Goal: Task Accomplishment & Management: Complete application form

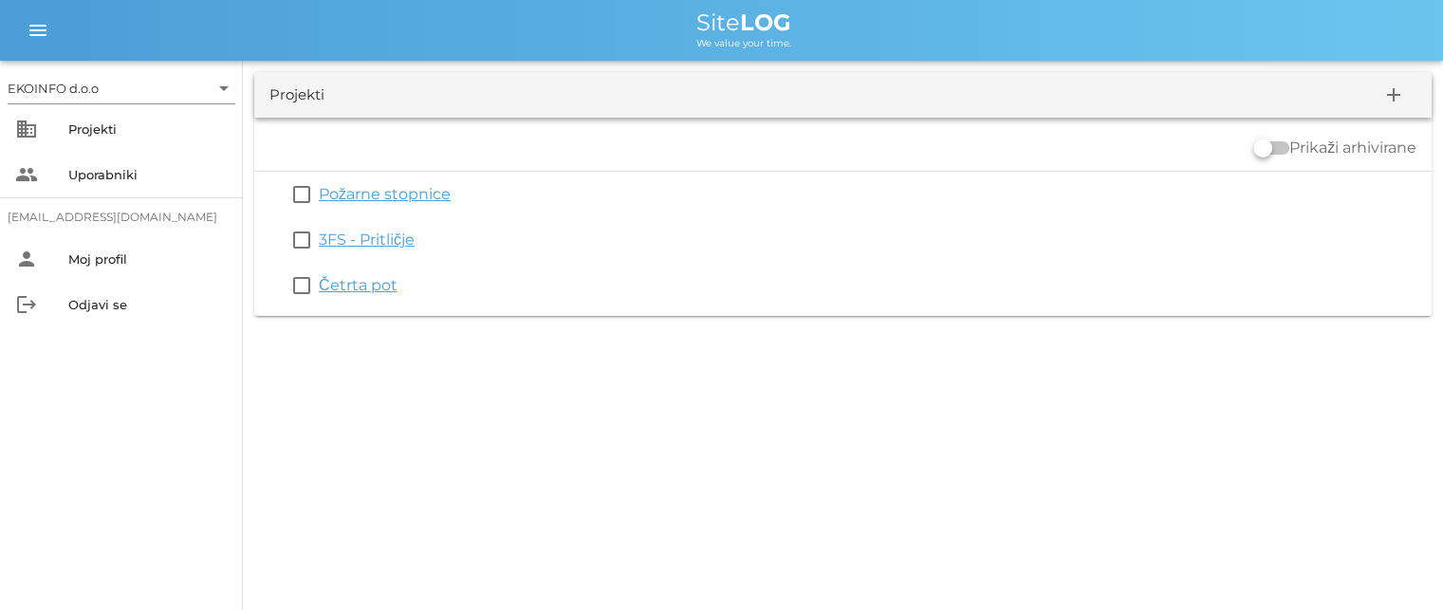
click at [371, 234] on link "3FS - Pritličje" at bounding box center [367, 240] width 96 height 18
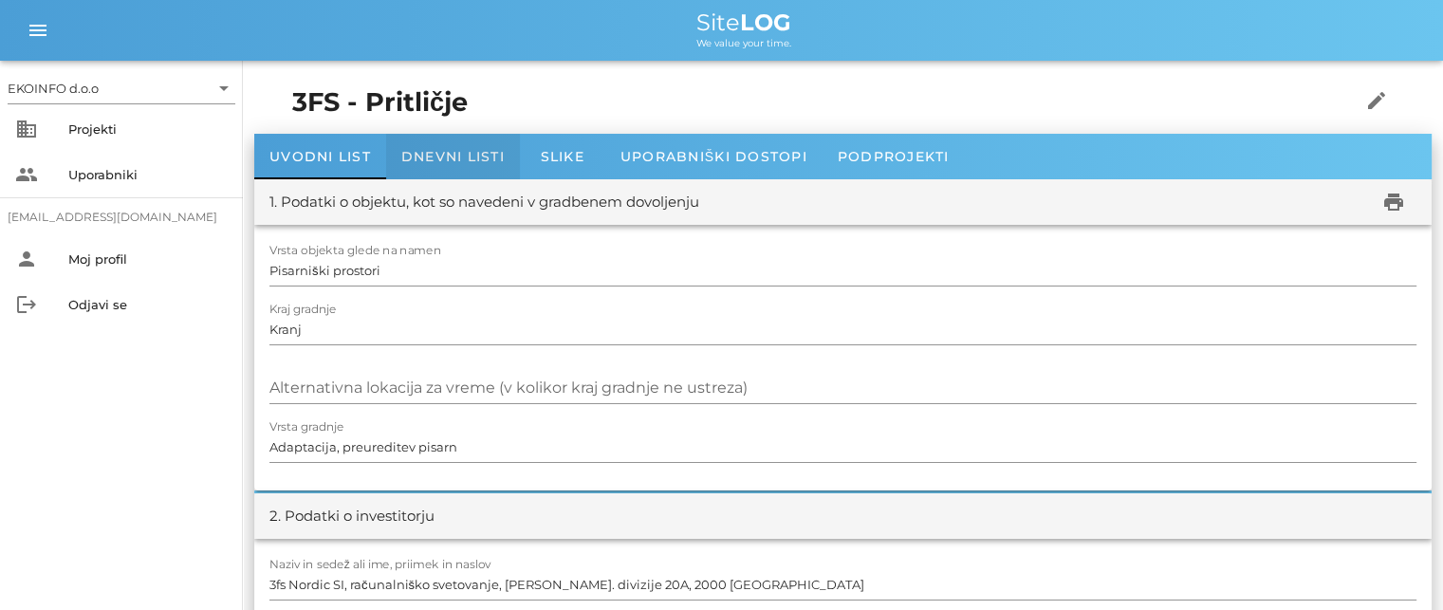
click at [432, 156] on span "Dnevni listi" at bounding box center [452, 156] width 103 height 17
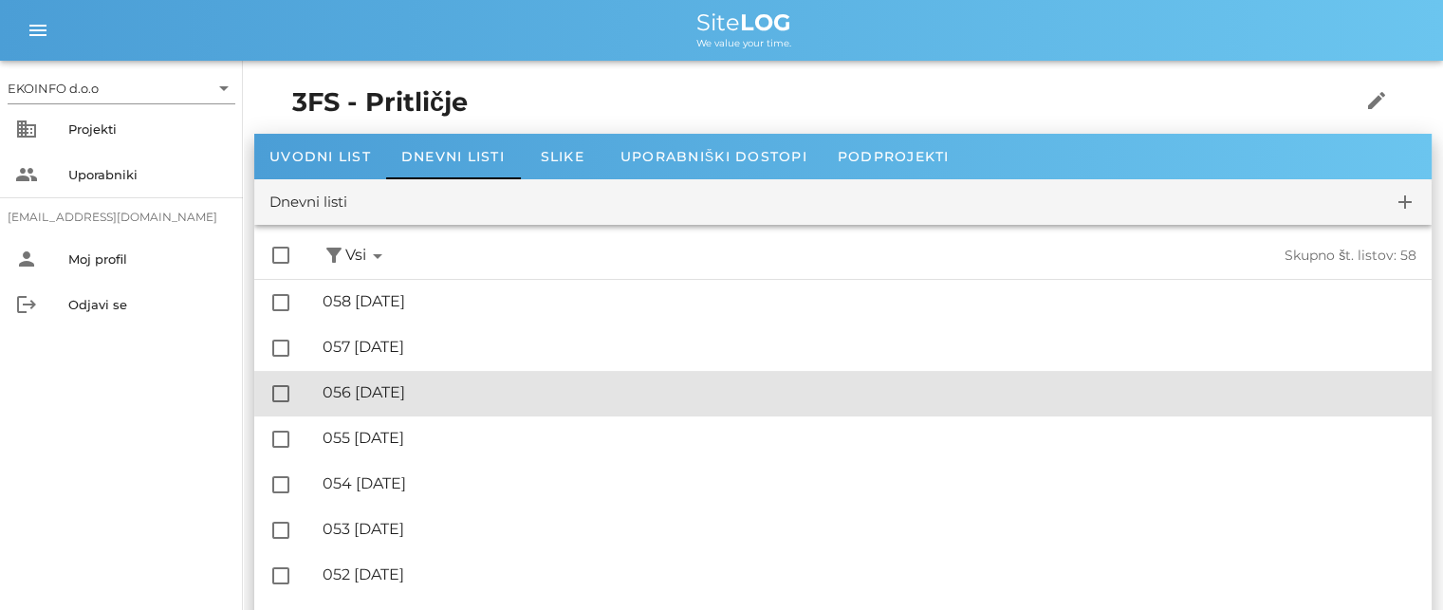
click at [436, 386] on div "🔏 056 [DATE]" at bounding box center [870, 392] width 1094 height 18
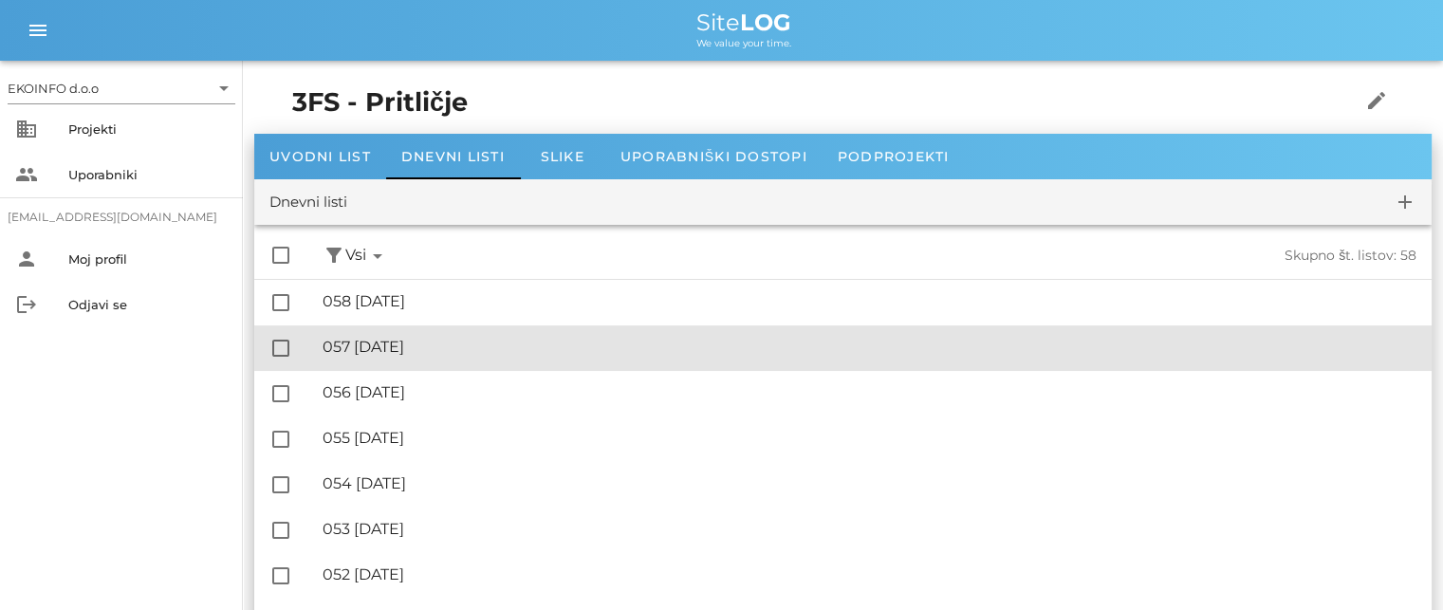
click at [416, 349] on div "🔏 057 [DATE]" at bounding box center [870, 347] width 1094 height 18
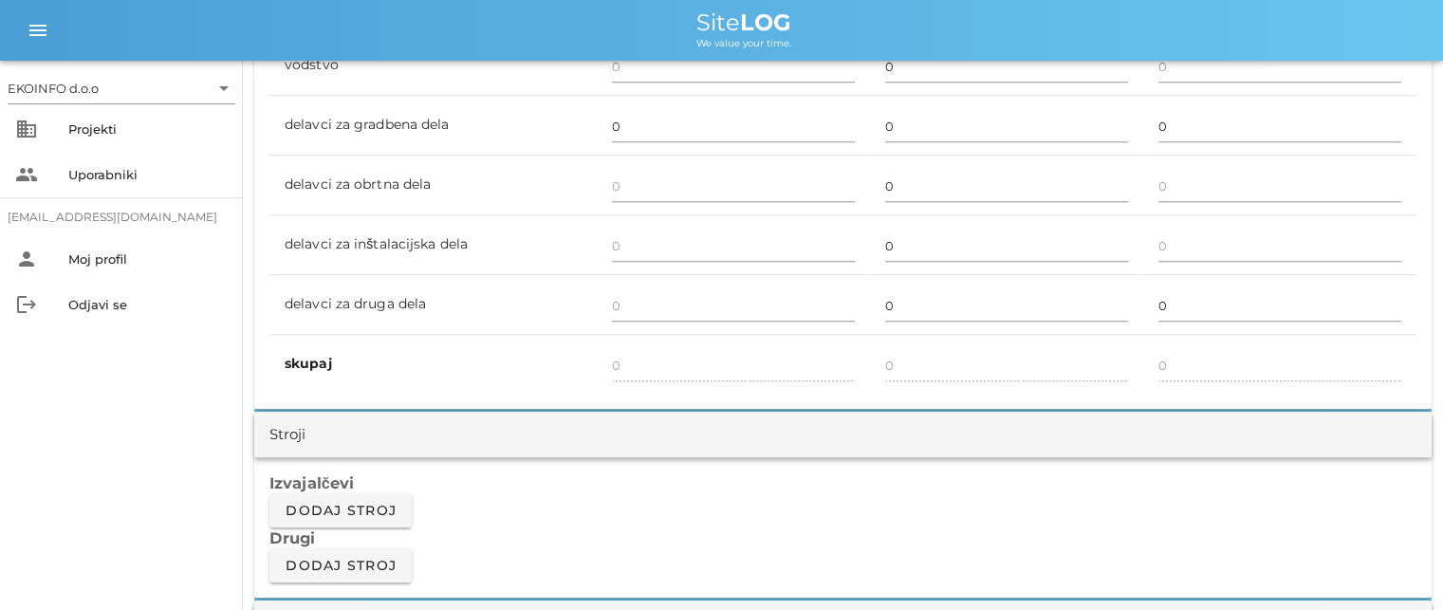
scroll to position [1138, 0]
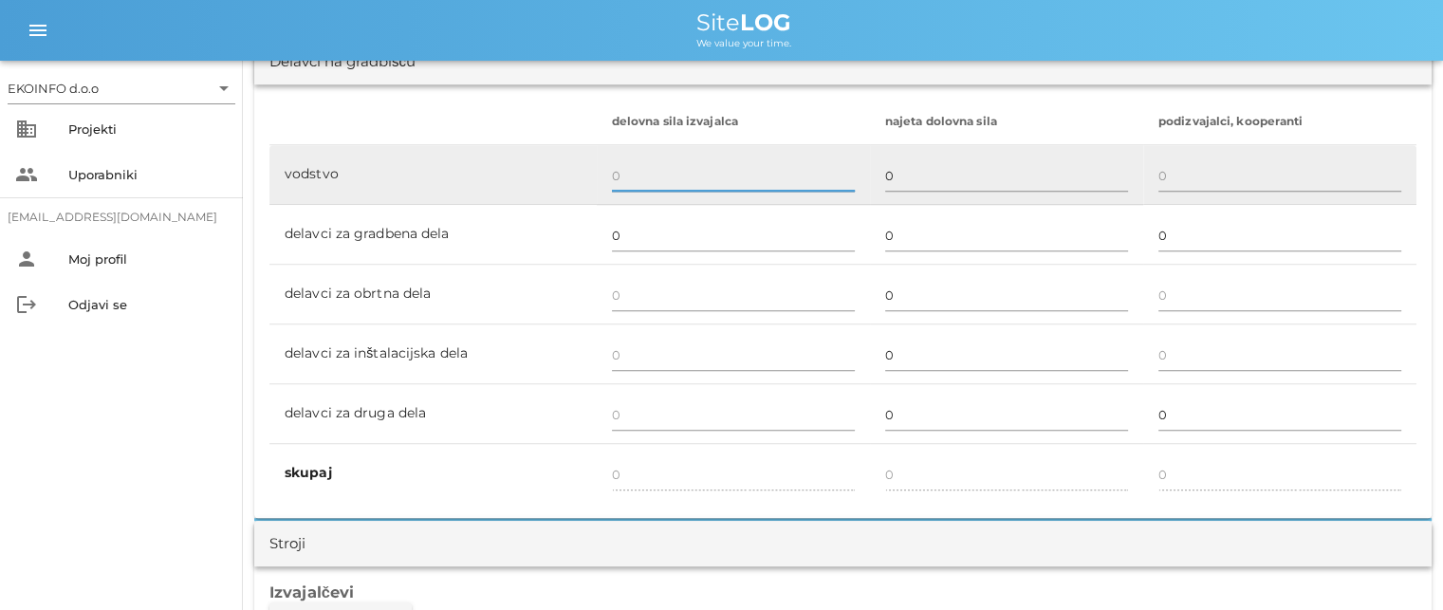
click at [623, 174] on input "text" at bounding box center [733, 175] width 243 height 30
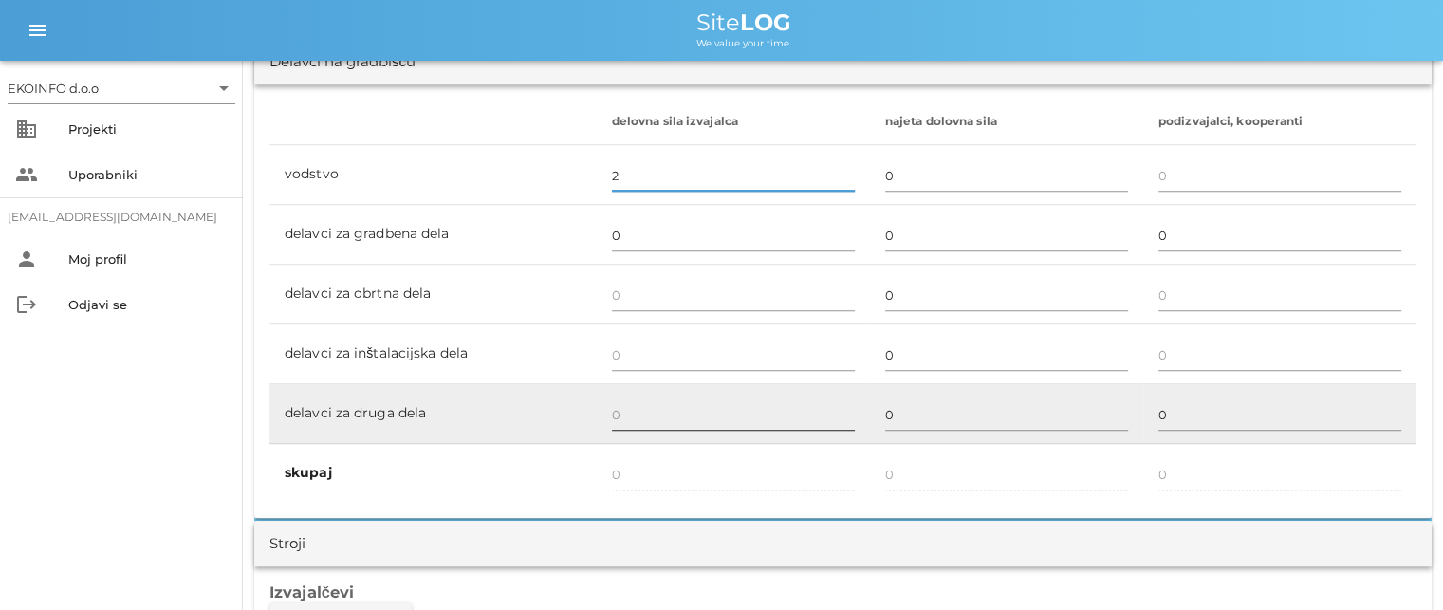
type input "2"
click at [619, 410] on input "text" at bounding box center [733, 414] width 243 height 30
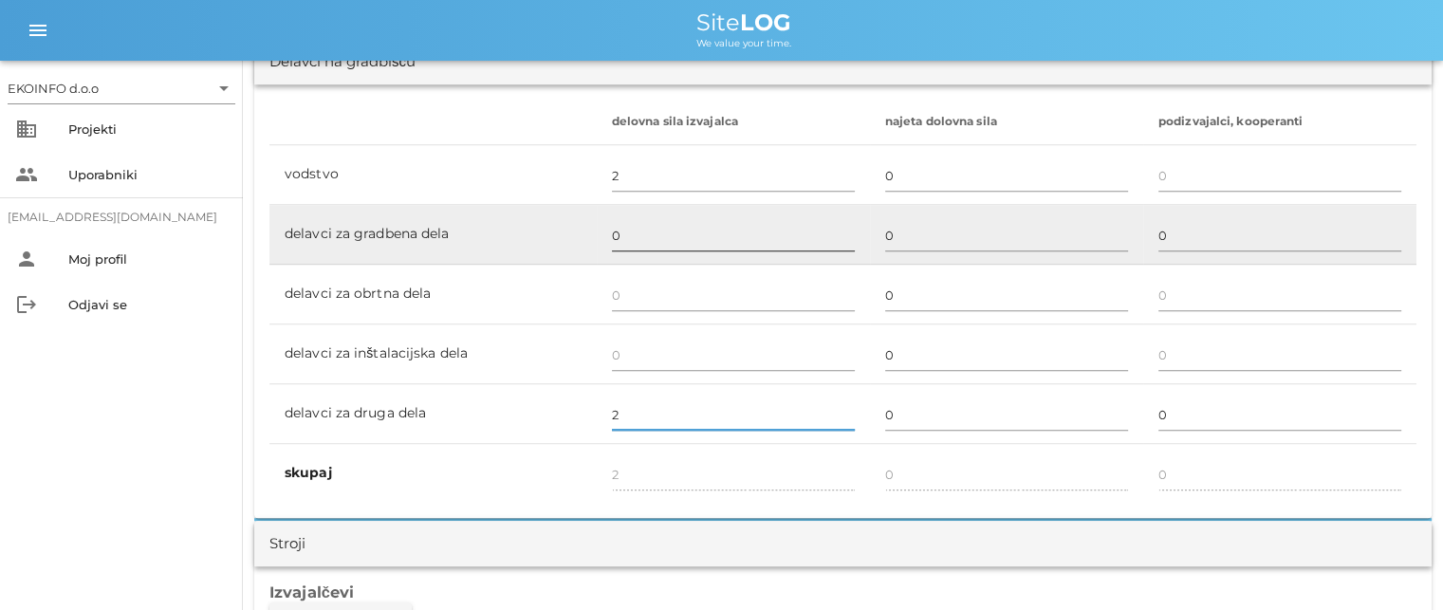
type input "2"
type input "4"
click at [620, 234] on input "0" at bounding box center [733, 235] width 243 height 30
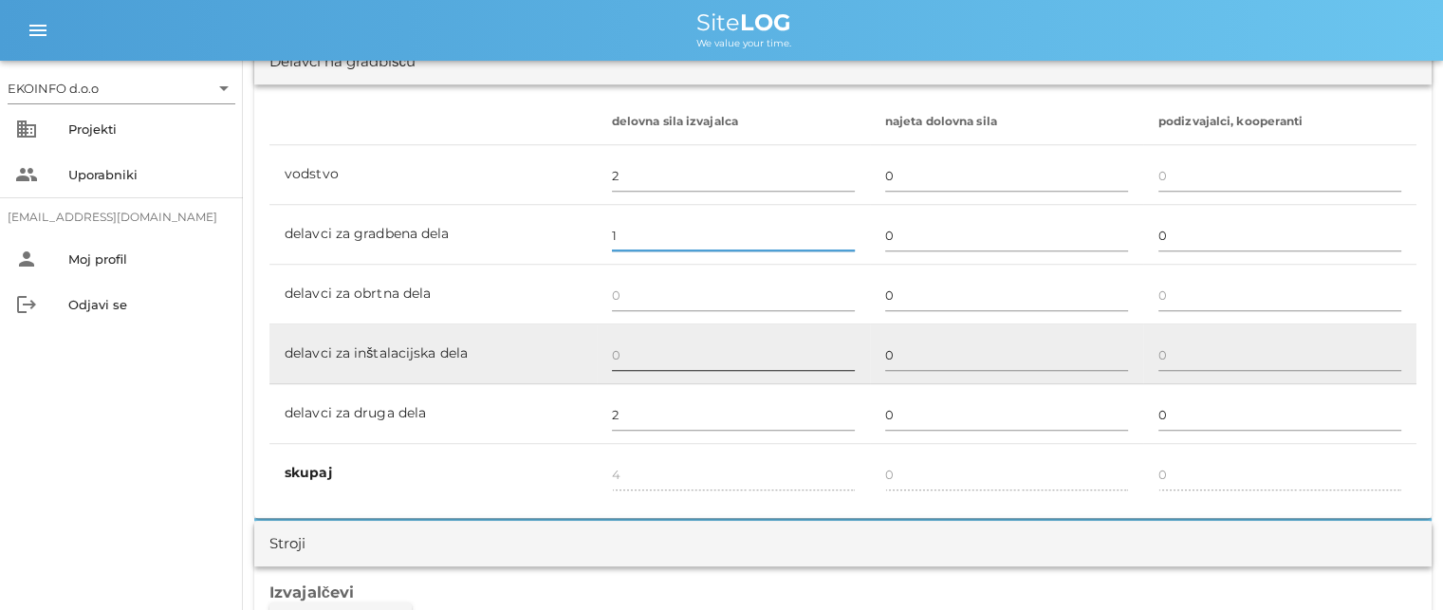
type input "1"
type input "5"
click at [618, 352] on input "text" at bounding box center [733, 355] width 243 height 30
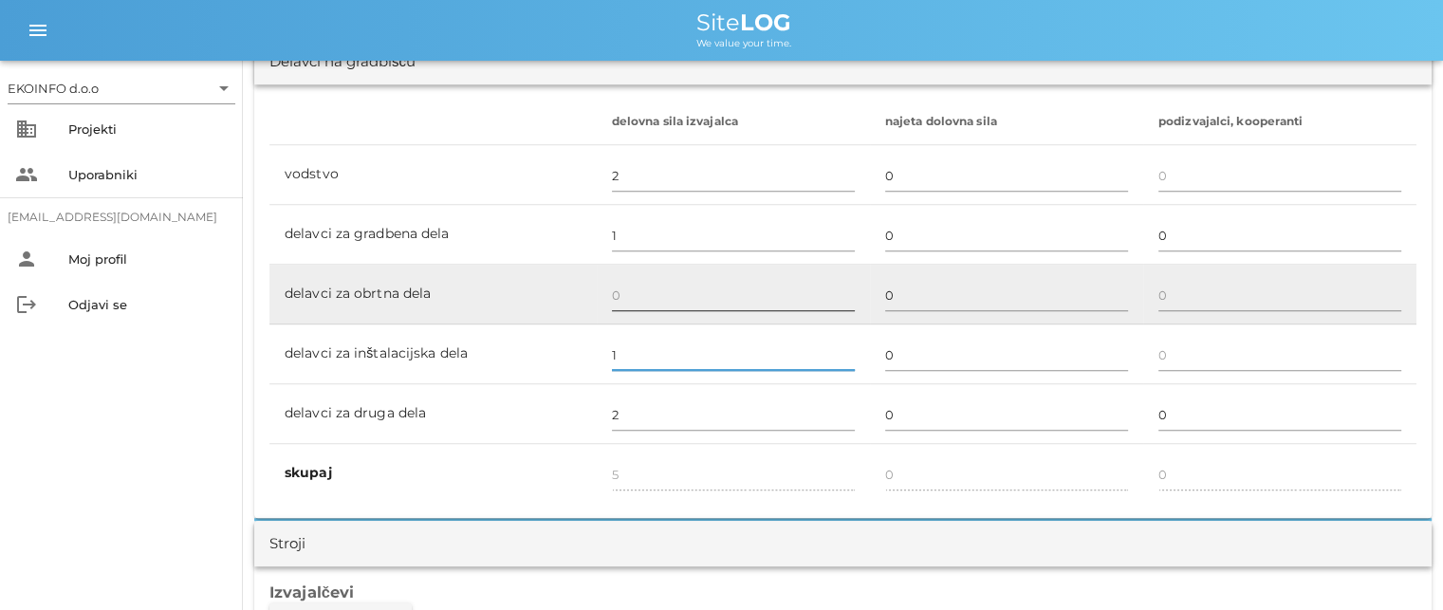
type input "1"
type input "6"
click at [623, 287] on input "text" at bounding box center [733, 295] width 243 height 30
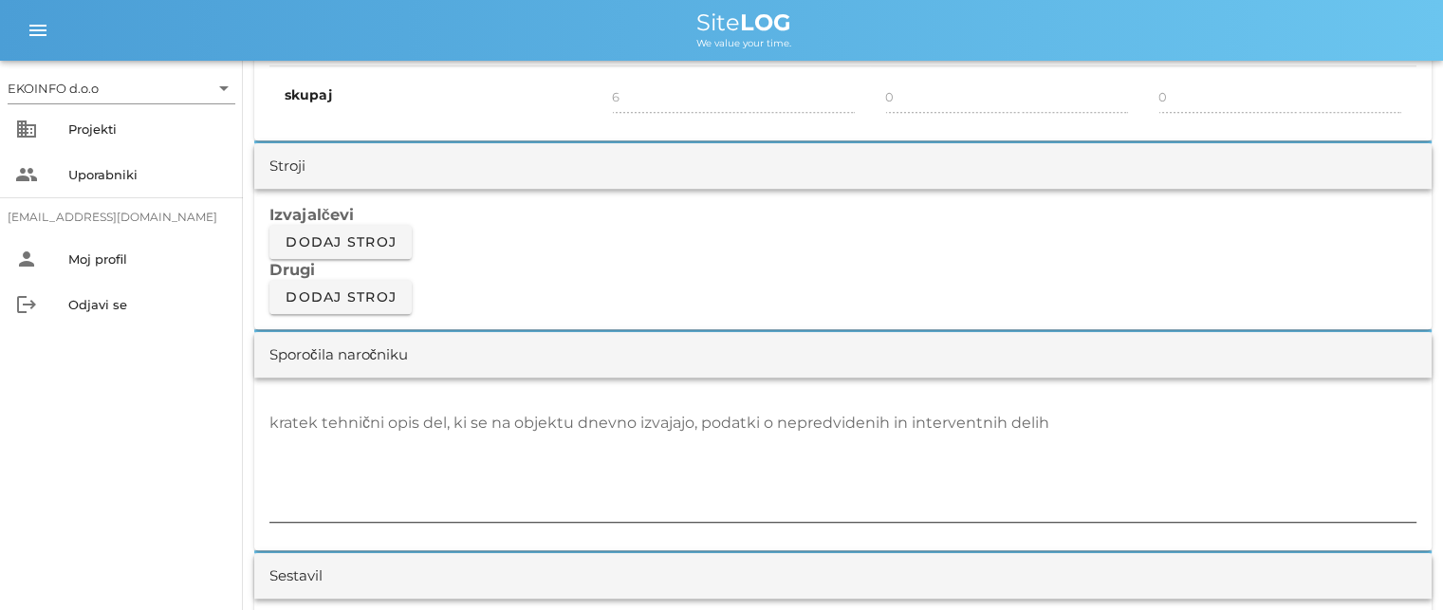
scroll to position [1518, 0]
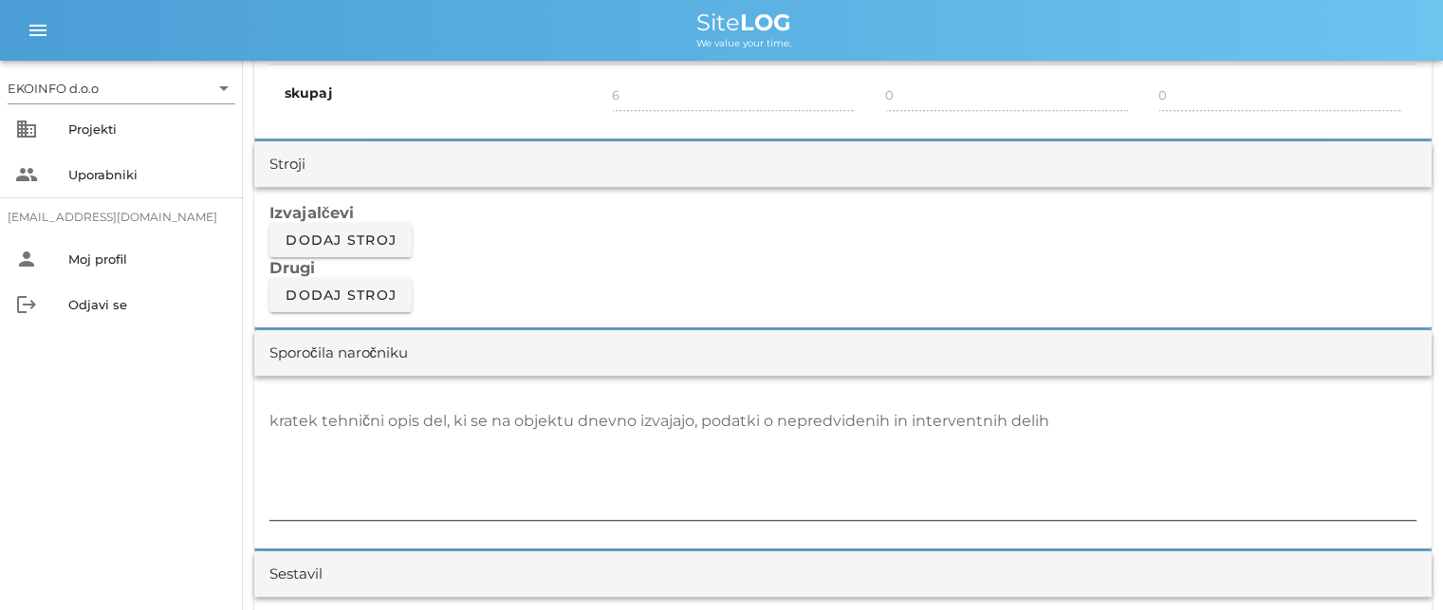
click at [273, 428] on textarea "kratek tehnični opis del, ki se na objektu dnevno izvajajo, podatki o nepredvid…" at bounding box center [842, 463] width 1147 height 114
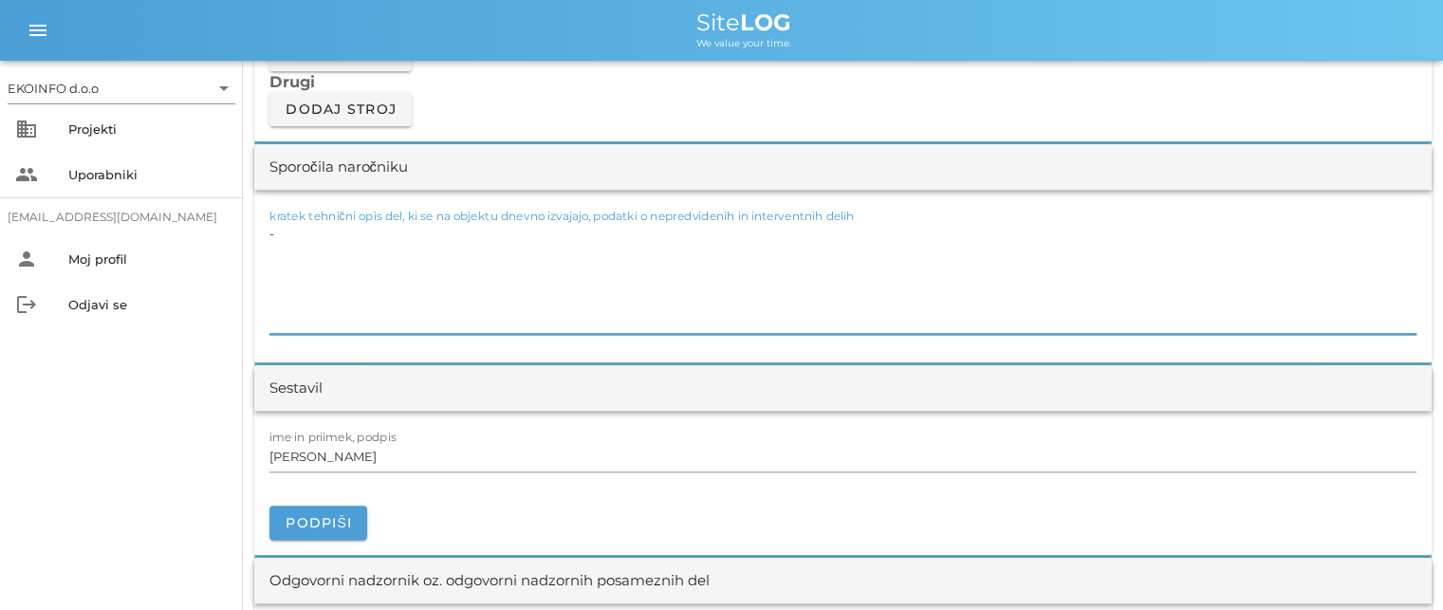
scroll to position [1708, 0]
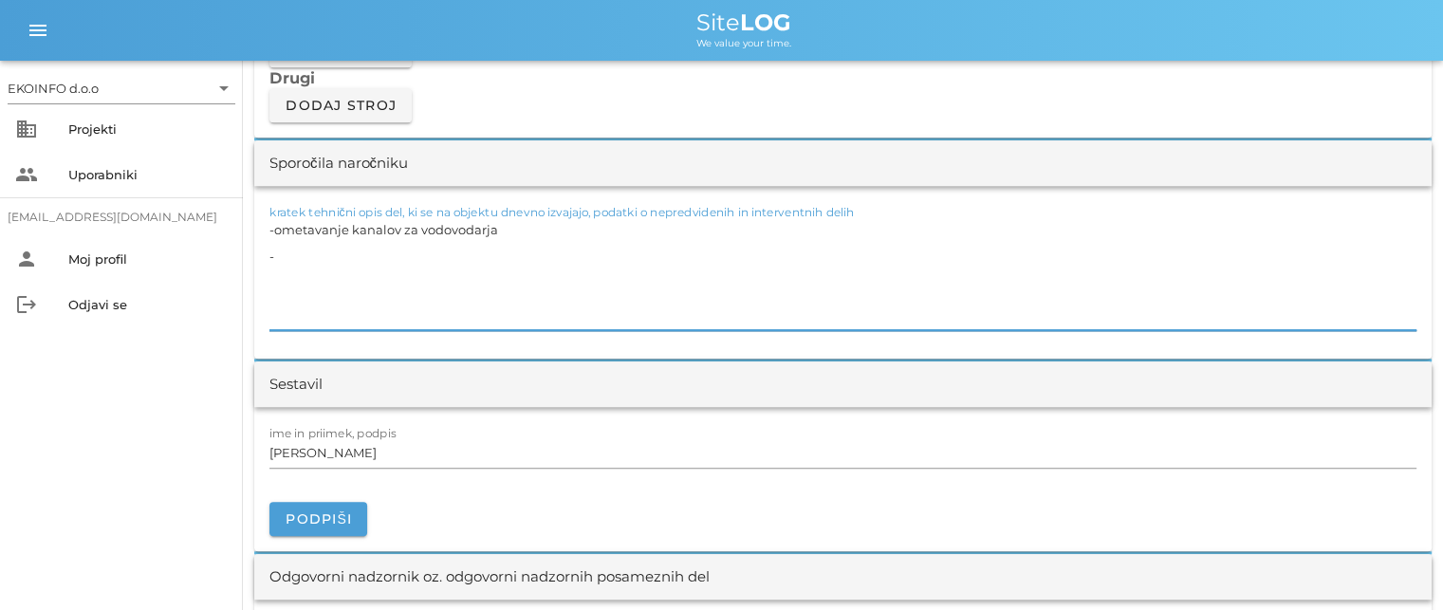
click at [281, 227] on textarea "-ometavanje kanalov za vodovodarja -" at bounding box center [842, 273] width 1147 height 114
click at [284, 252] on textarea "-zametavanje kanalov za vodovodarja -" at bounding box center [842, 273] width 1147 height 114
click at [421, 253] on textarea "-zametavanje kanalov za vodovodarja -zametavanje odtokov ov WC" at bounding box center [842, 273] width 1147 height 114
click at [425, 250] on textarea "-zametavanje kanalov za vodovodarja -zametavanje odtokov ov WC" at bounding box center [842, 273] width 1147 height 114
click at [455, 250] on textarea "-zametavanje kanalov za vodovodarja -zametavanje odtokov ov WC" at bounding box center [842, 273] width 1147 height 114
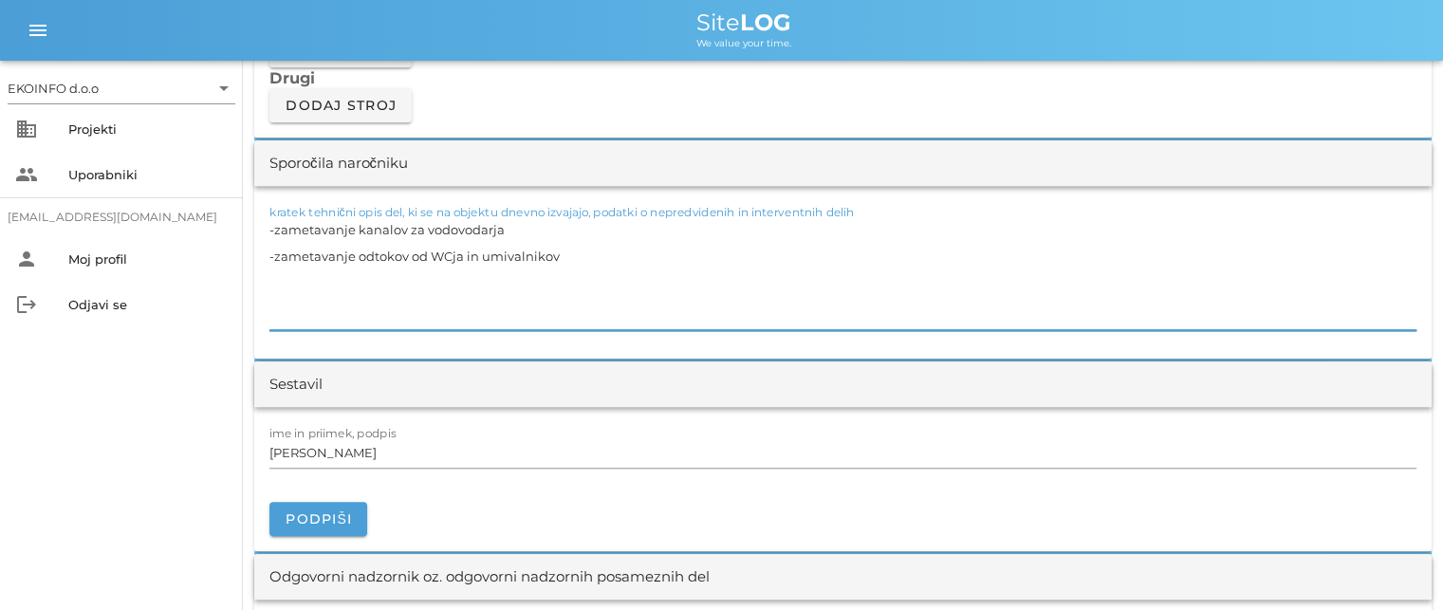
click at [512, 229] on textarea "-zametavanje kanalov za vodovodarja -zametavanje odtokov od WCja in umivalnikov" at bounding box center [842, 273] width 1147 height 114
click at [274, 271] on textarea "-zametavanje kanalov za vodovodarja 12tm -zametavanje odtokov od WCja in umival…" at bounding box center [842, 273] width 1147 height 114
click at [438, 276] on textarea "-zametavanje kanalov za vodovodarja 12tm -zametavanje odtokov od WCja in umival…" at bounding box center [842, 273] width 1147 height 114
click at [487, 282] on textarea "-zametavanje kanalov za vodovodarja 12tm -zametavanje odtokov od WCja in umival…" at bounding box center [842, 273] width 1147 height 114
click at [491, 282] on textarea "-zametavanje kanalov za vodovodarja 12tm -zametavanje odtokov od WCja in umival…" at bounding box center [842, 273] width 1147 height 114
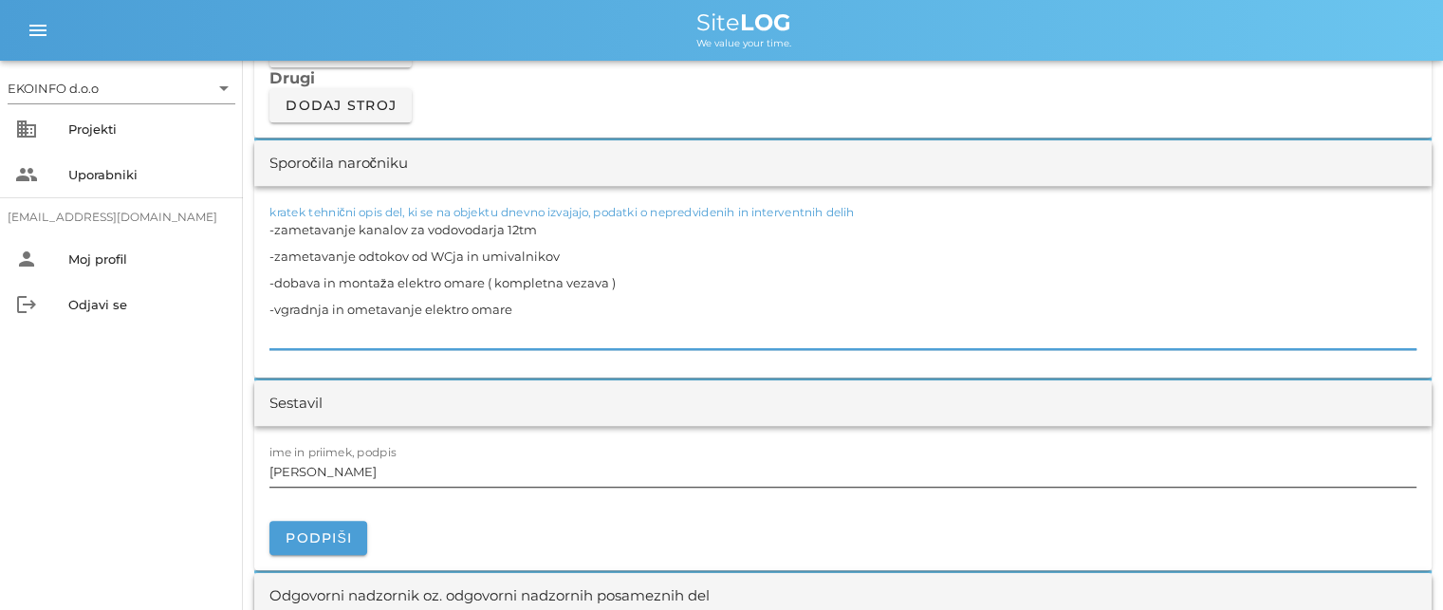
type textarea "-zametavanje kanalov za vodovodarja 12tm -zametavanje odtokov od WCja in umival…"
click at [350, 473] on input "[PERSON_NAME]" at bounding box center [842, 471] width 1147 height 30
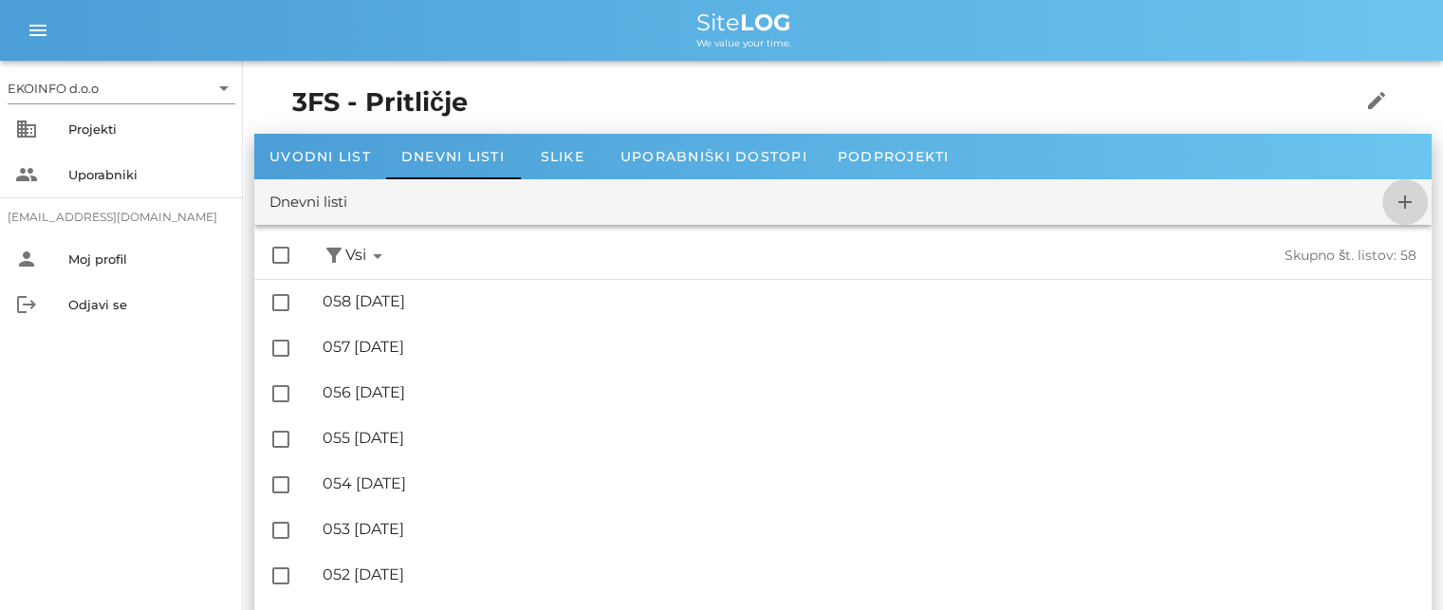
click at [1405, 201] on icon "add" at bounding box center [1405, 202] width 23 height 23
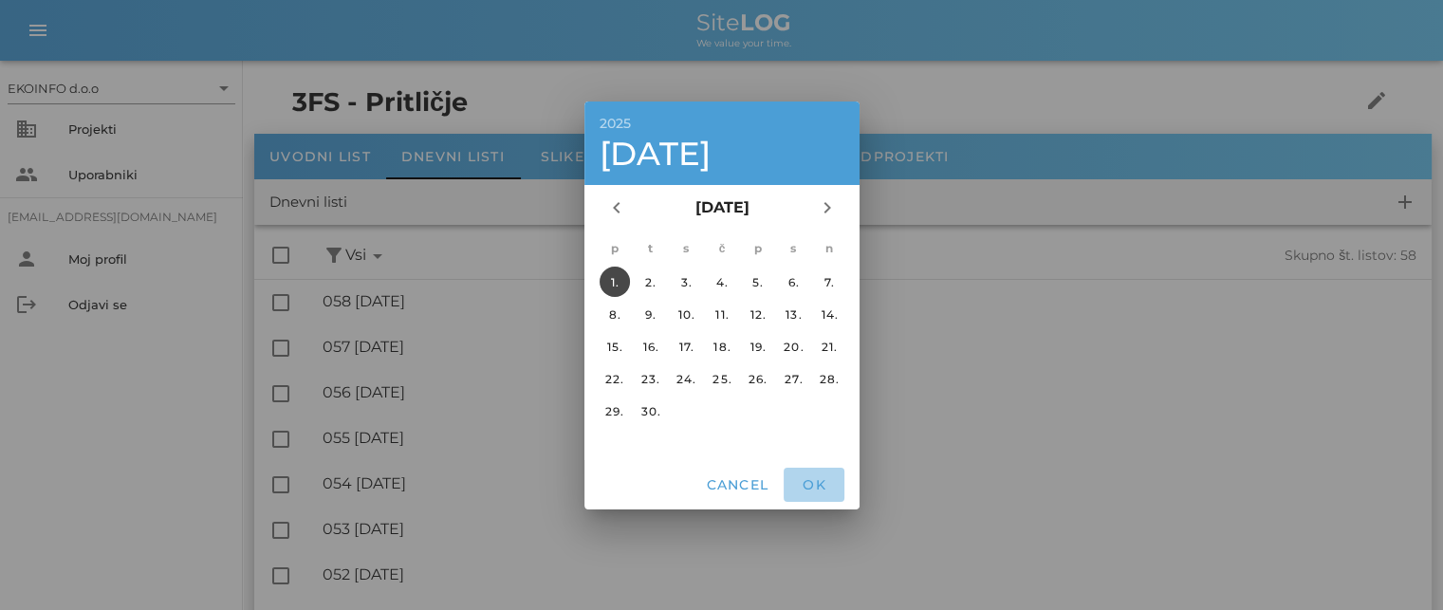
click at [811, 485] on span "OK" at bounding box center [814, 484] width 46 height 17
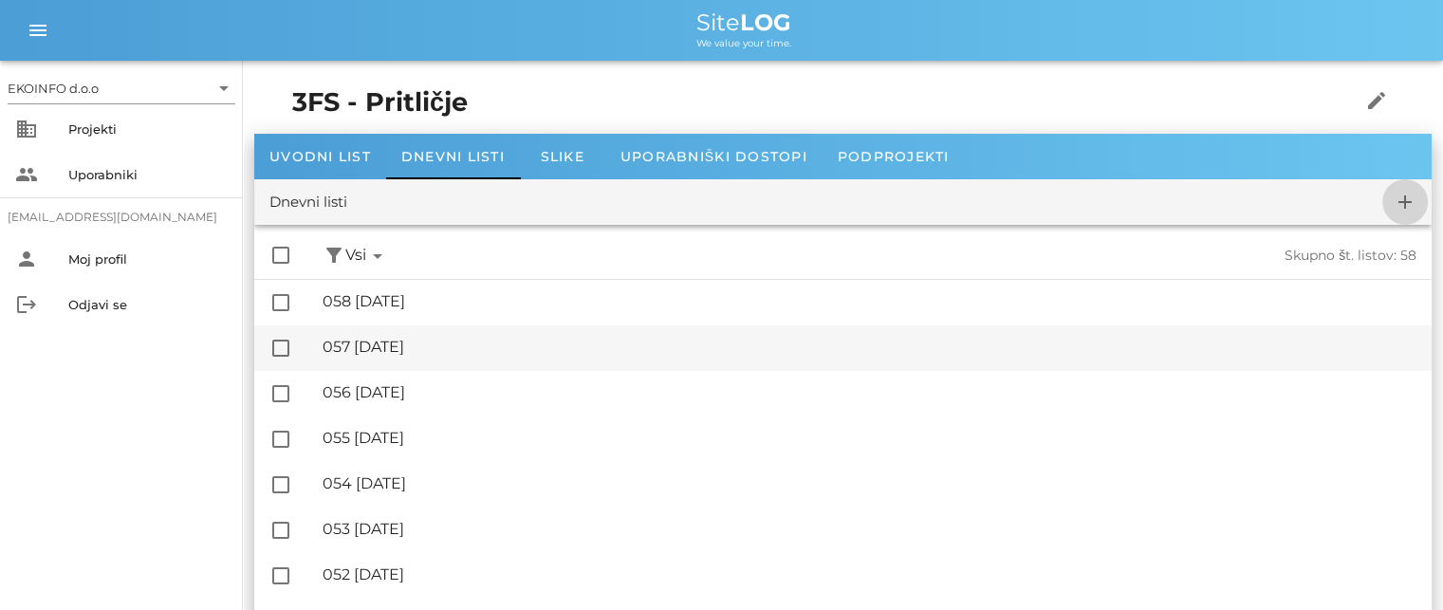
checkbox input "false"
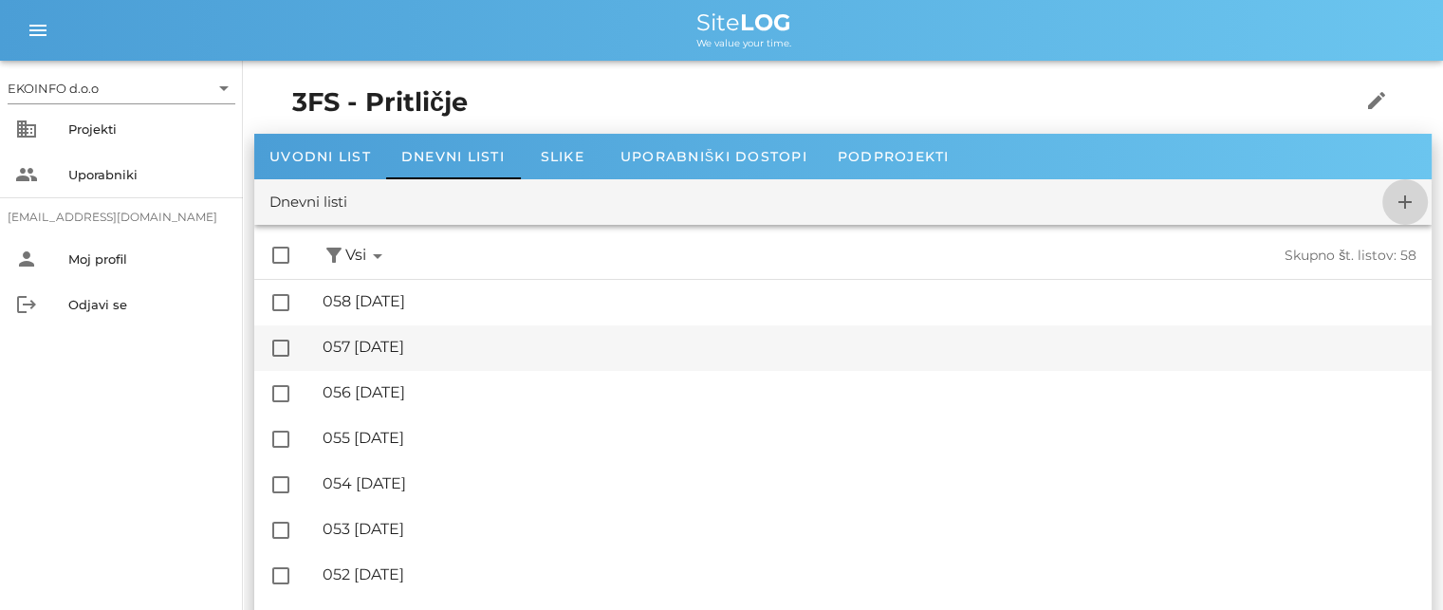
checkbox input "false"
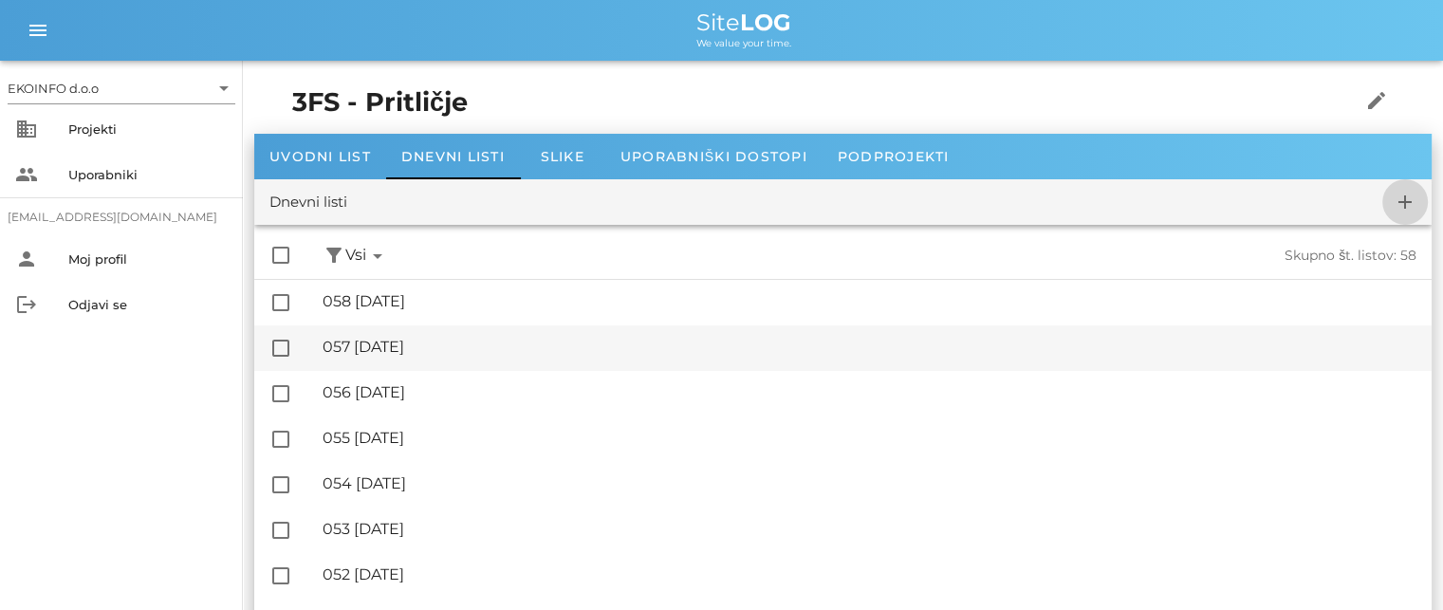
checkbox input "false"
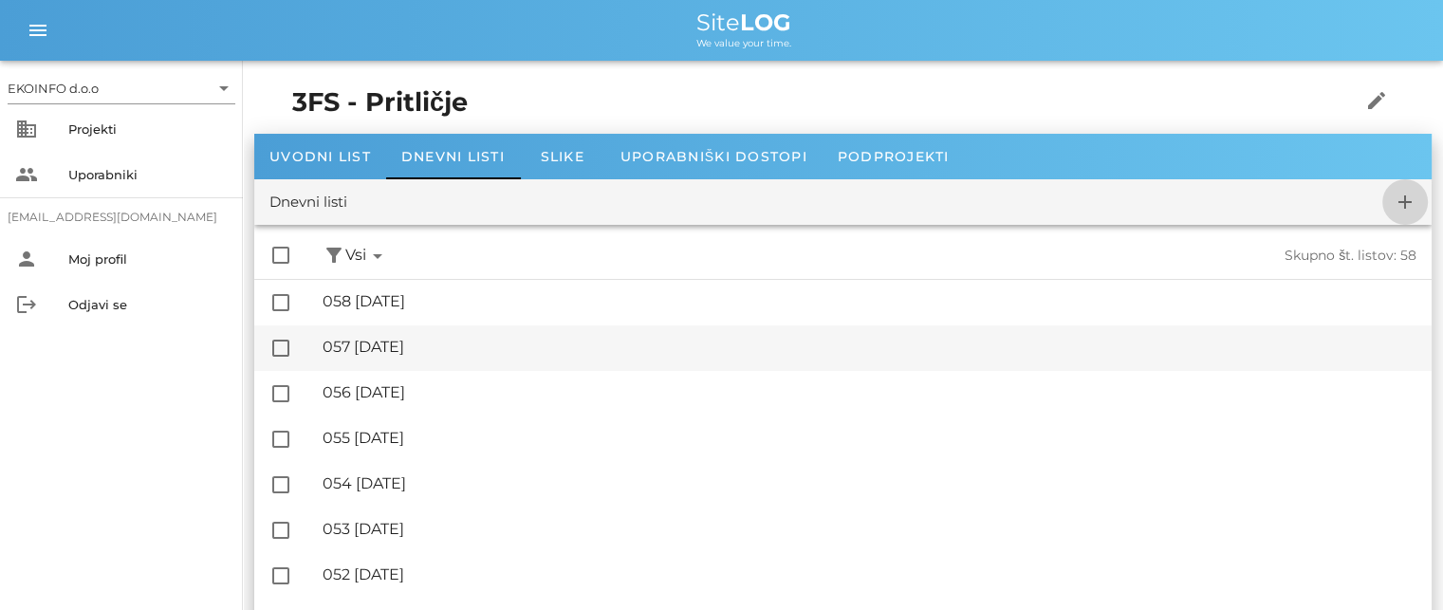
checkbox input "false"
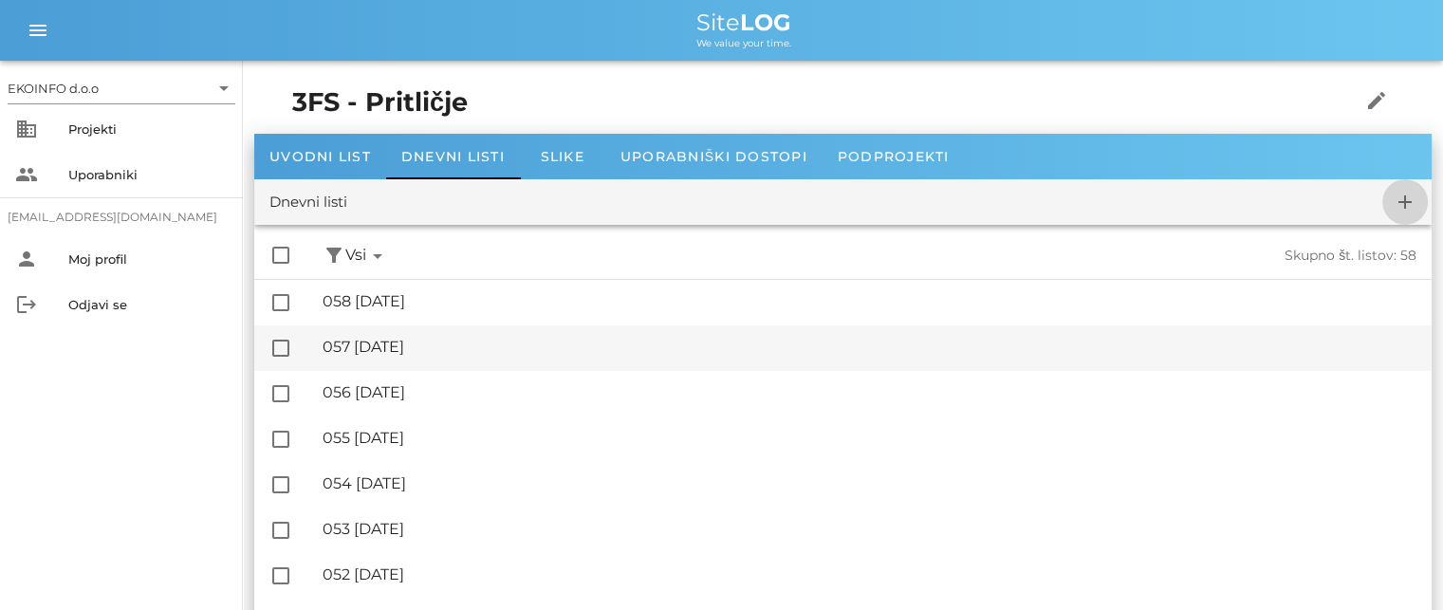
checkbox input "false"
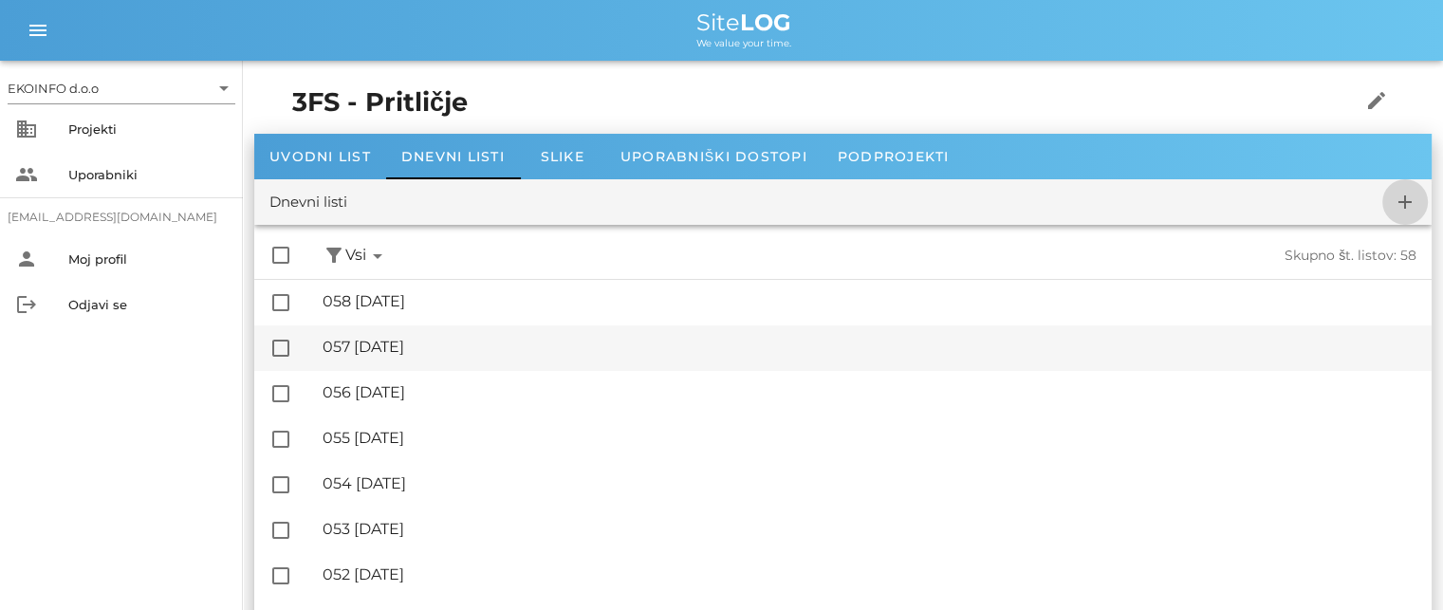
checkbox input "false"
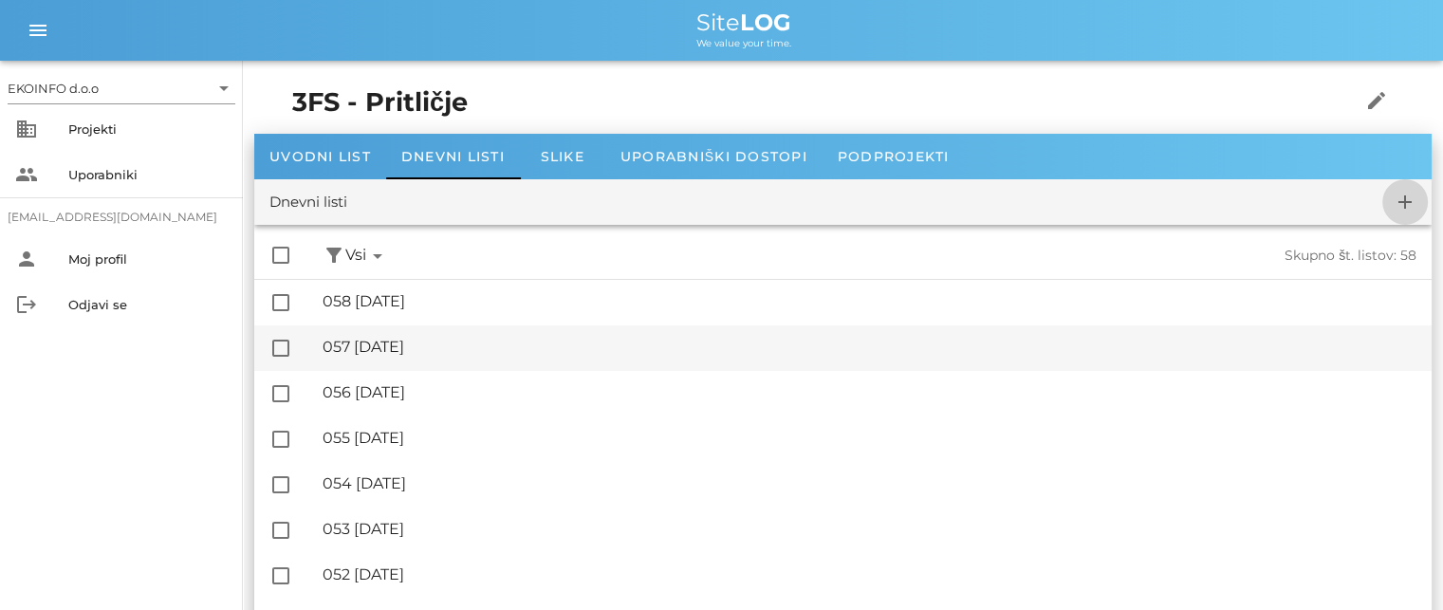
checkbox input "false"
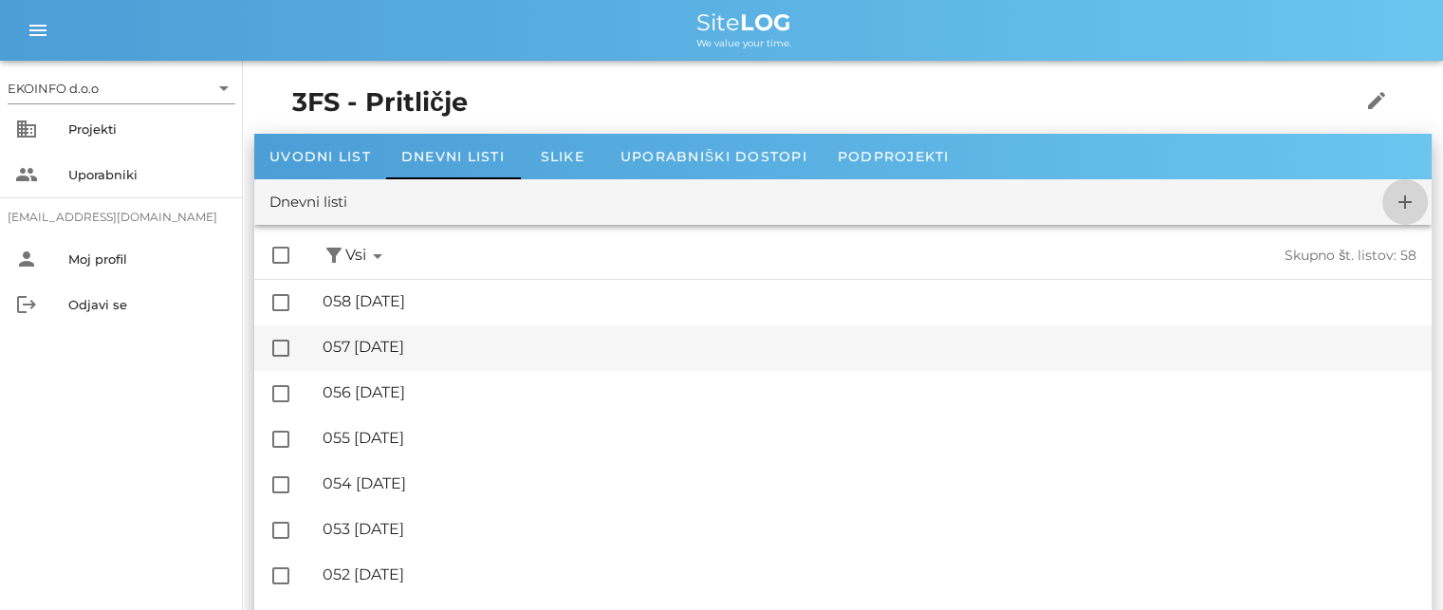
checkbox input "false"
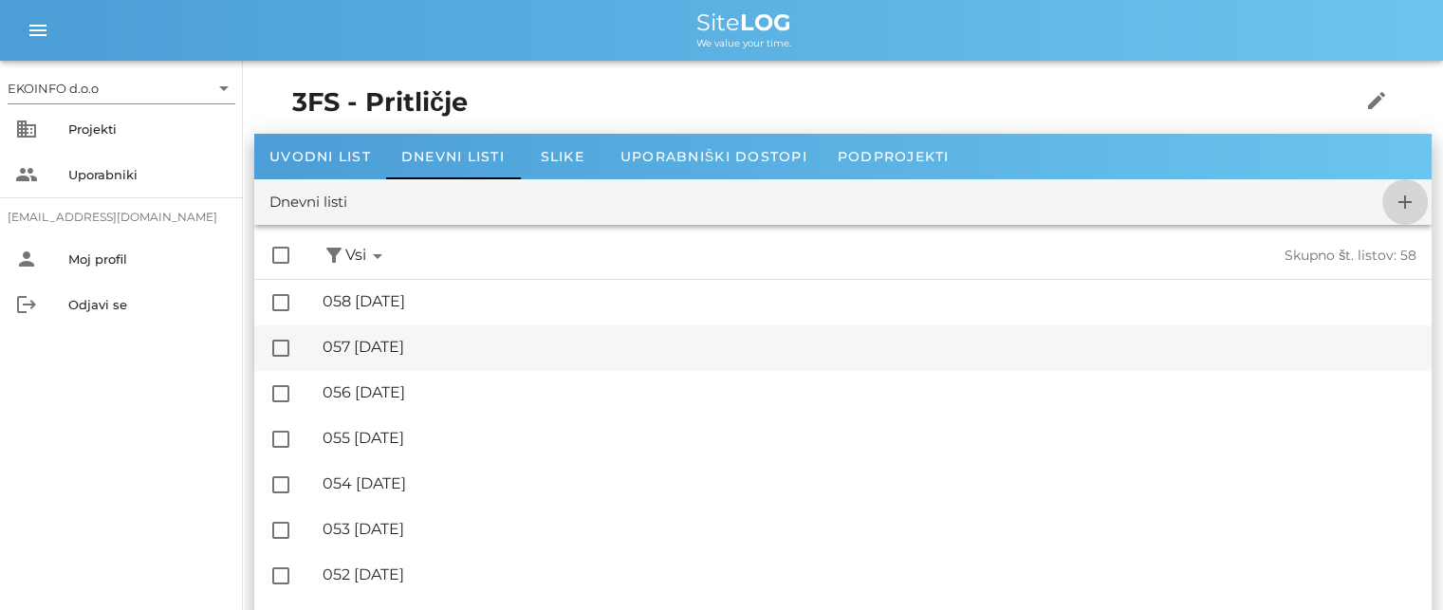
checkbox input "false"
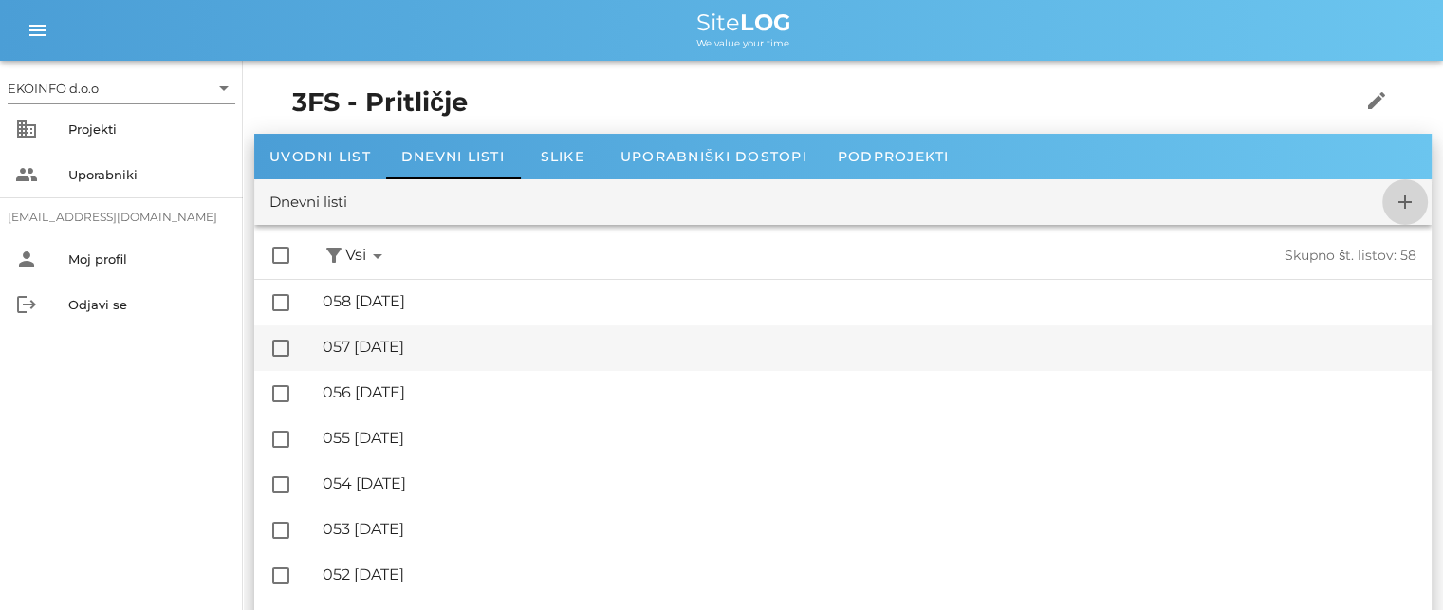
checkbox input "false"
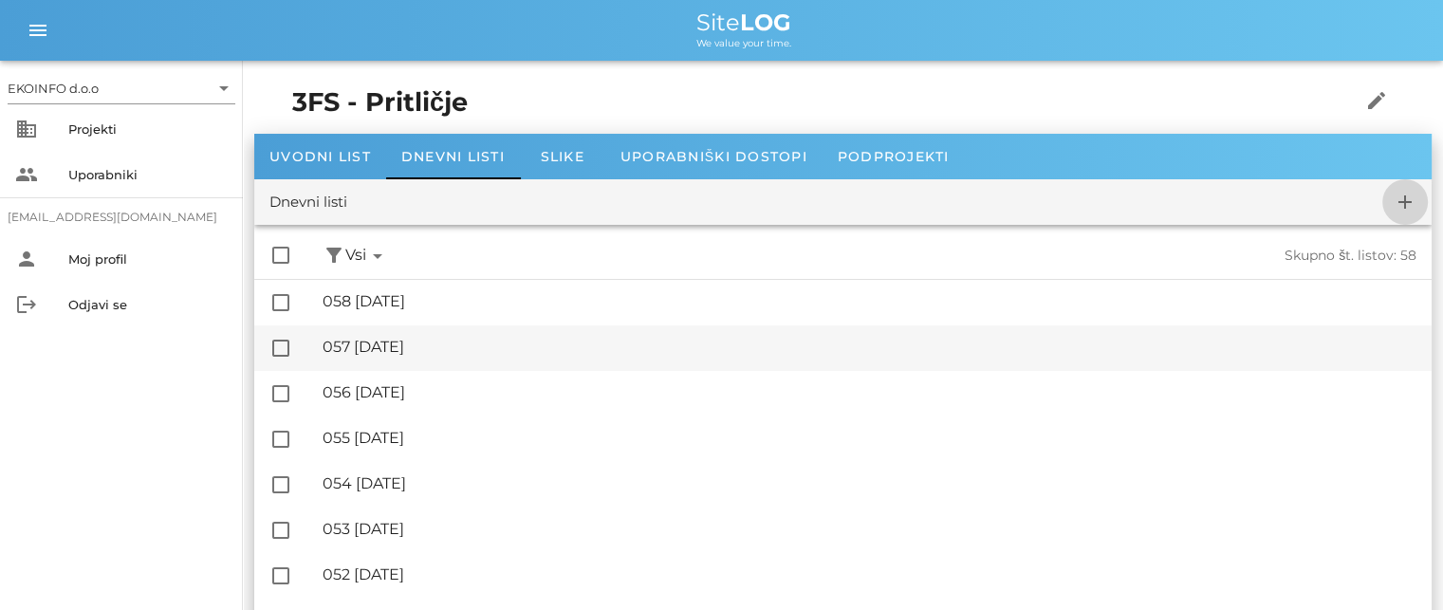
checkbox input "false"
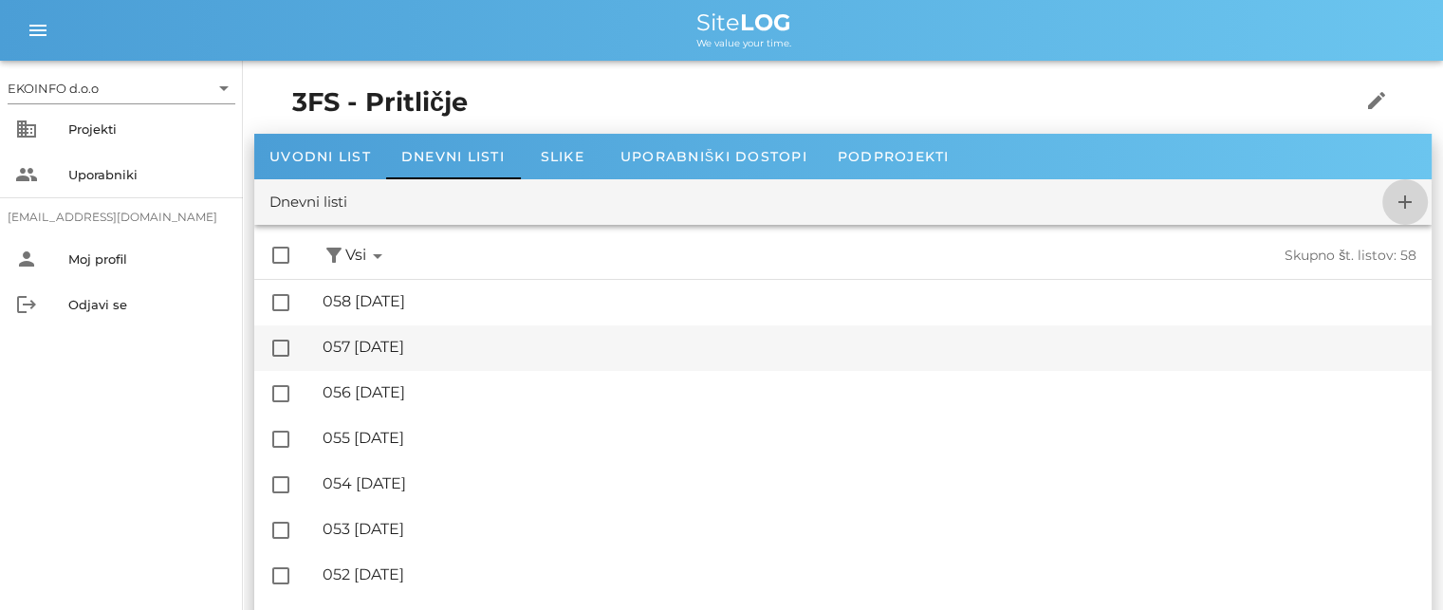
checkbox input "false"
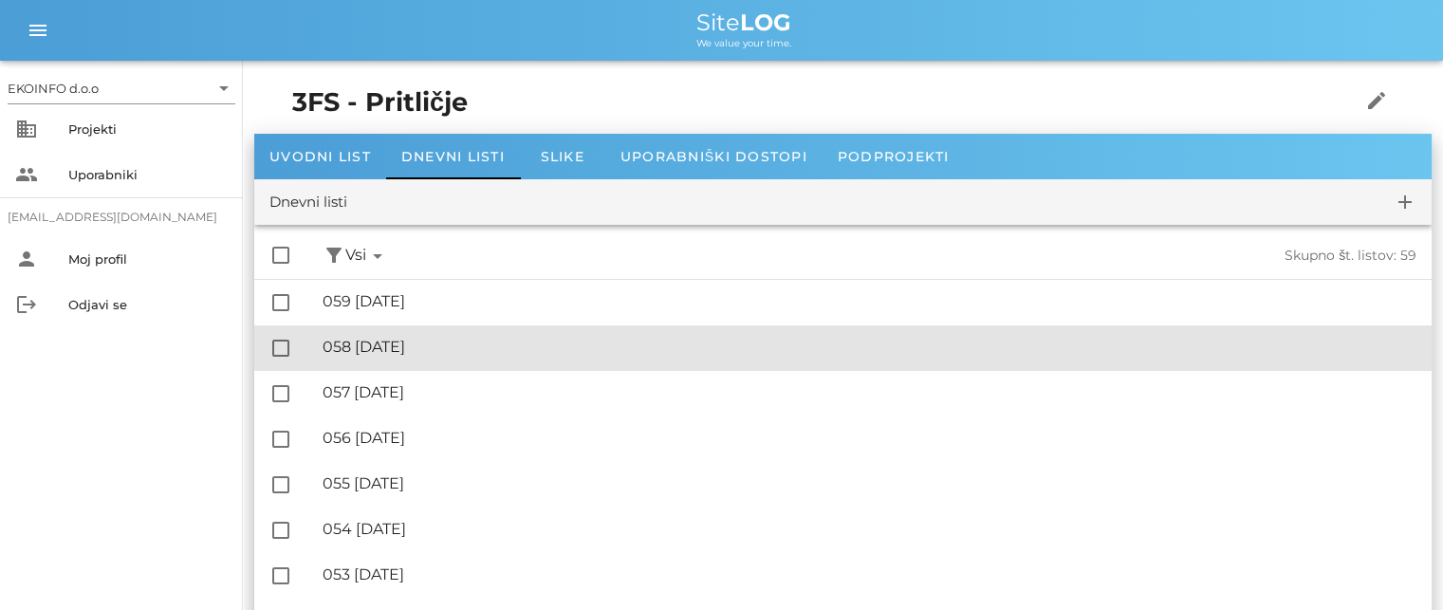
click at [440, 344] on div "🔏 058 [DATE]" at bounding box center [870, 347] width 1094 height 18
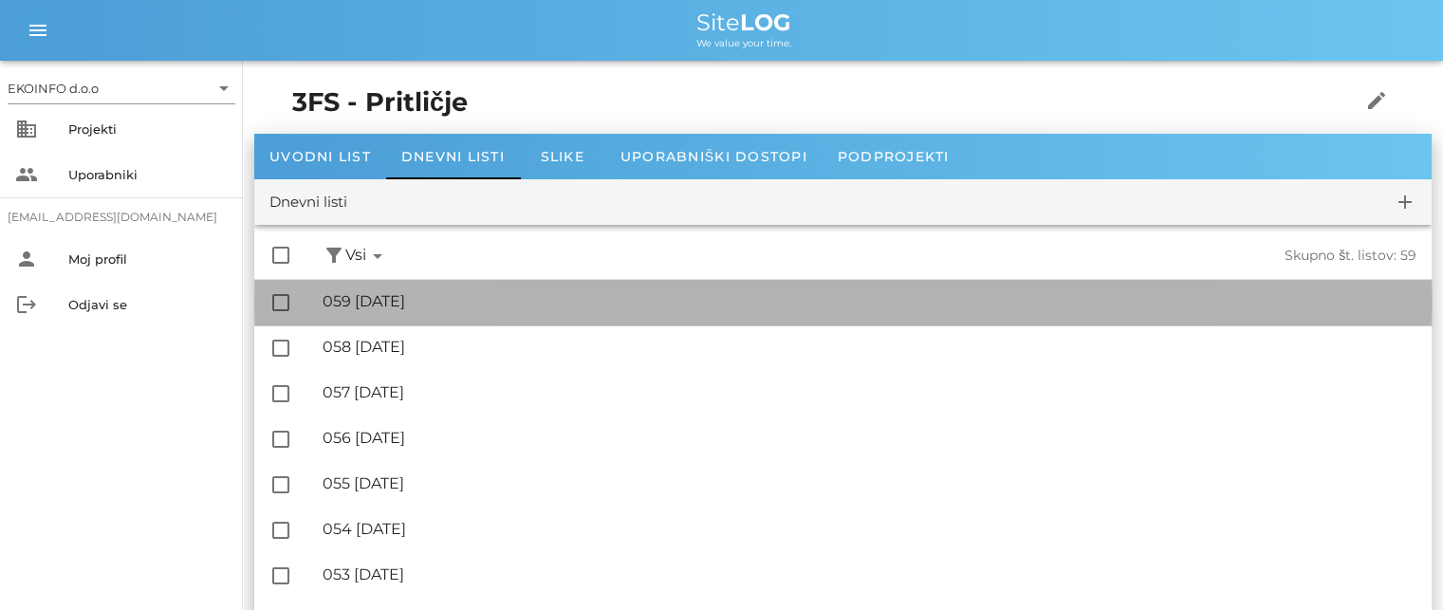
click at [452, 310] on div "🔏 059 [DATE]" at bounding box center [870, 301] width 1094 height 18
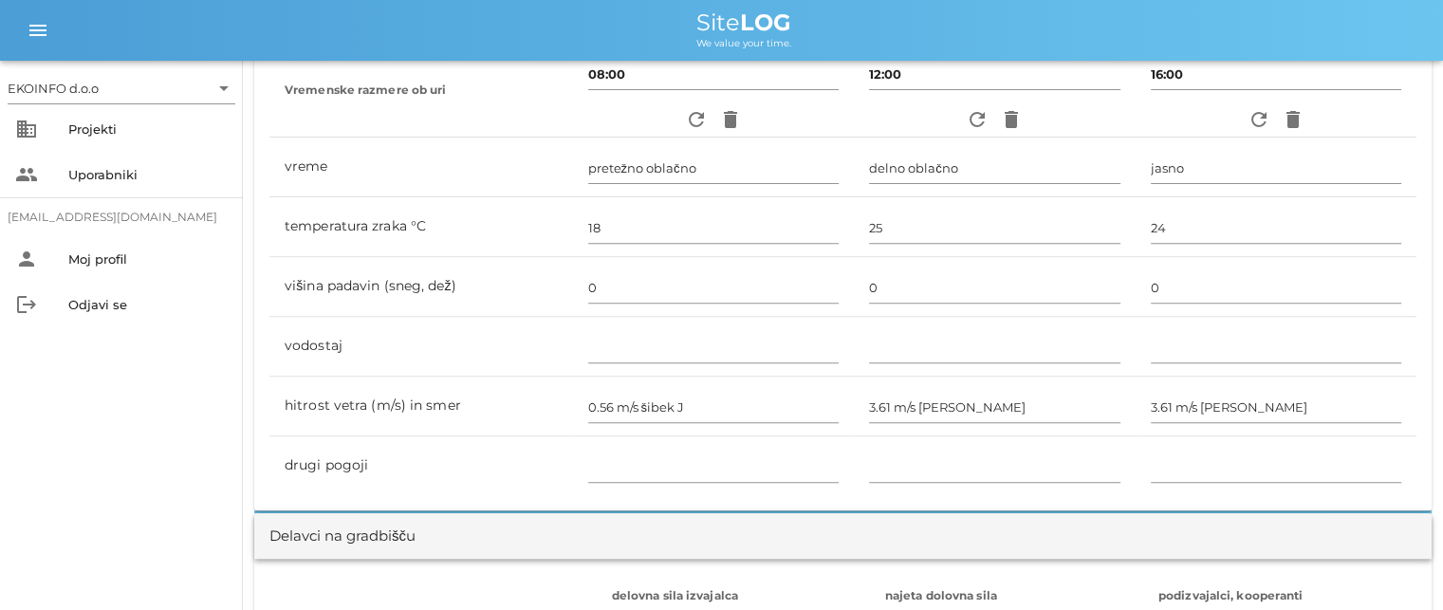
scroll to position [1044, 0]
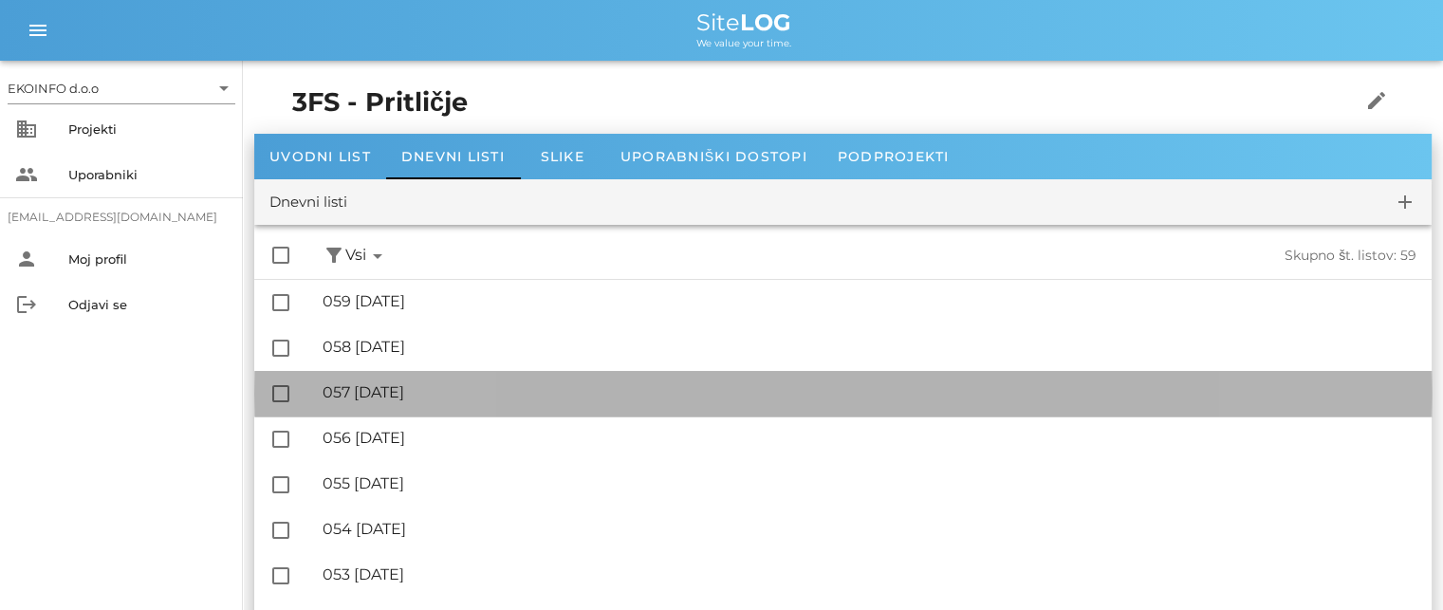
click at [424, 390] on div "🔏 057 [DATE]" at bounding box center [870, 392] width 1094 height 18
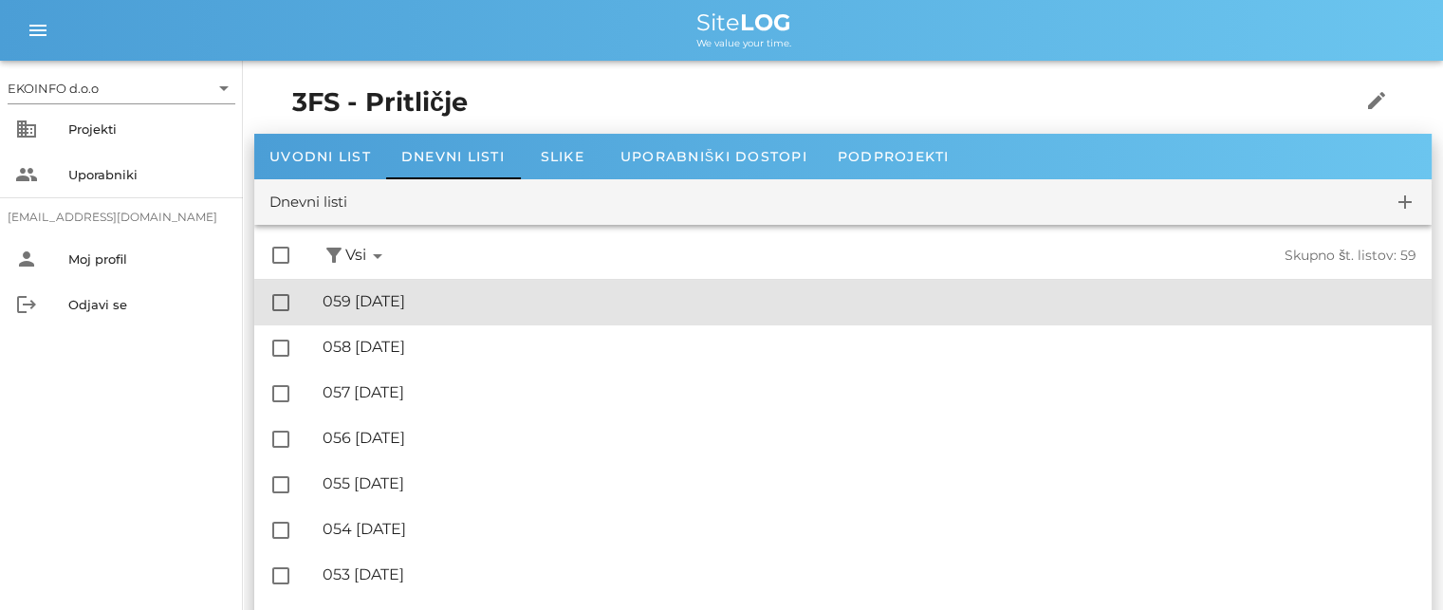
click at [410, 303] on div "🔏 059 [DATE]" at bounding box center [870, 301] width 1094 height 18
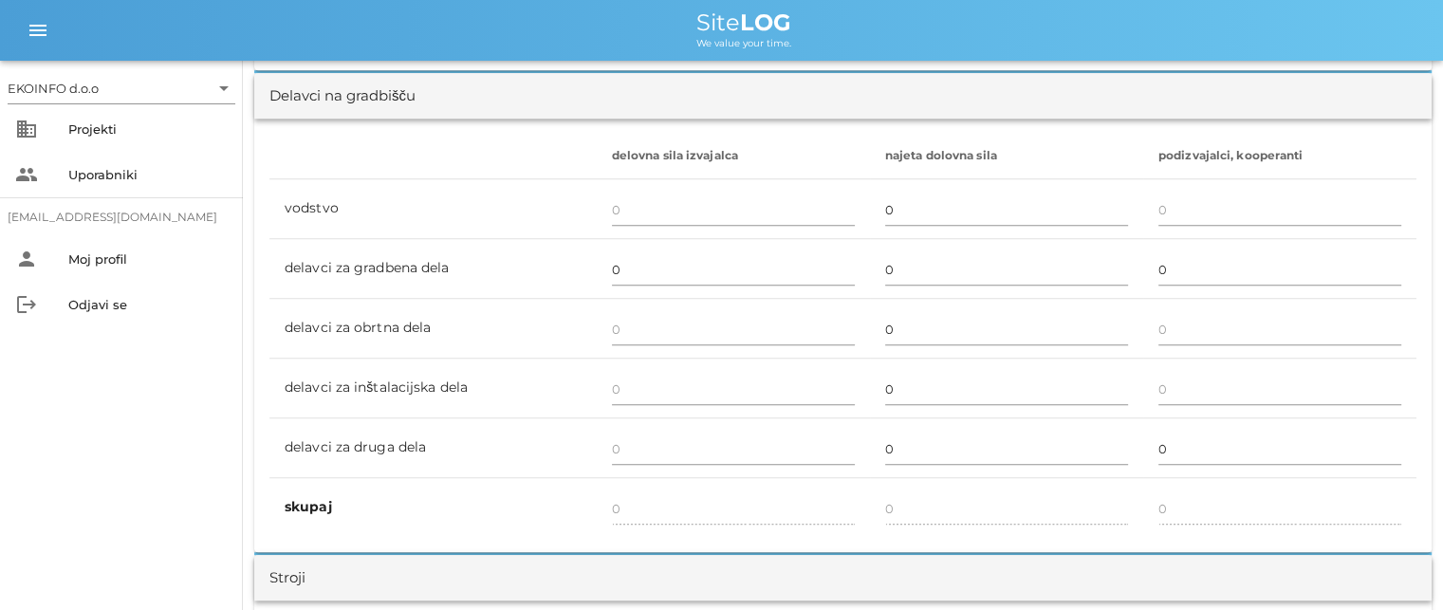
scroll to position [949, 0]
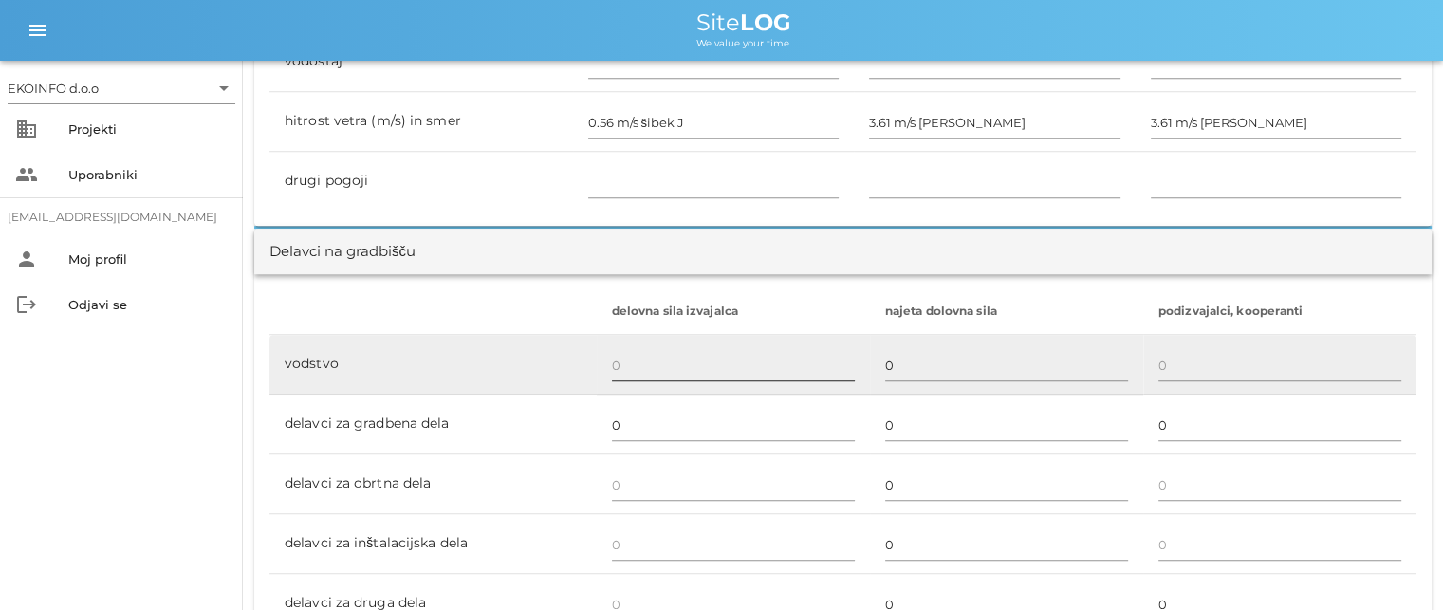
click at [620, 362] on input "text" at bounding box center [733, 365] width 243 height 30
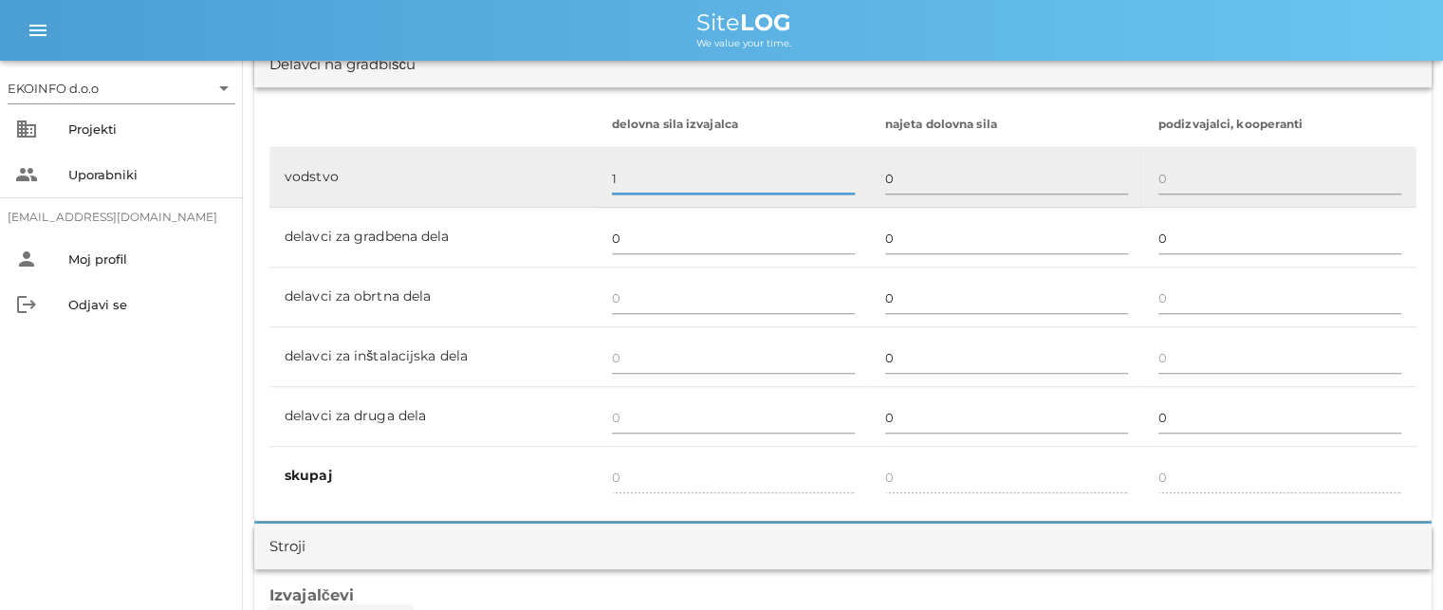
scroll to position [1138, 0]
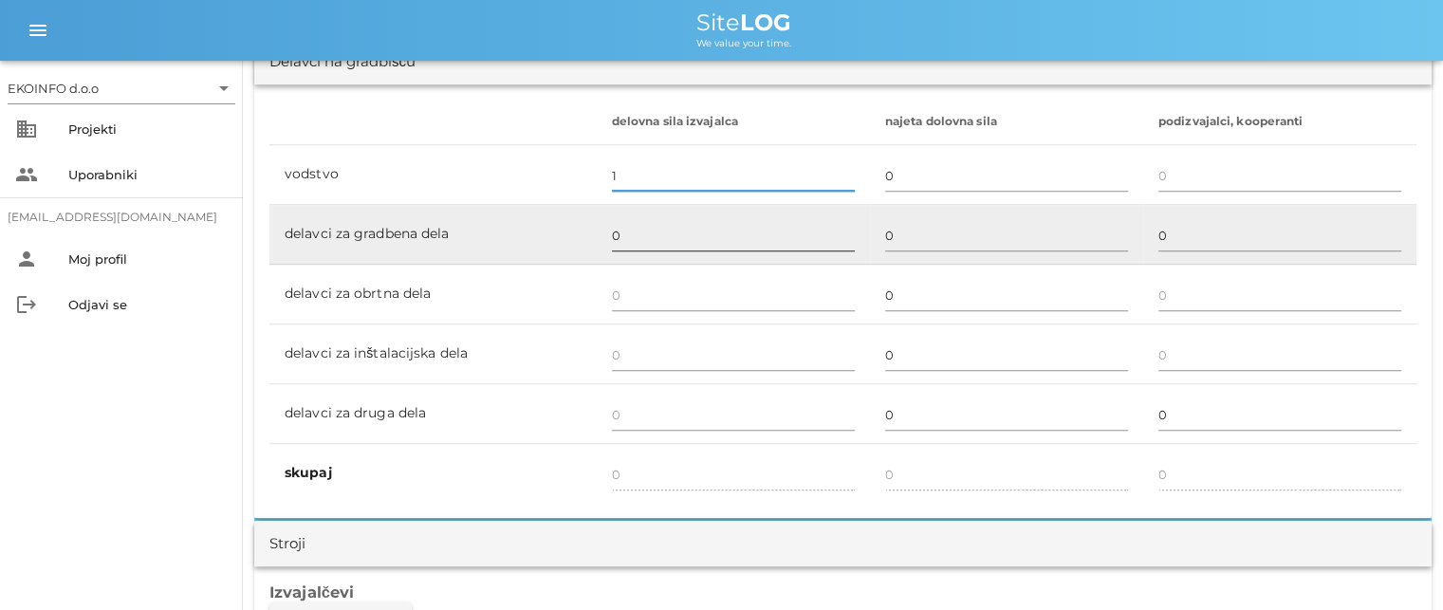
type input "1"
click at [614, 234] on input "0" at bounding box center [733, 235] width 243 height 30
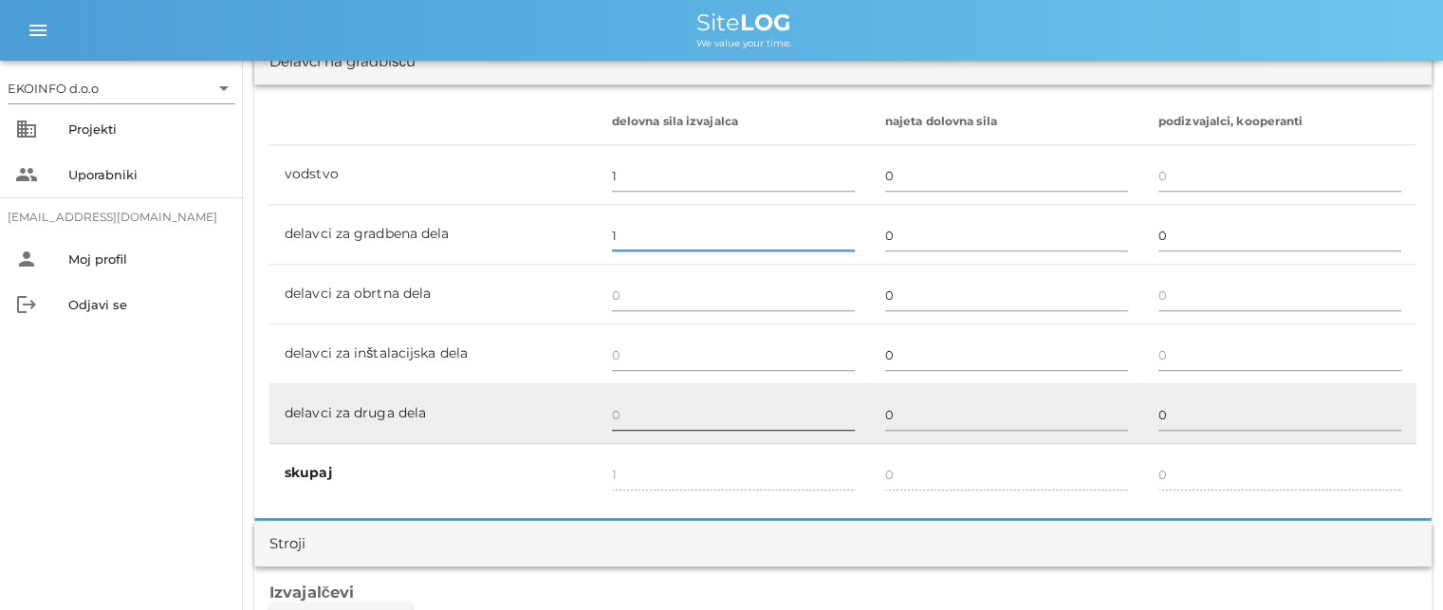
type input "1"
type input "2"
click at [619, 407] on input "text" at bounding box center [733, 414] width 243 height 30
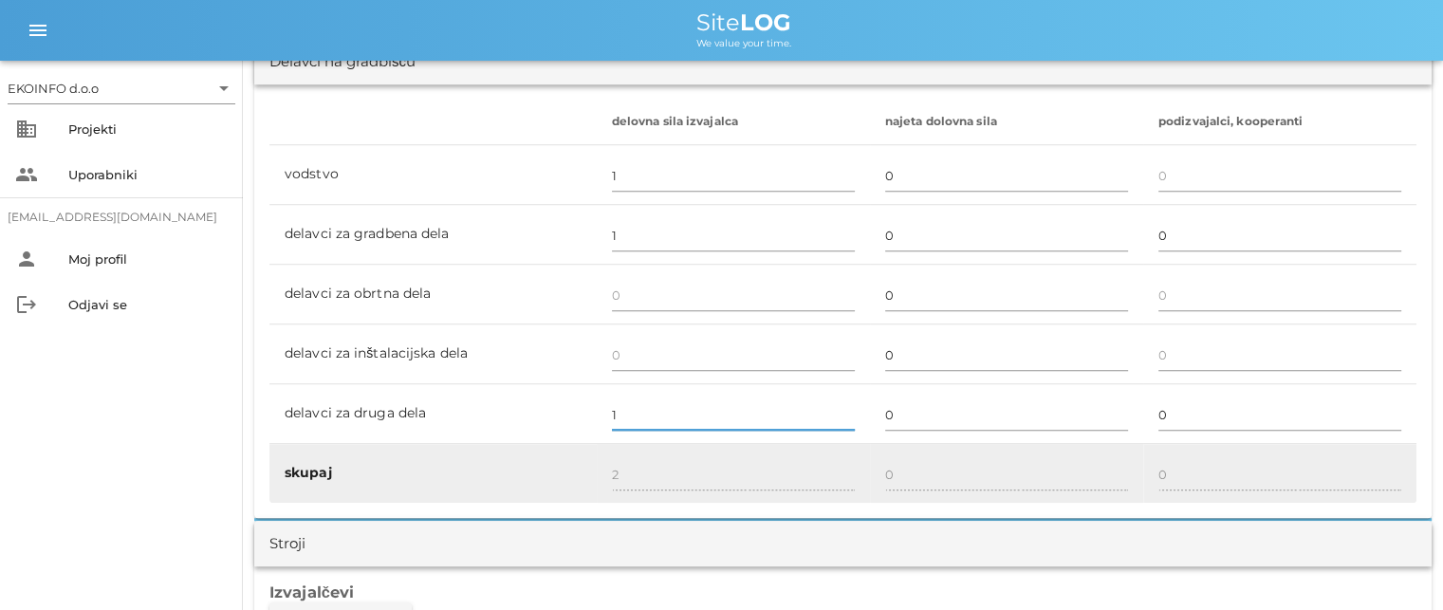
type input "1"
type input "3"
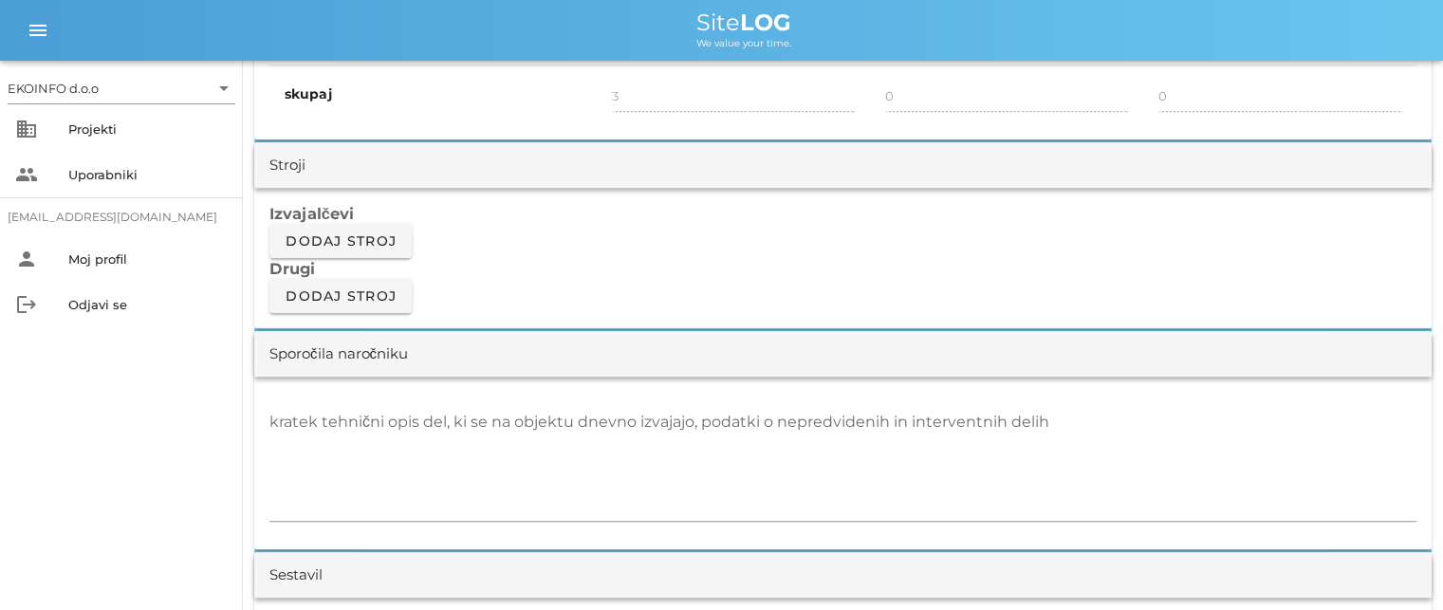
scroll to position [1518, 0]
click at [304, 424] on textarea "kratek tehnični opis del, ki se na objektu dnevno izvajajo, podatki o nepredvid…" at bounding box center [842, 463] width 1147 height 114
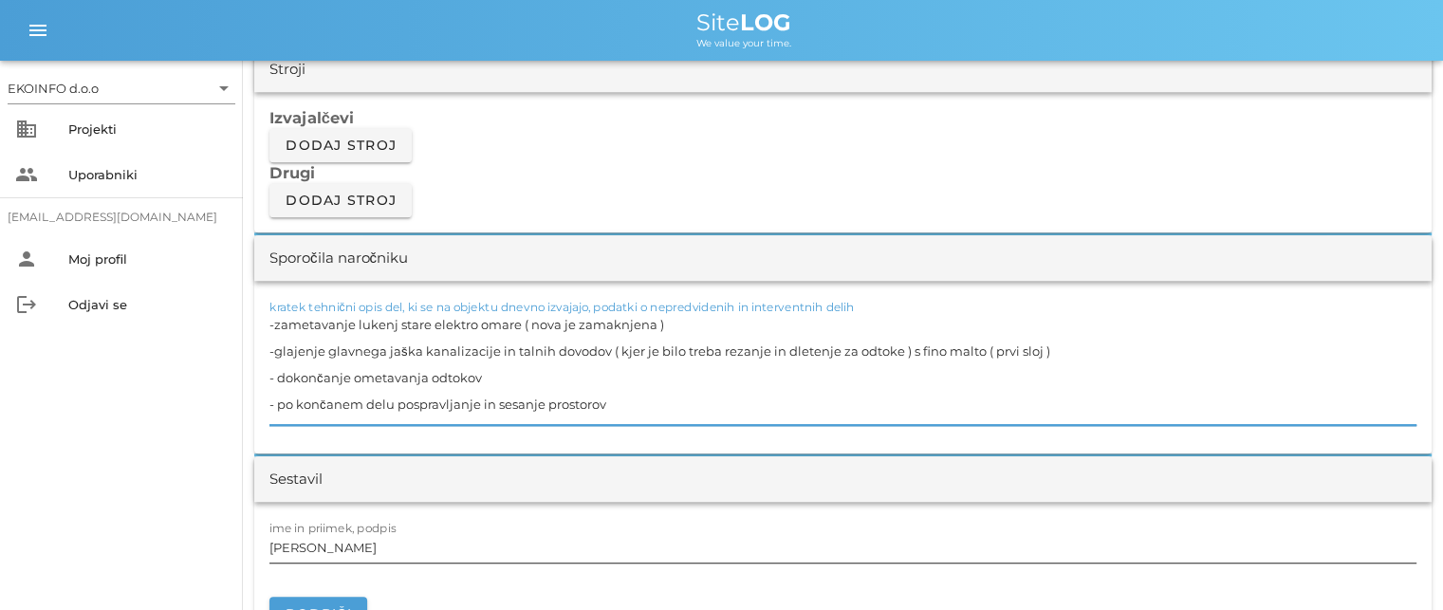
scroll to position [1803, 0]
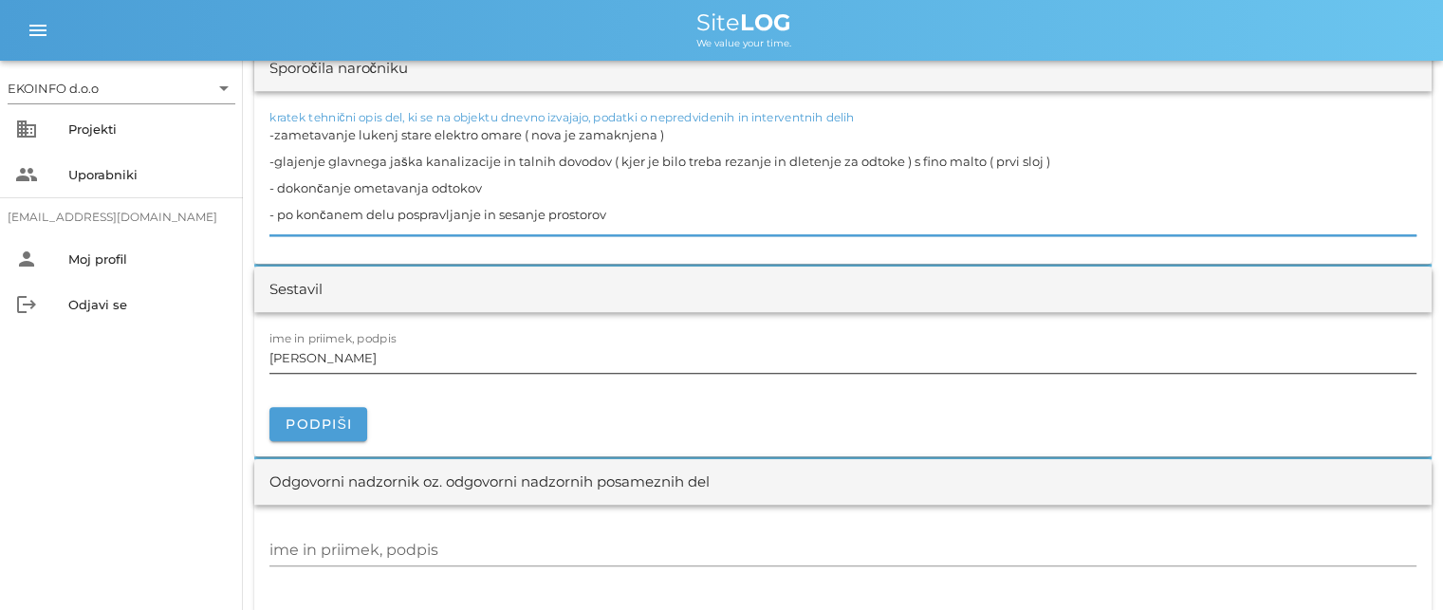
type textarea "-zametavanje lukenj stare elektro omare ( nova je zamaknjena ) -glajenje glavne…"
click at [357, 359] on input "[PERSON_NAME]" at bounding box center [842, 357] width 1147 height 30
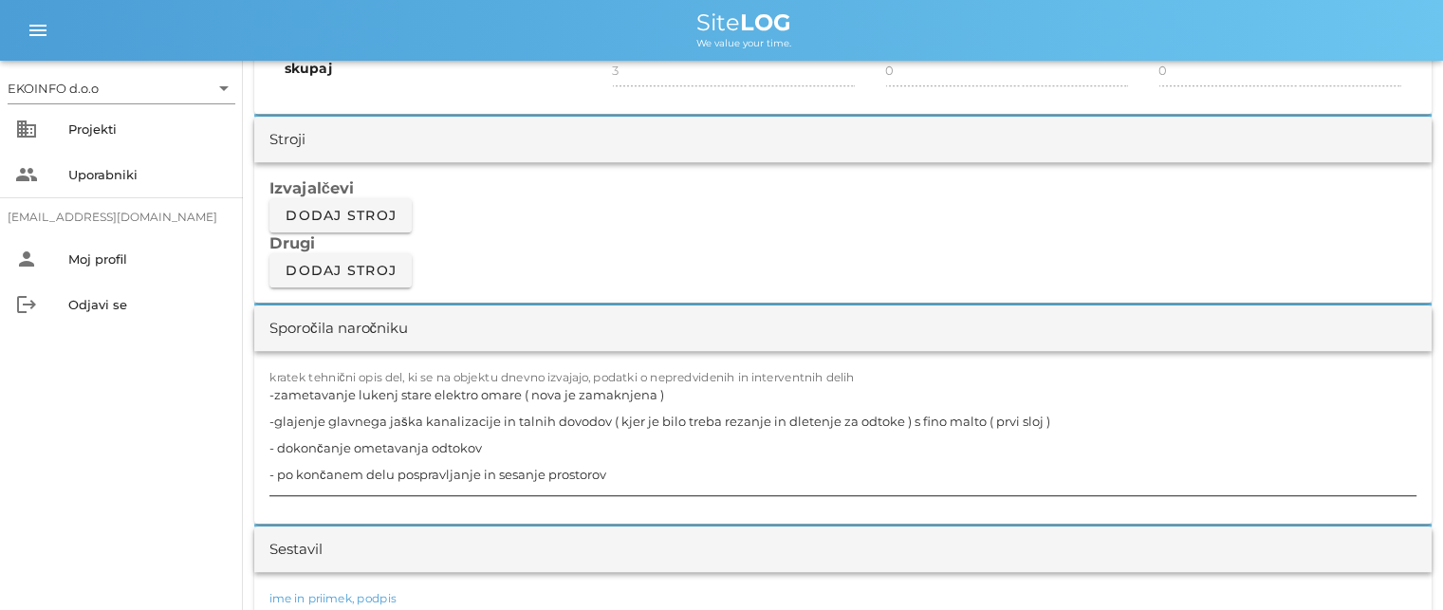
scroll to position [1613, 0]
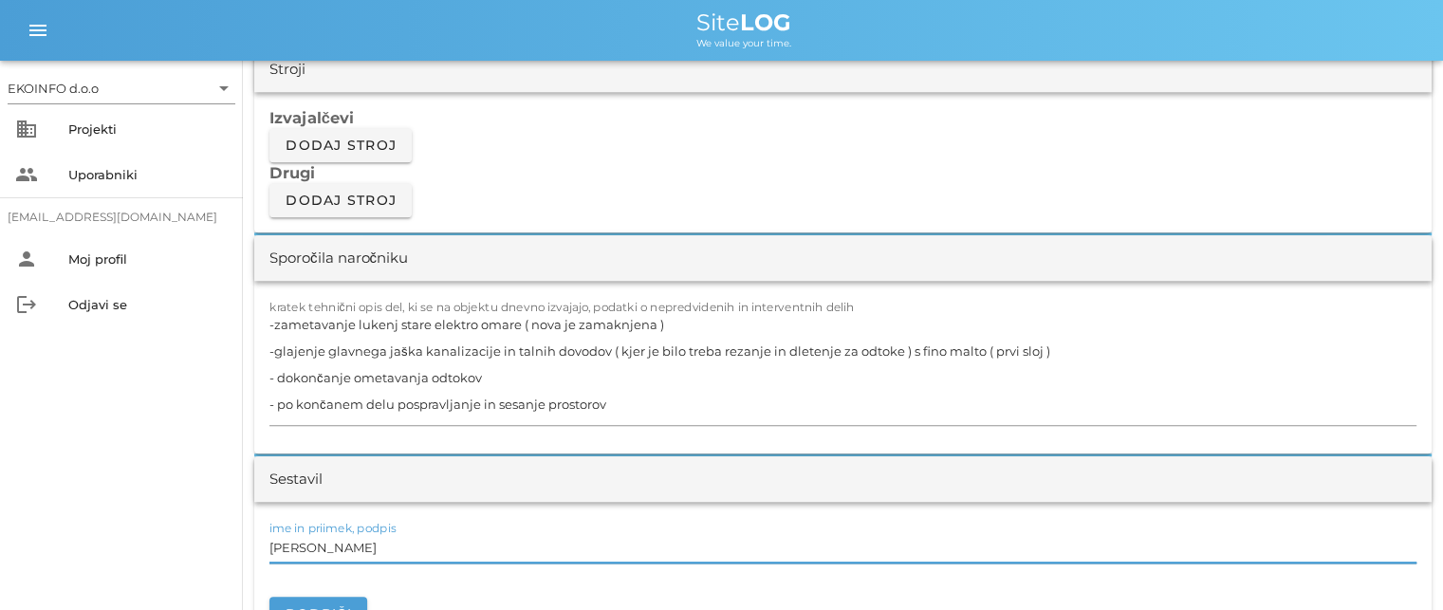
click at [350, 548] on input "[PERSON_NAME]" at bounding box center [842, 547] width 1147 height 30
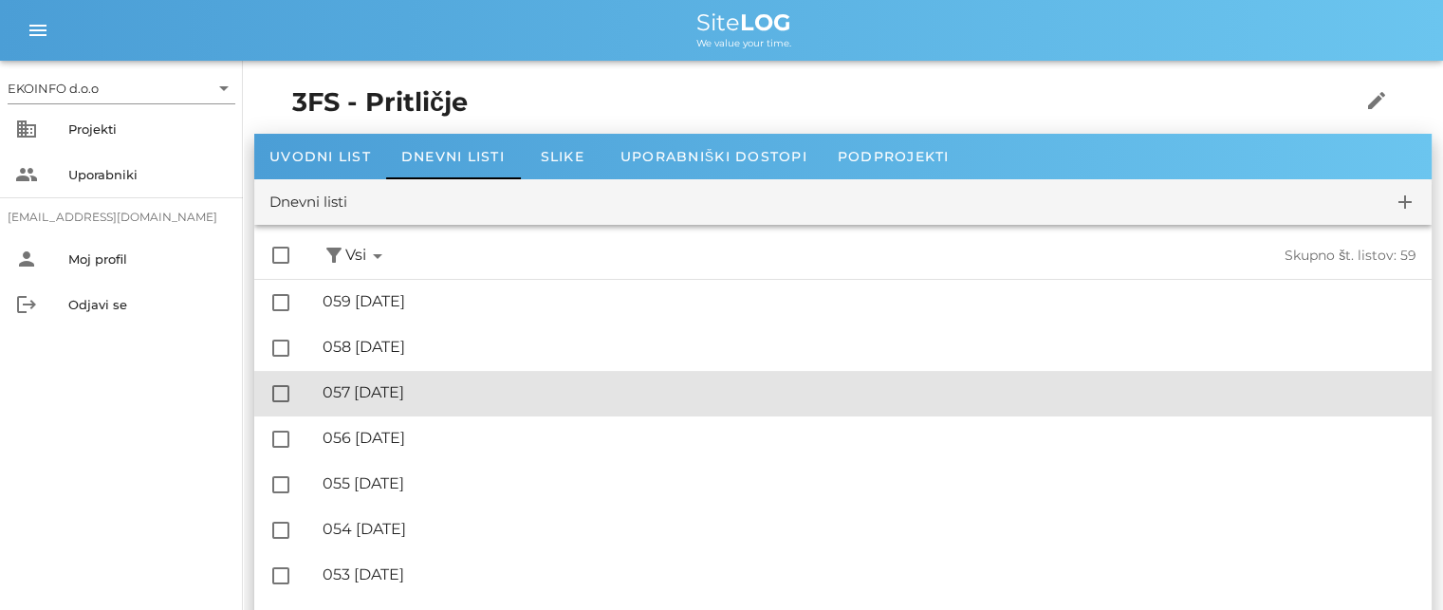
click at [421, 398] on div "🔏 057 [DATE]" at bounding box center [870, 392] width 1094 height 18
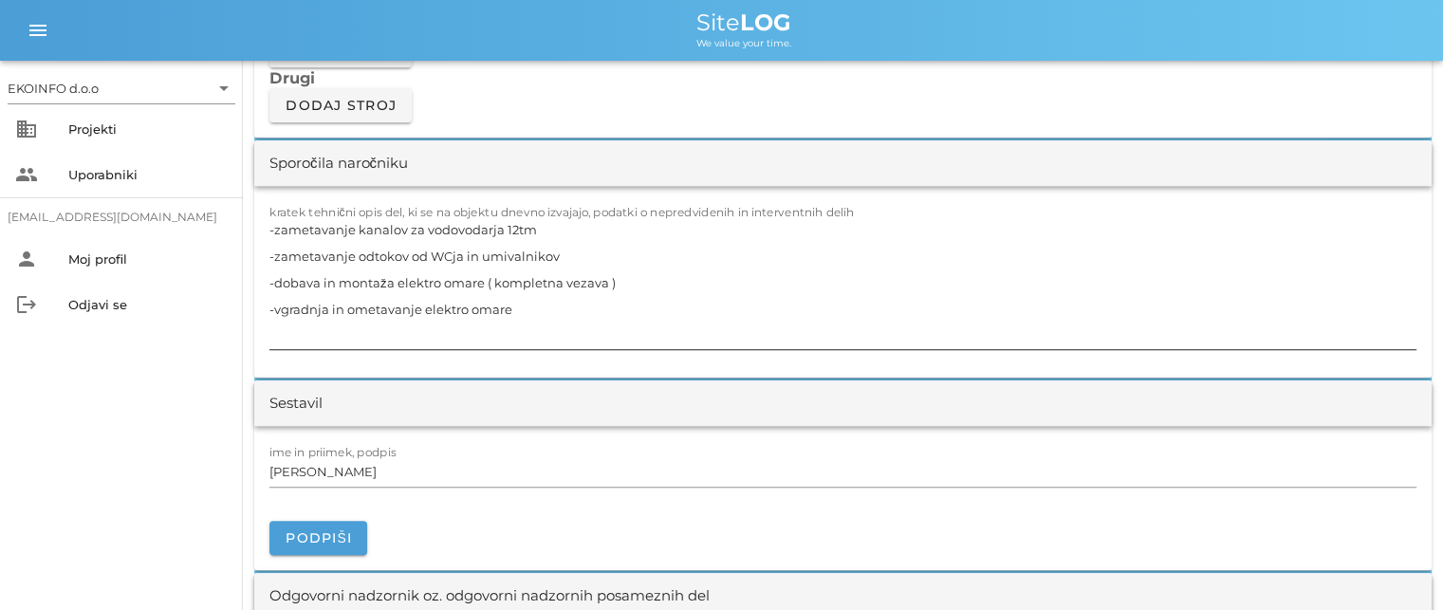
scroll to position [1803, 0]
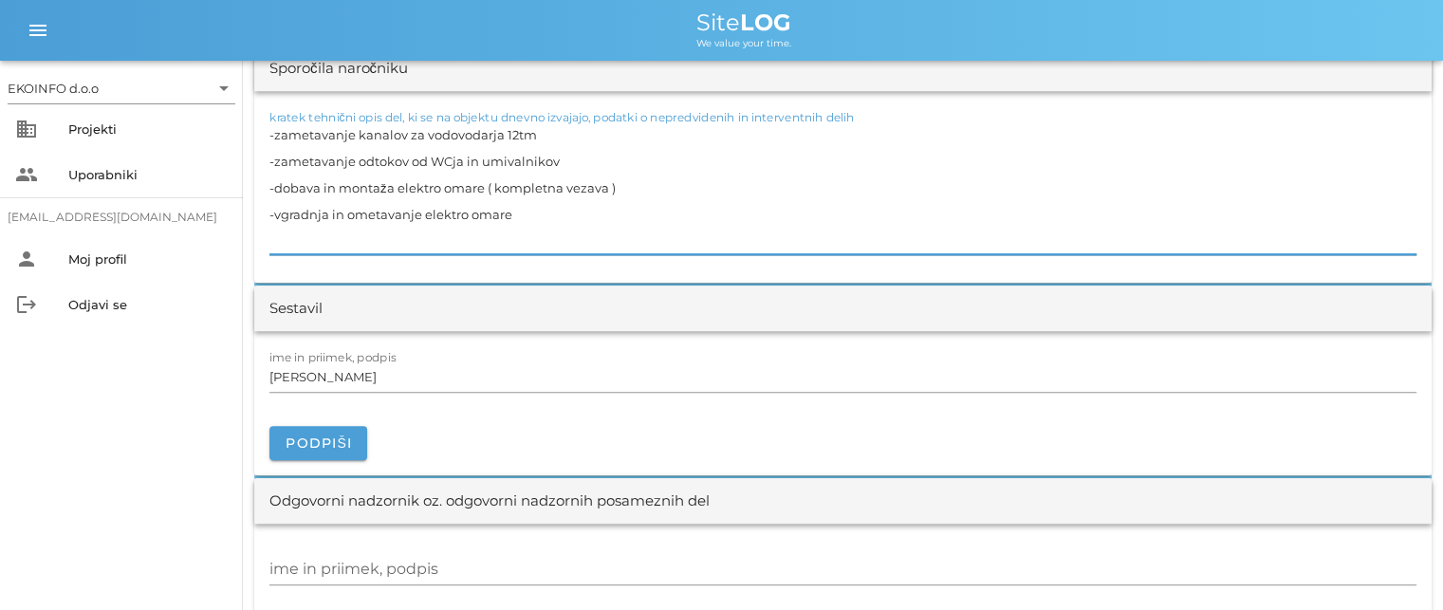
click at [512, 212] on textarea "-zametavanje kanalov za vodovodarja 12tm -zametavanje odtokov od WCja in umival…" at bounding box center [842, 187] width 1147 height 133
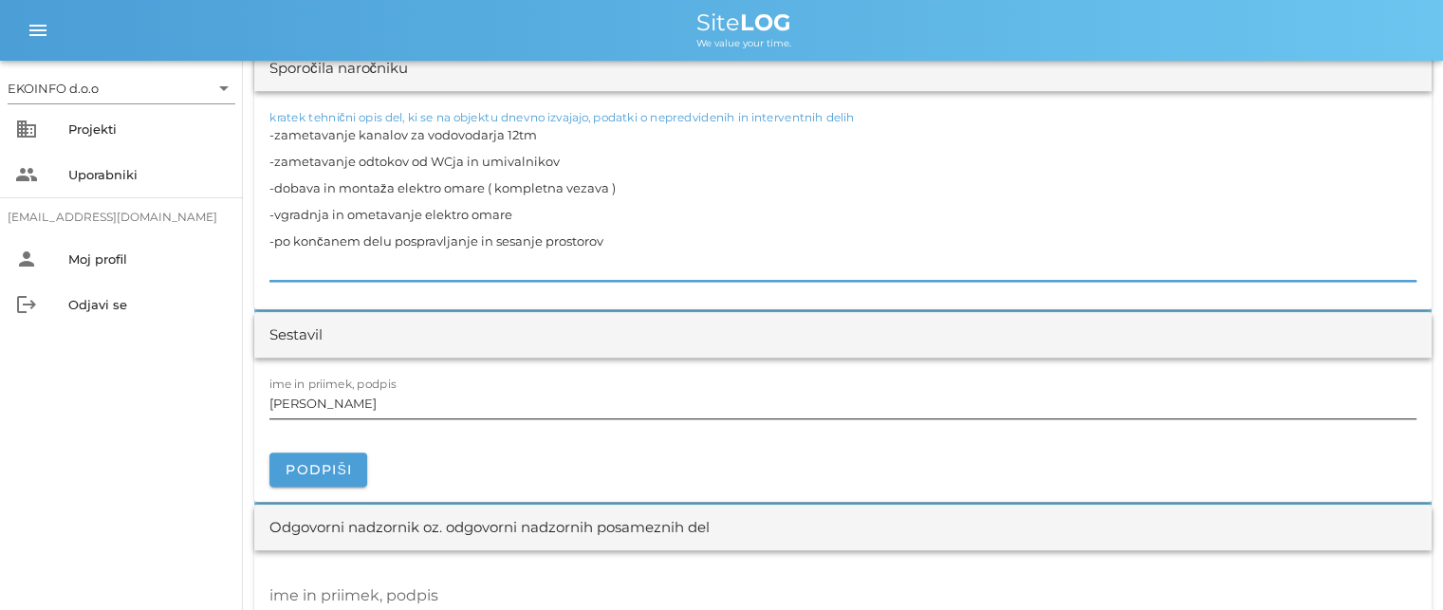
type textarea "-zametavanje kanalov za vodovodarja 12tm -zametavanje odtokov od WCja in umival…"
click at [361, 406] on input "[PERSON_NAME]" at bounding box center [842, 403] width 1147 height 30
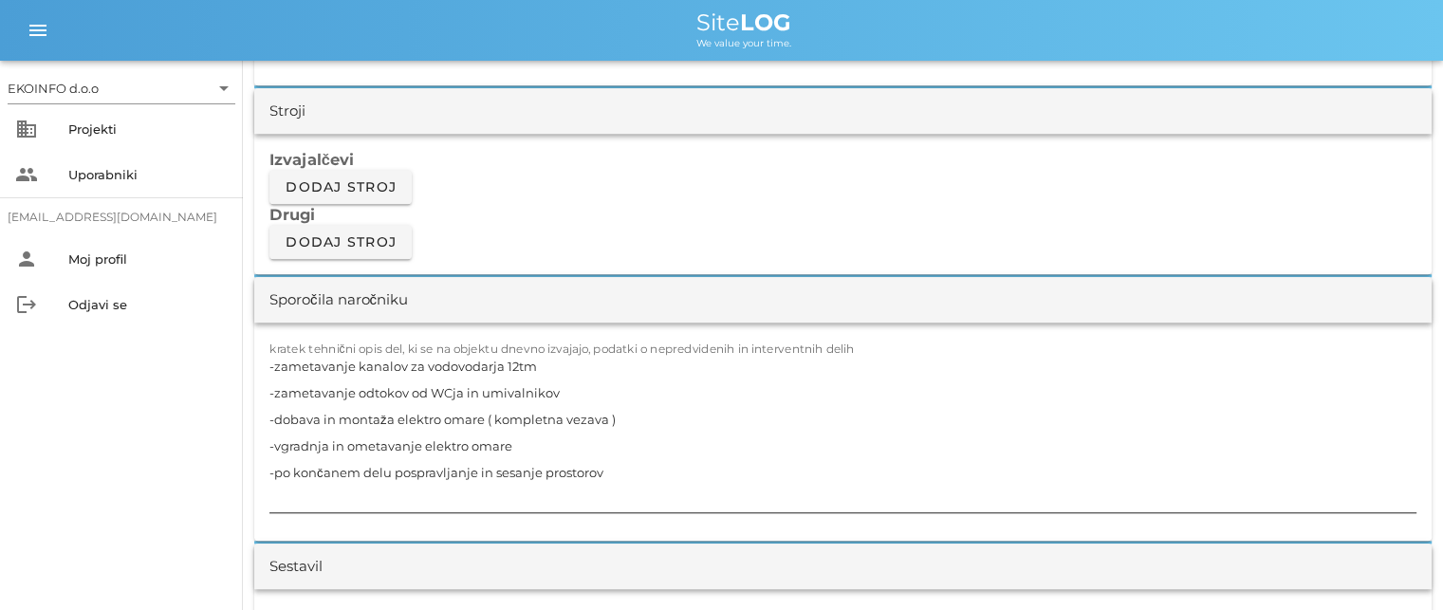
scroll to position [1518, 0]
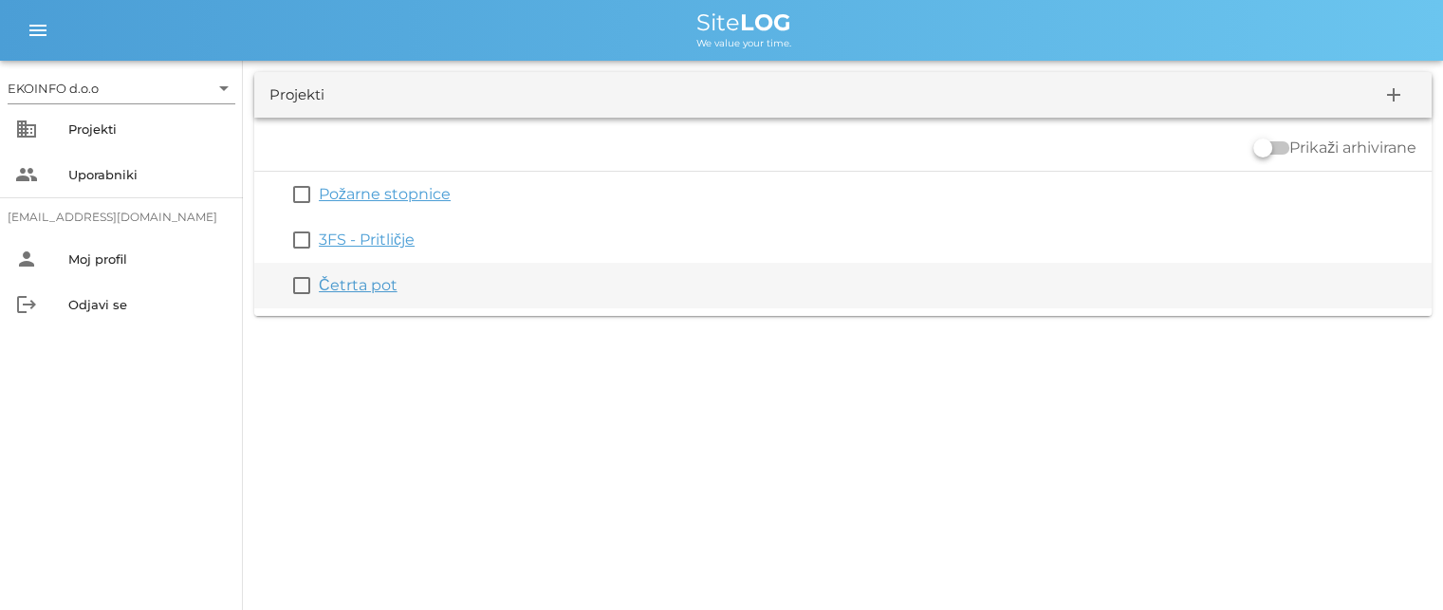
click at [359, 289] on link "Četrta pot" at bounding box center [358, 285] width 79 height 18
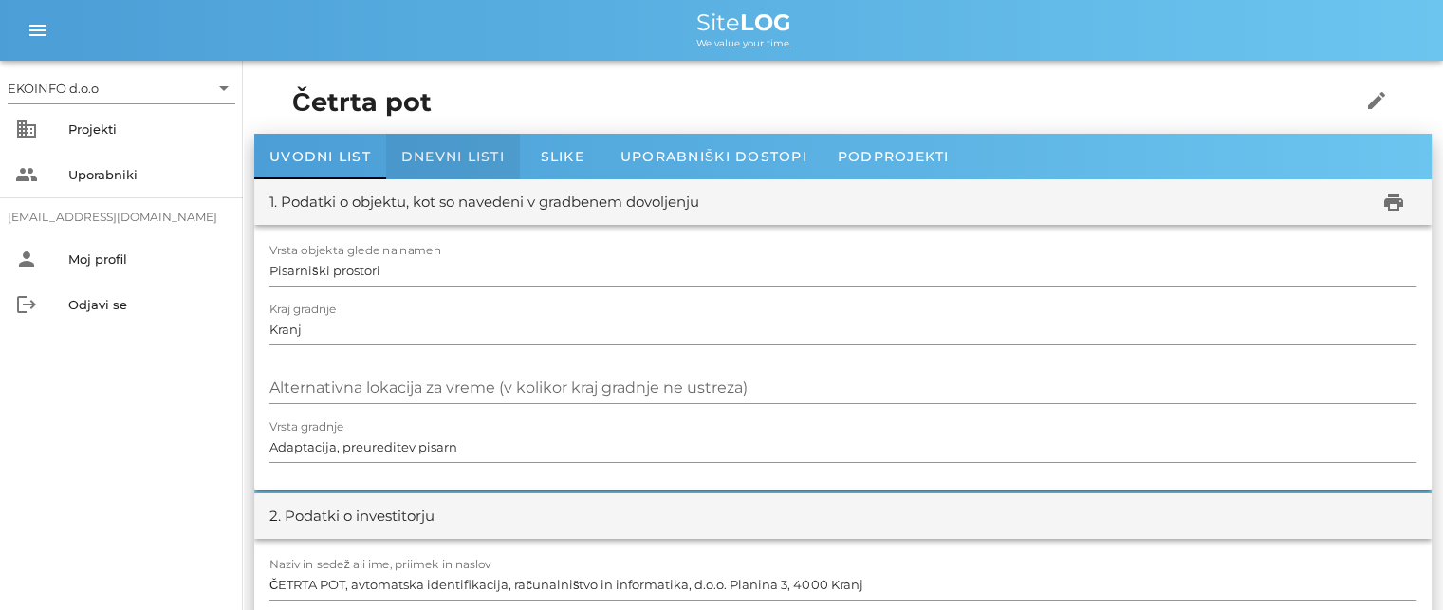
click at [436, 151] on span "Dnevni listi" at bounding box center [452, 156] width 103 height 17
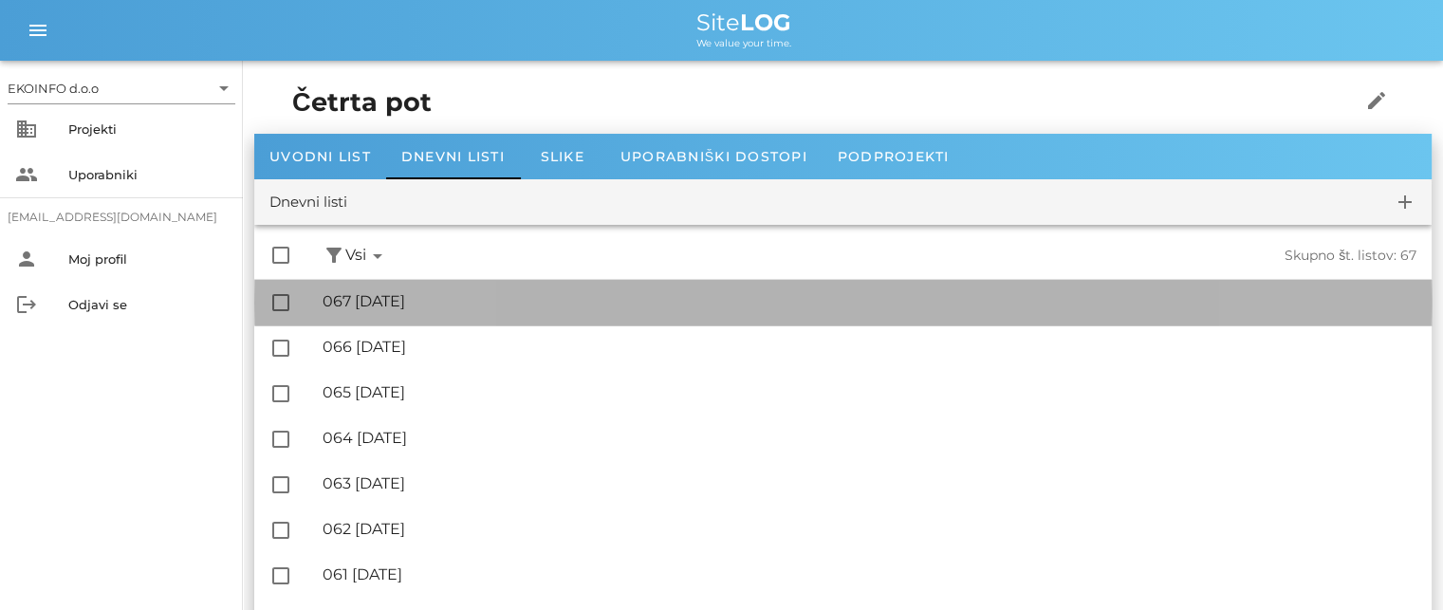
click at [444, 298] on div "🔏 067 [DATE]" at bounding box center [870, 301] width 1094 height 18
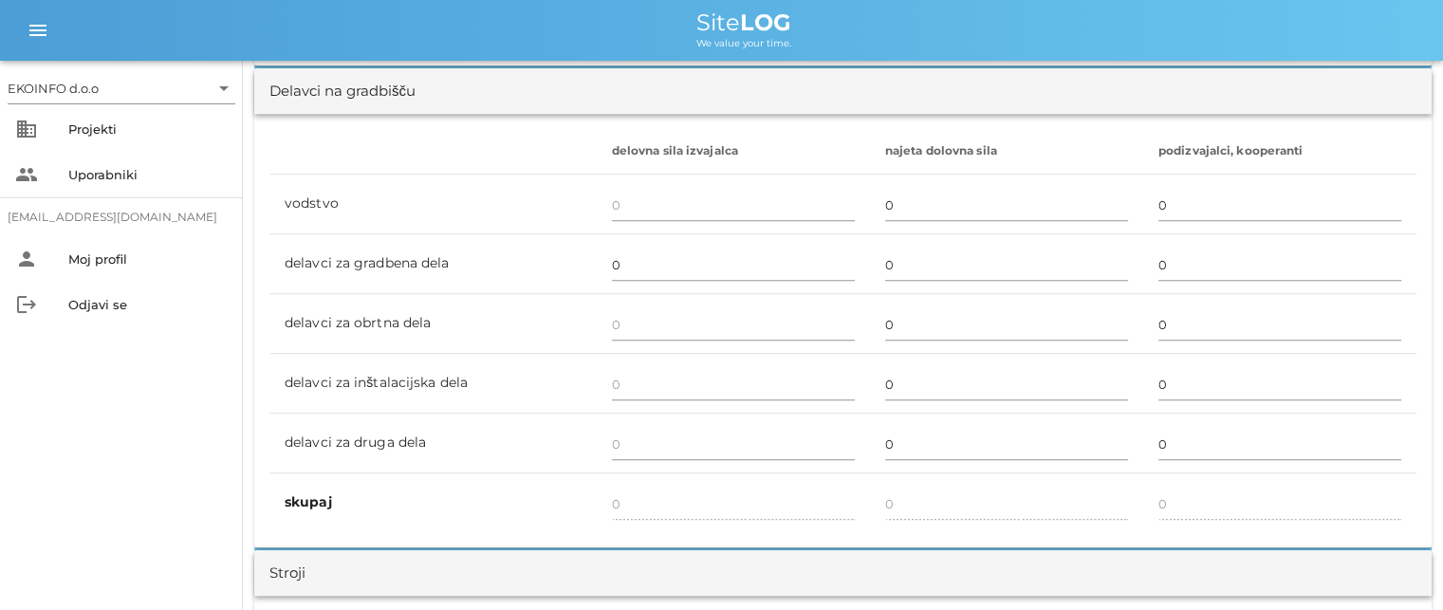
scroll to position [1044, 0]
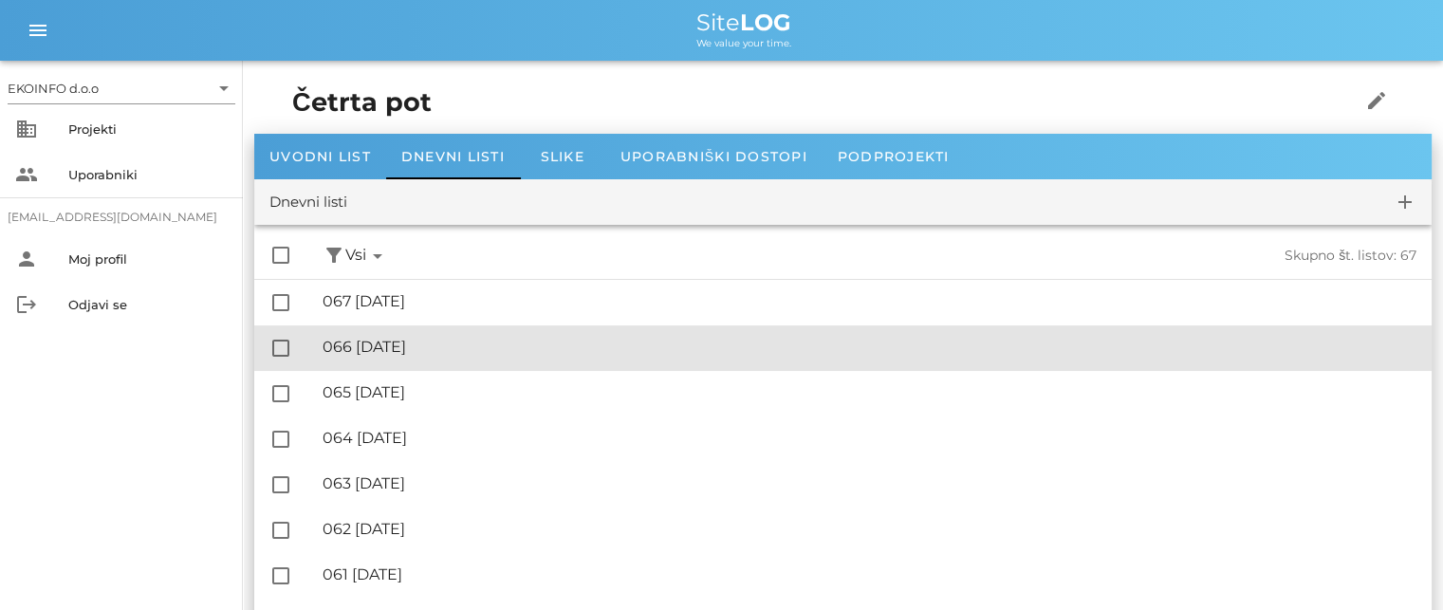
click at [437, 341] on div "🔏 066 [DATE]" at bounding box center [870, 347] width 1094 height 18
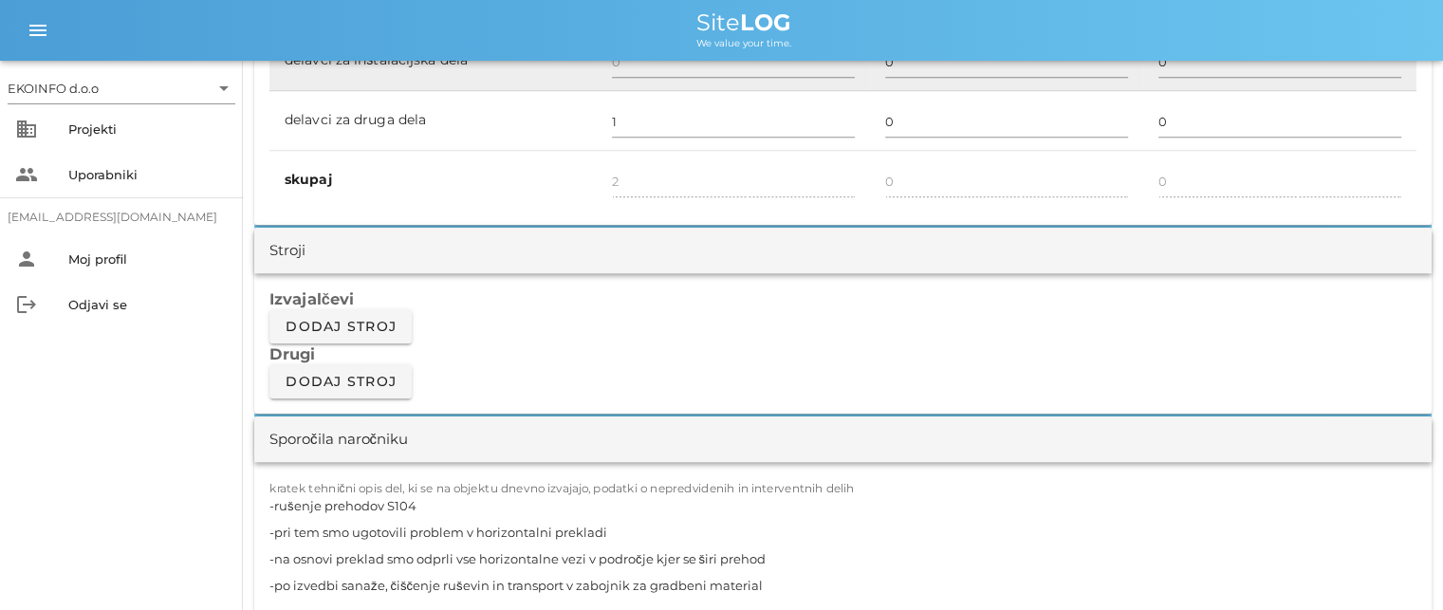
scroll to position [1138, 0]
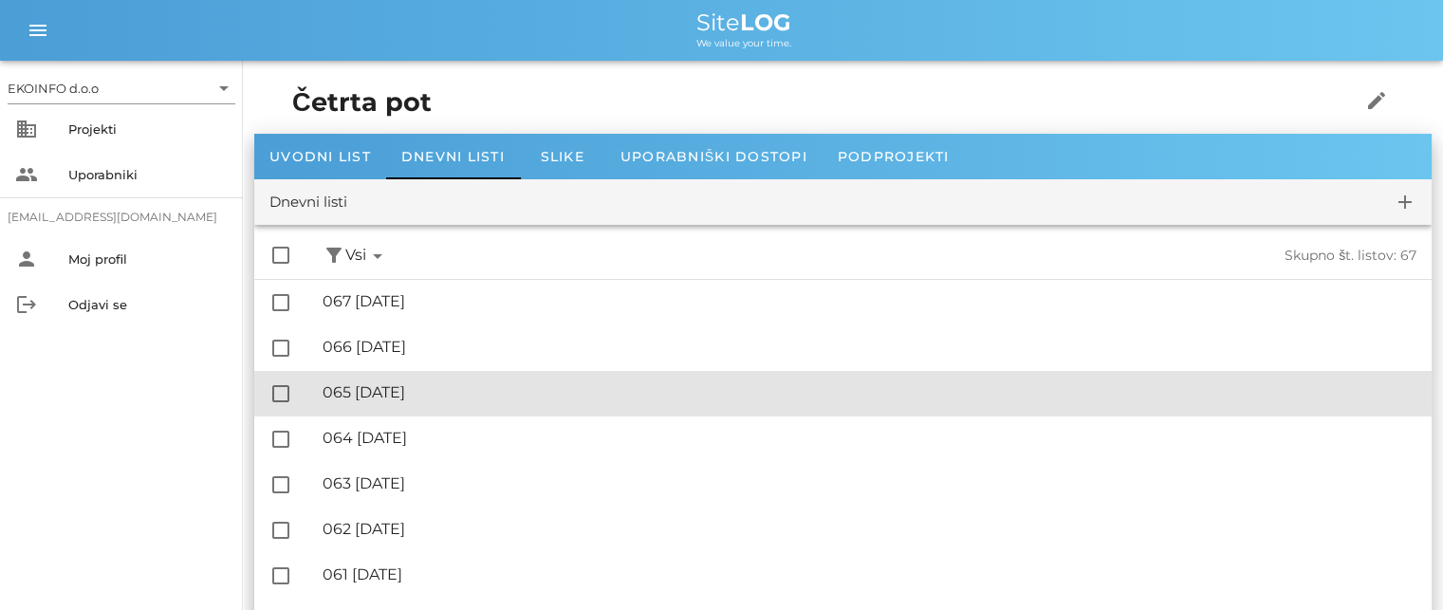
click at [432, 398] on div "🔏 065 [DATE]" at bounding box center [870, 392] width 1094 height 18
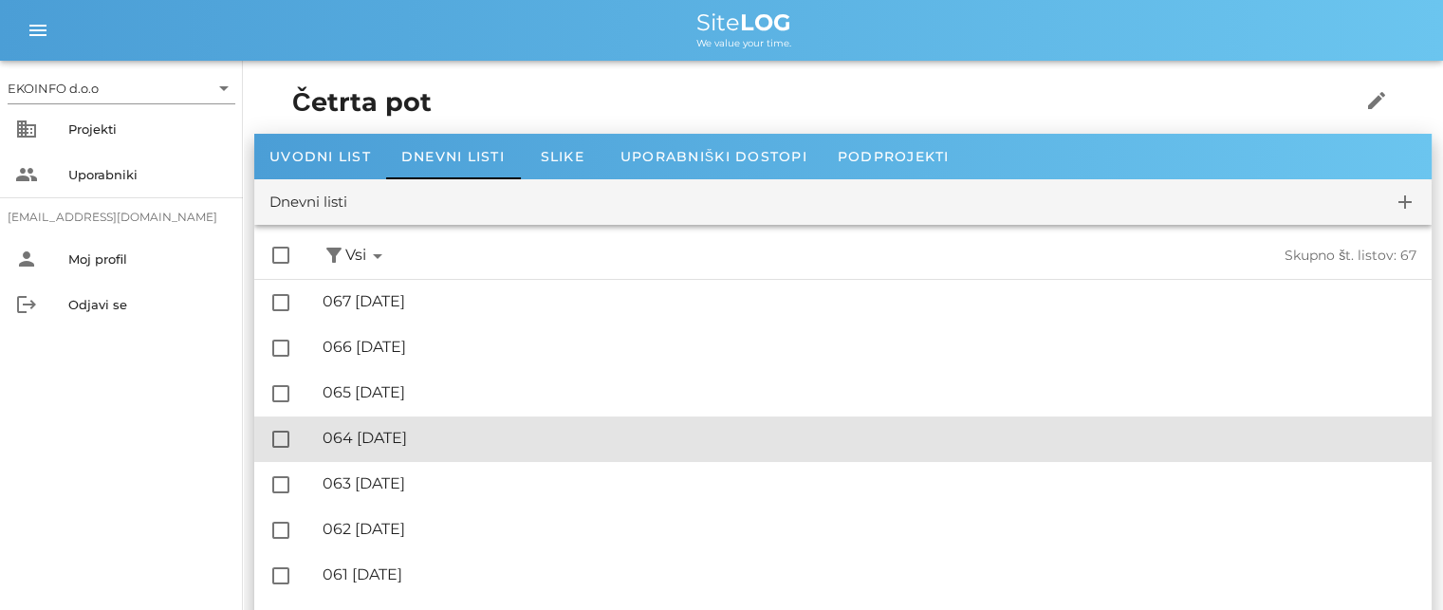
click at [426, 428] on div "🔏 064 [DATE] ✓ Podpisal: Nadzornik ✓ Podpisal: Sestavljalec ✓ Podpisal: Odgovor…" at bounding box center [870, 438] width 1094 height 43
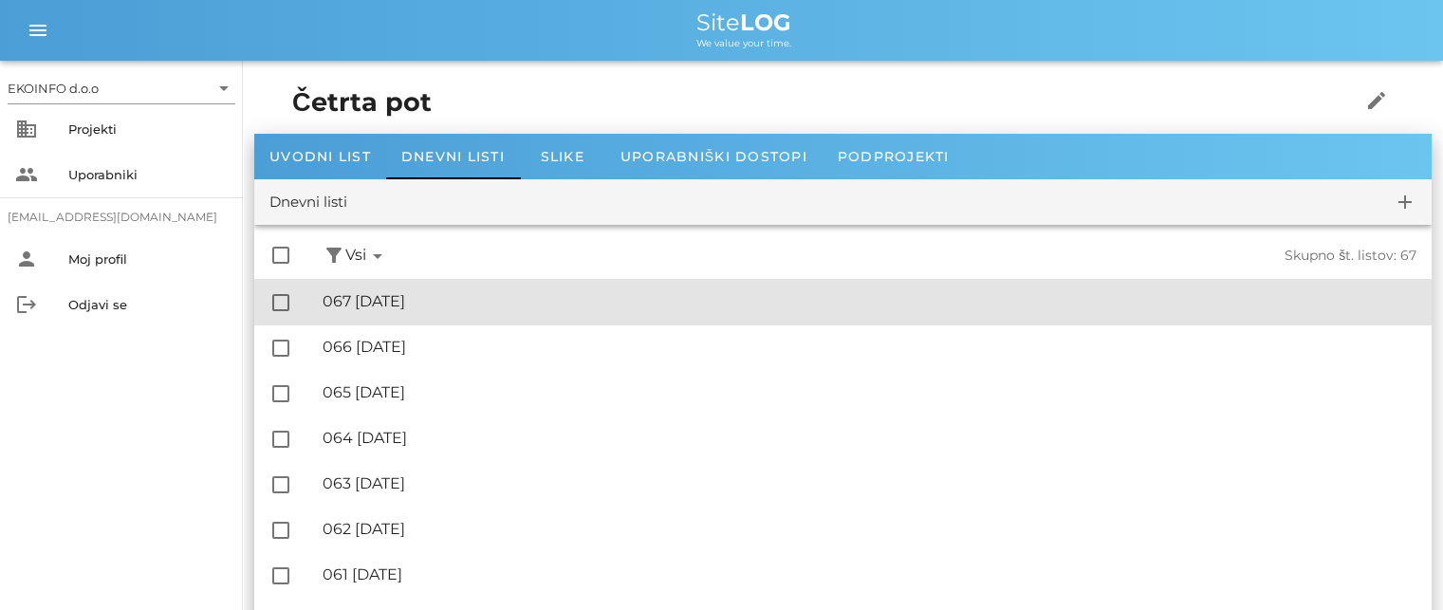
click at [416, 300] on div "🔏 067 [DATE]" at bounding box center [870, 301] width 1094 height 18
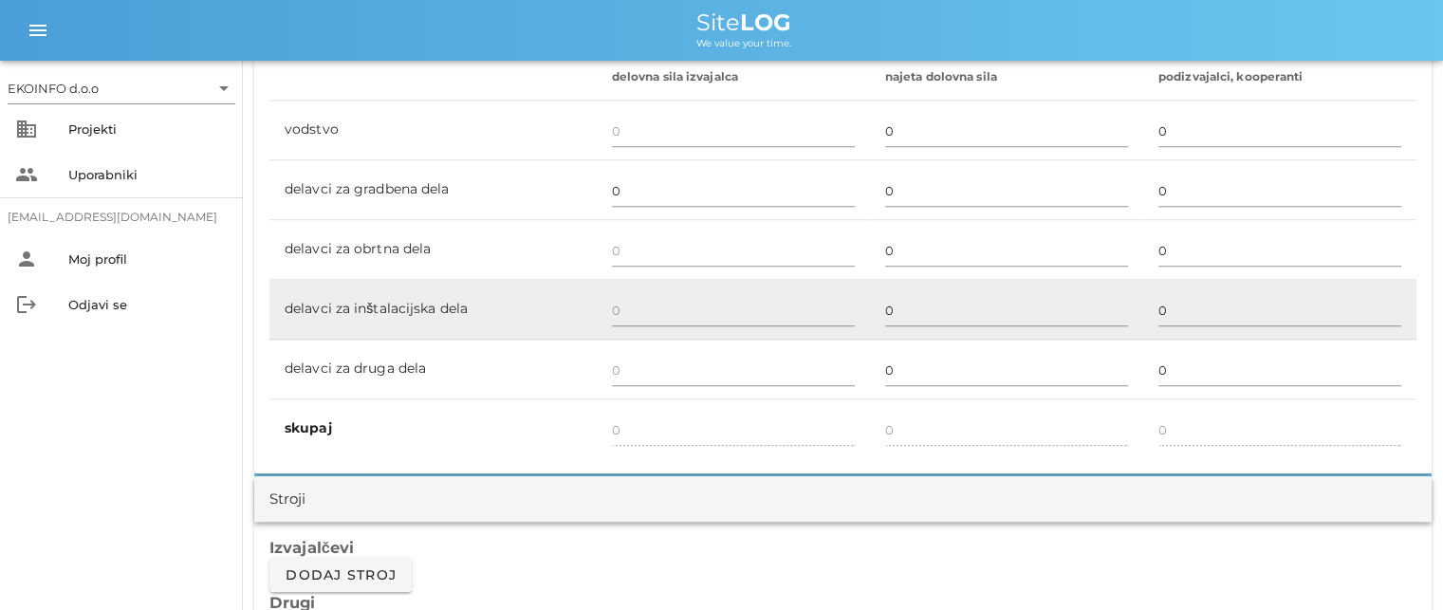
scroll to position [1138, 0]
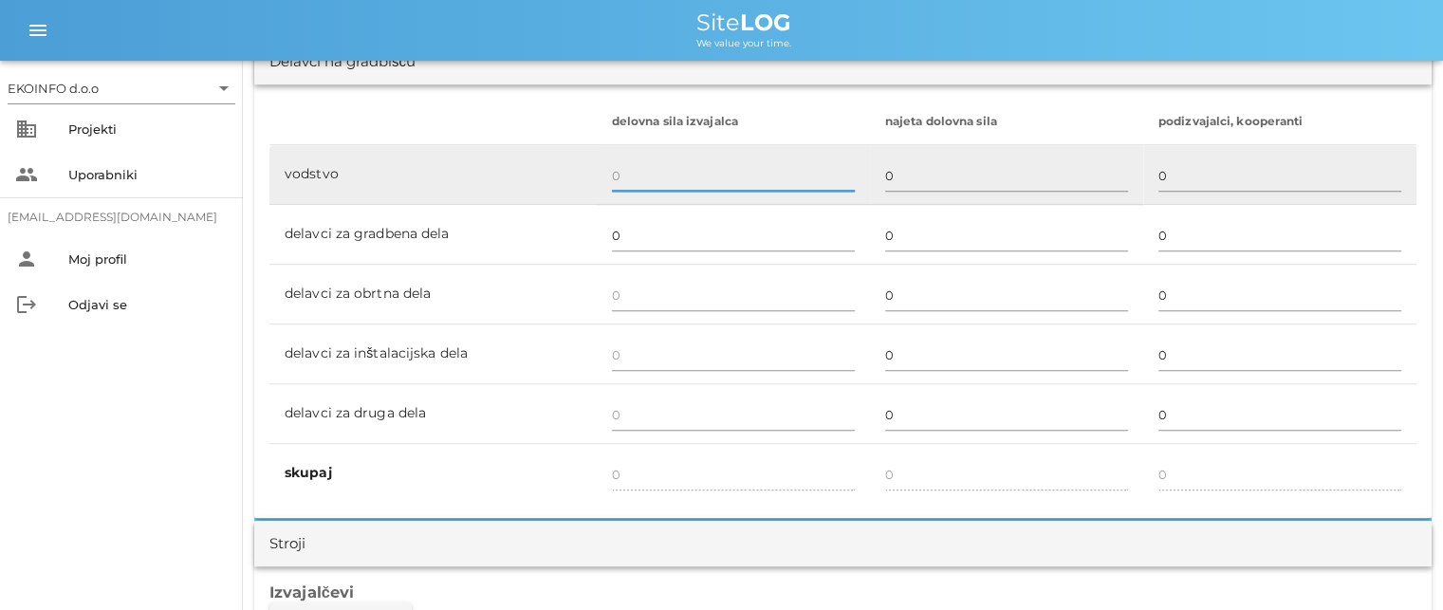
click at [622, 171] on input "text" at bounding box center [733, 175] width 243 height 30
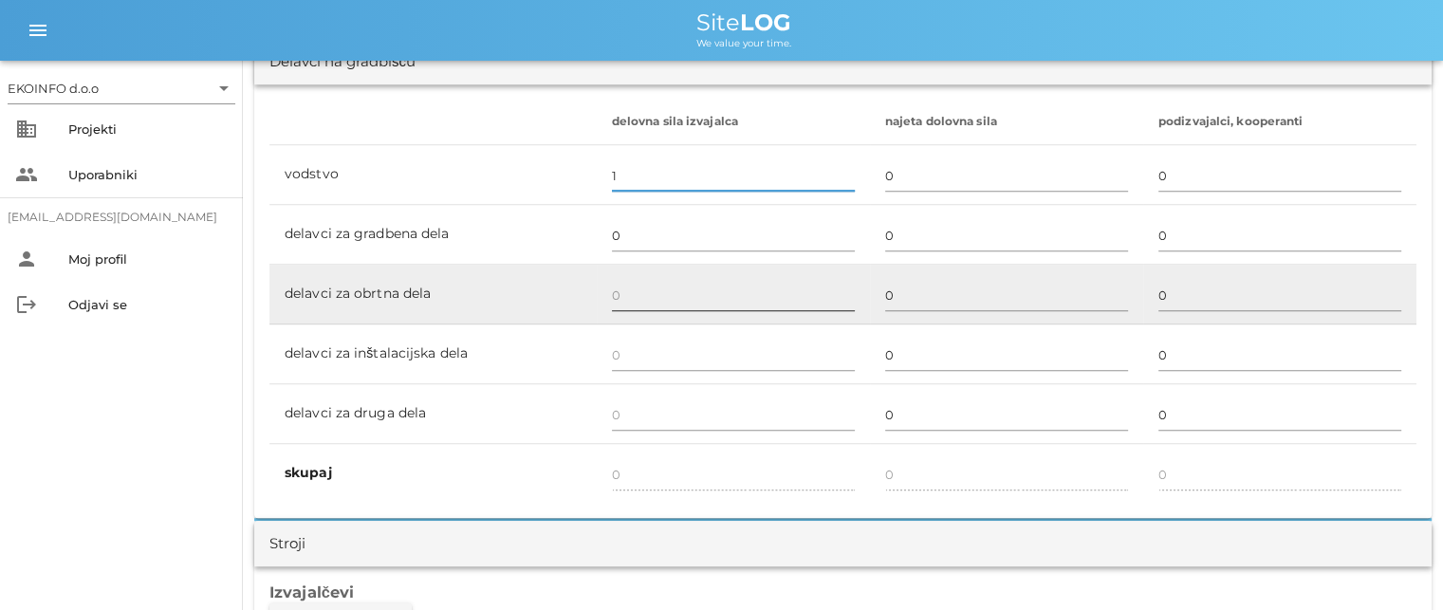
type input "1"
click at [621, 294] on input "text" at bounding box center [733, 295] width 243 height 30
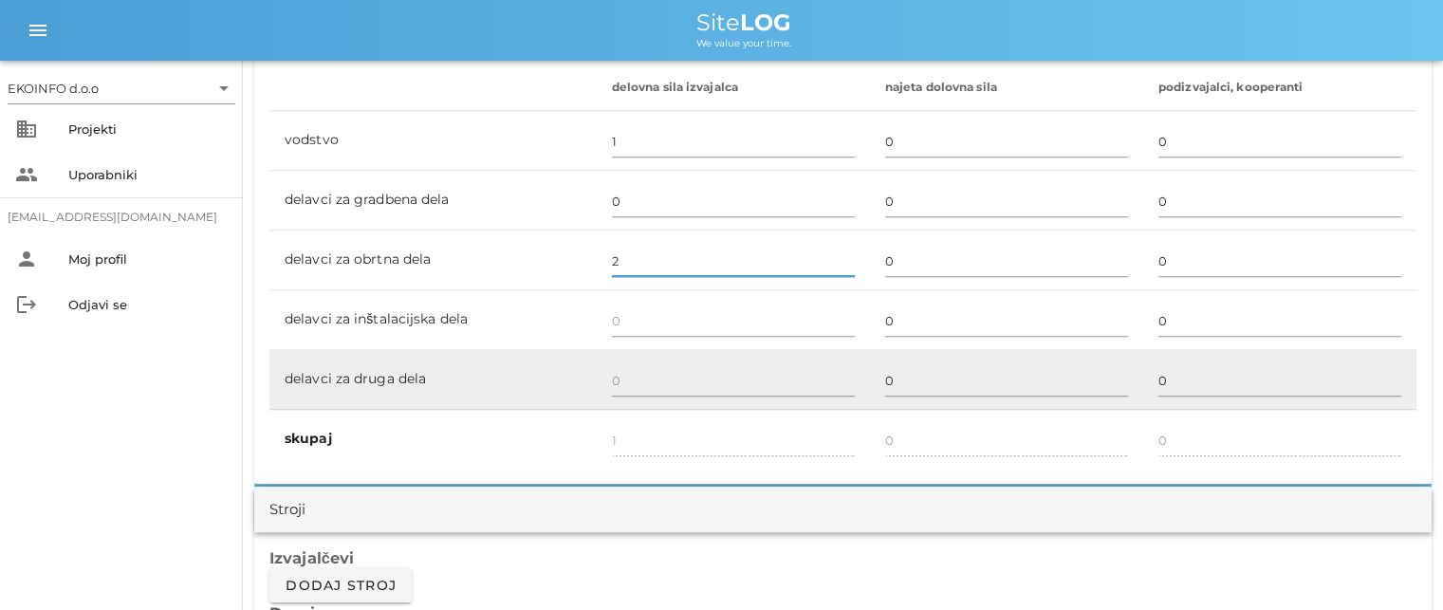
scroll to position [1233, 0]
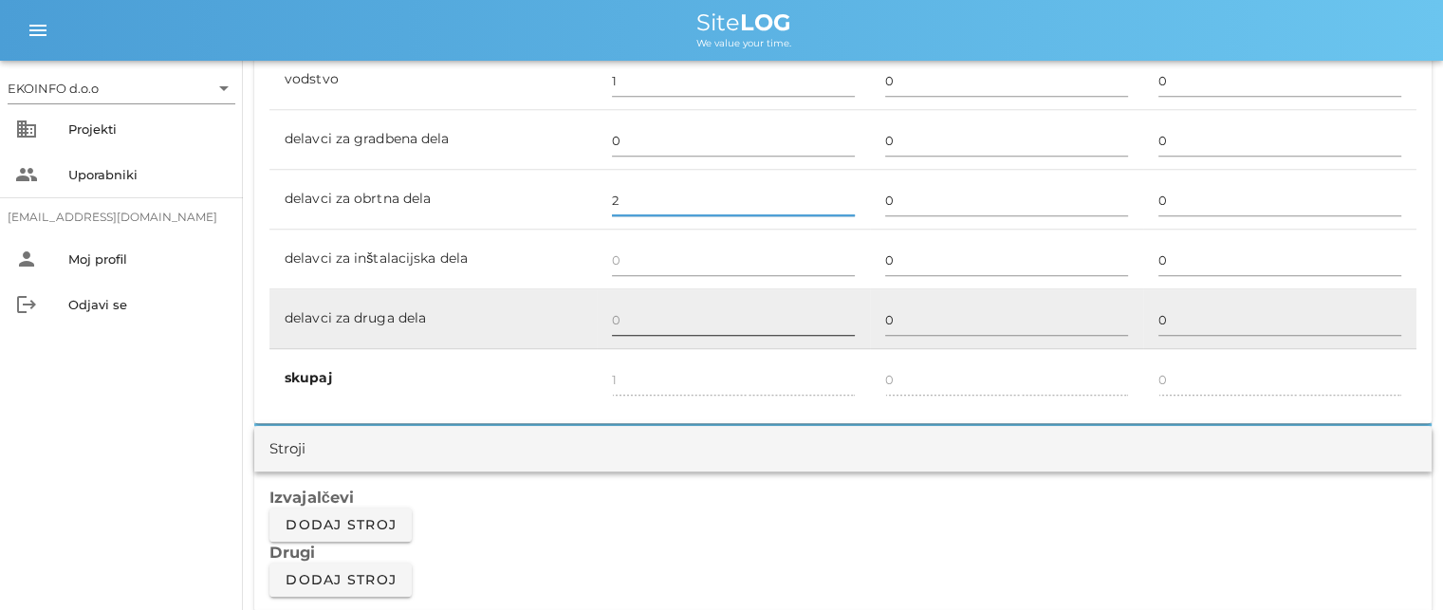
type input "2"
type input "3"
click at [618, 295] on div at bounding box center [733, 320] width 243 height 55
click at [621, 318] on input "text" at bounding box center [733, 320] width 243 height 30
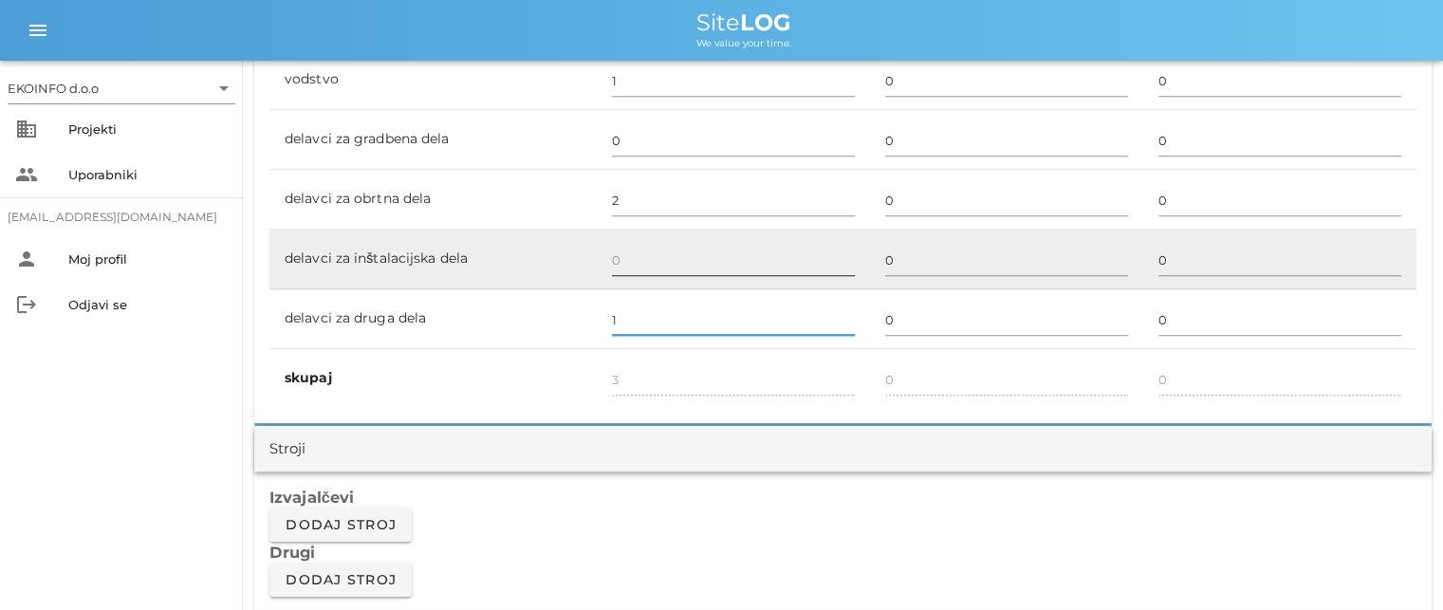
type input "1"
type input "4"
click at [617, 266] on input "text" at bounding box center [733, 260] width 243 height 30
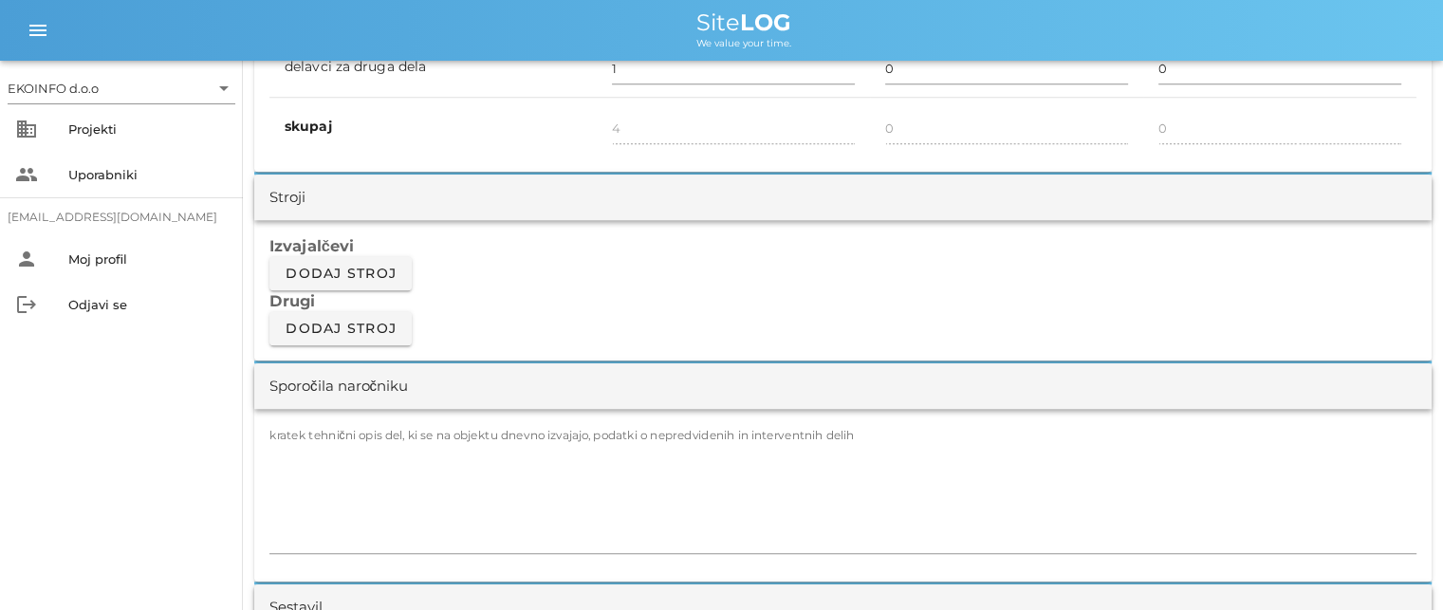
scroll to position [1518, 0]
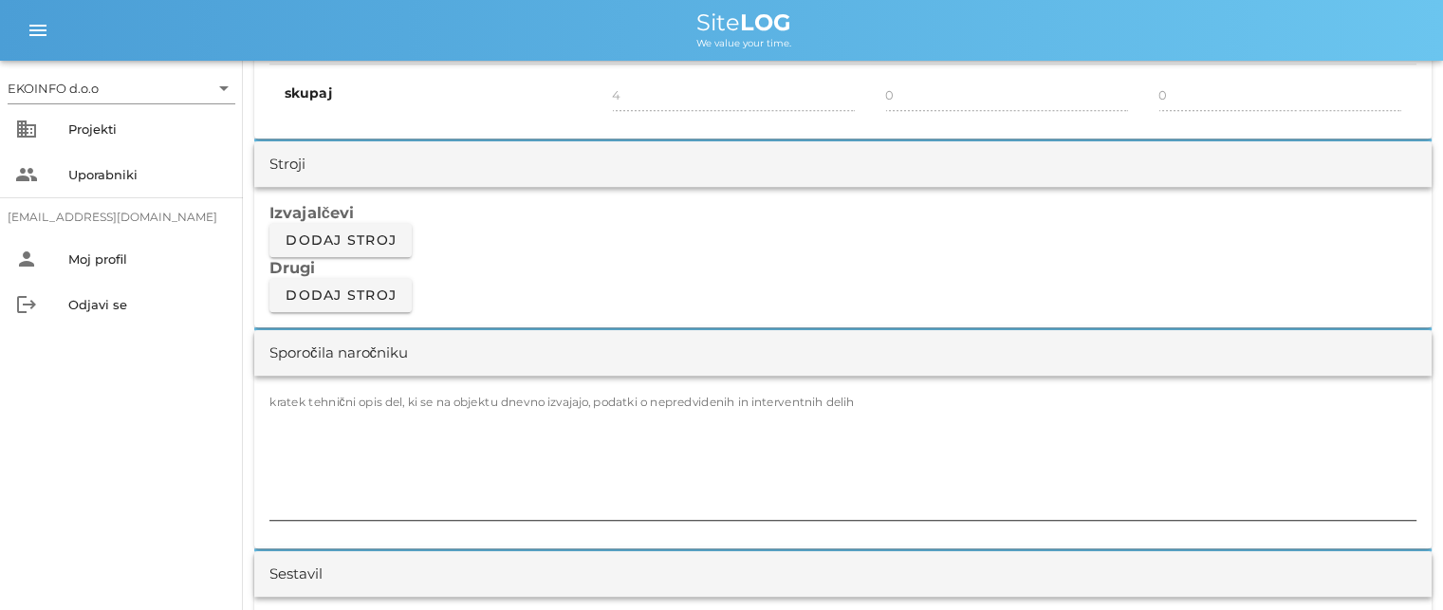
click at [280, 405] on label "kratek tehnični opis del, ki se na objektu dnevno izvajajo, podatki o nepredvid…" at bounding box center [561, 402] width 585 height 14
click at [280, 406] on textarea "kratek tehnični opis del, ki se na objektu dnevno izvajajo, podatki o nepredvid…" at bounding box center [842, 463] width 1147 height 114
click at [281, 413] on textarea "kratek tehnični opis del, ki se na objektu dnevno izvajajo, podatki o nepredvid…" at bounding box center [842, 463] width 1147 height 114
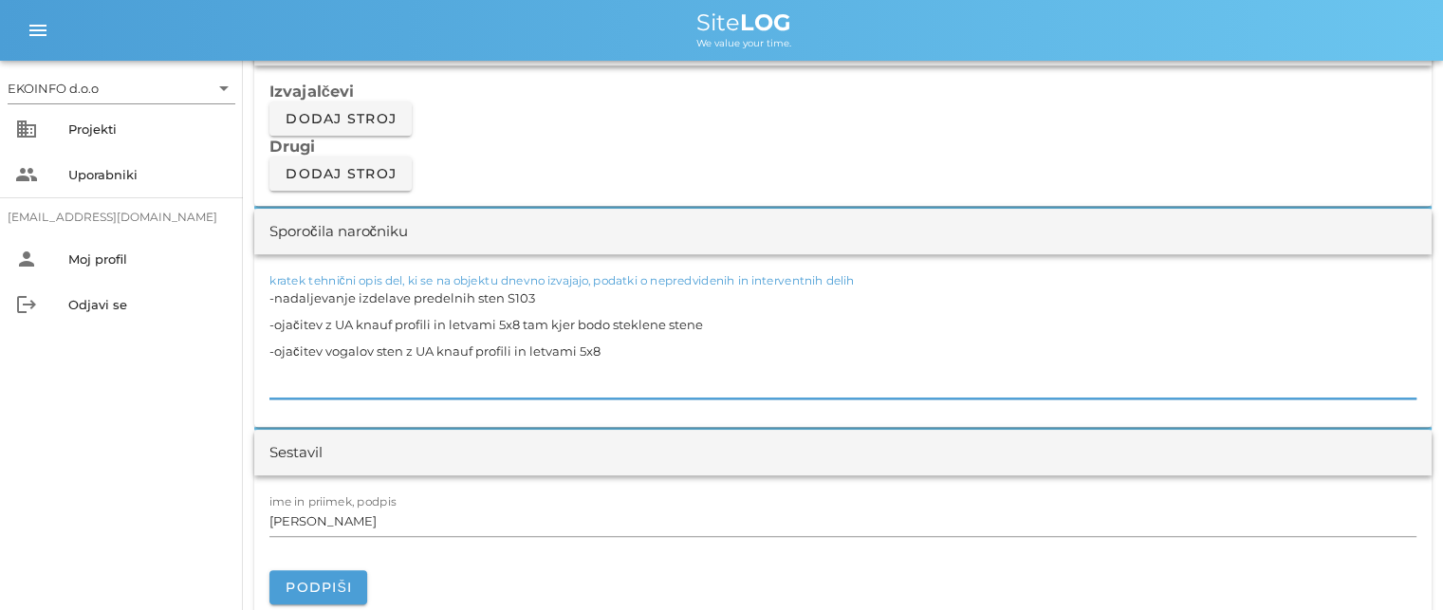
scroll to position [1708, 0]
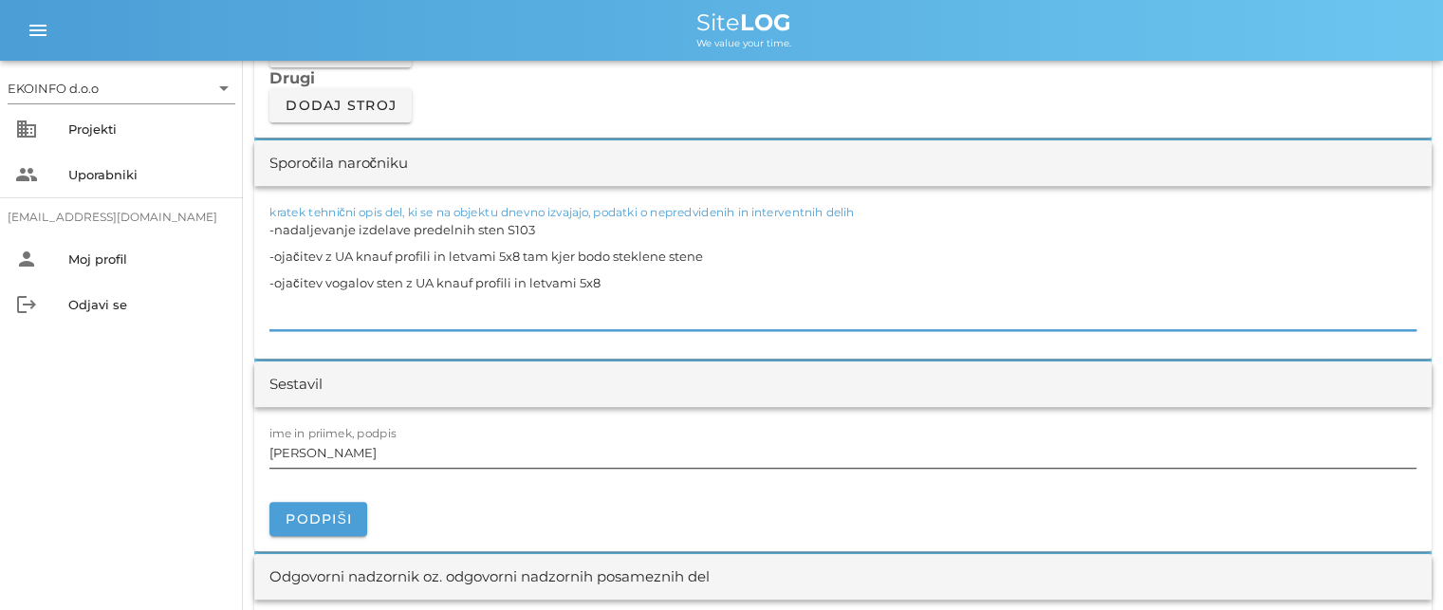
type textarea "-nadaljevanje izdelave predelnih sten S103 -ojačitev z UA knauf profili in letv…"
click at [361, 450] on input "[PERSON_NAME]" at bounding box center [842, 452] width 1147 height 30
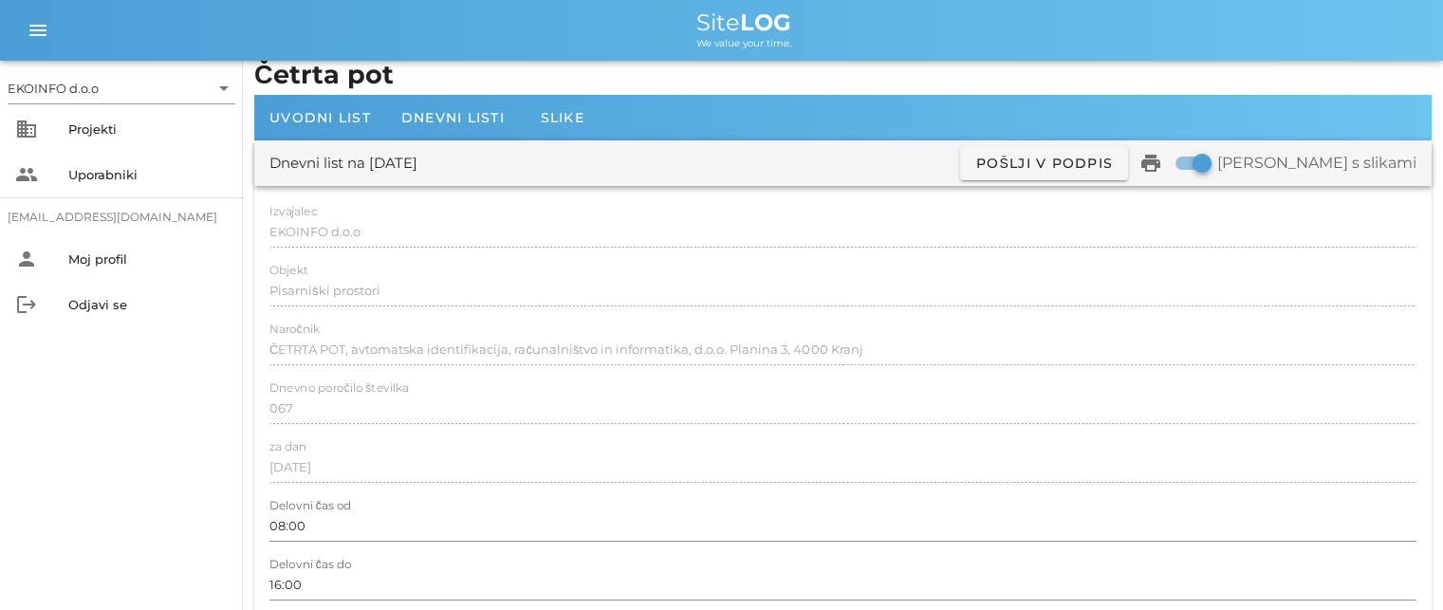
scroll to position [0, 0]
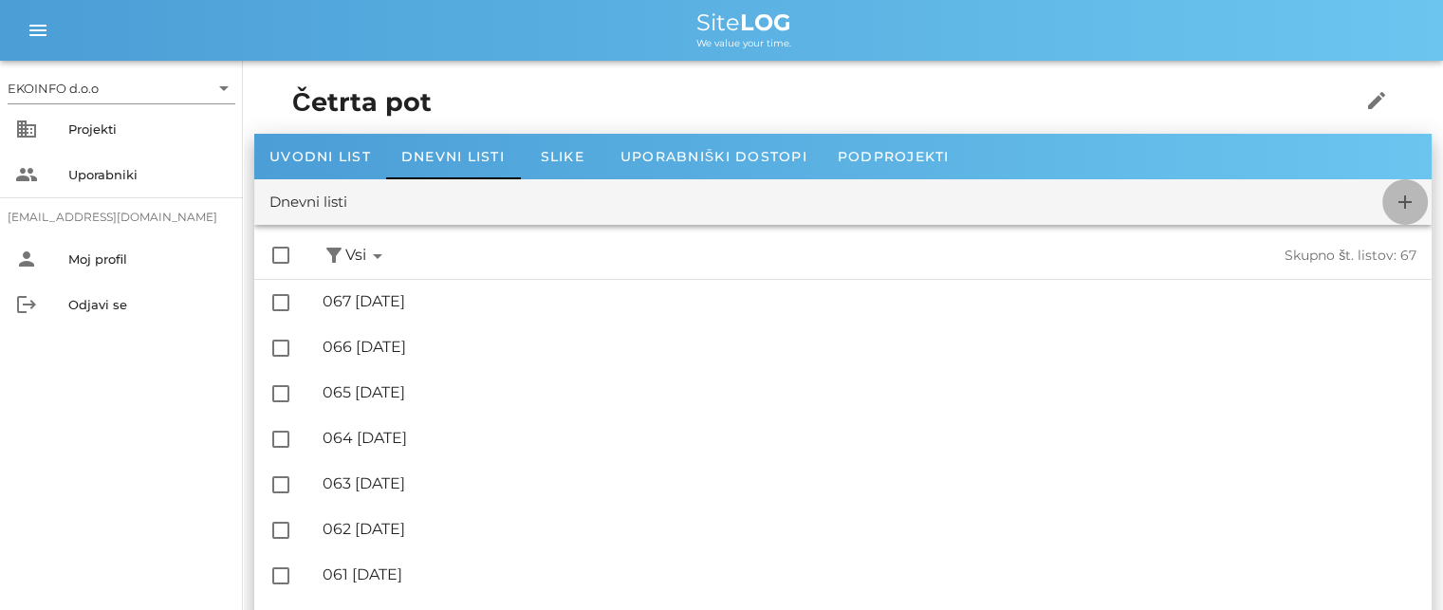
drag, startPoint x: 1404, startPoint y: 208, endPoint x: 1395, endPoint y: 205, distance: 9.9
click at [1404, 207] on icon "add" at bounding box center [1405, 202] width 23 height 23
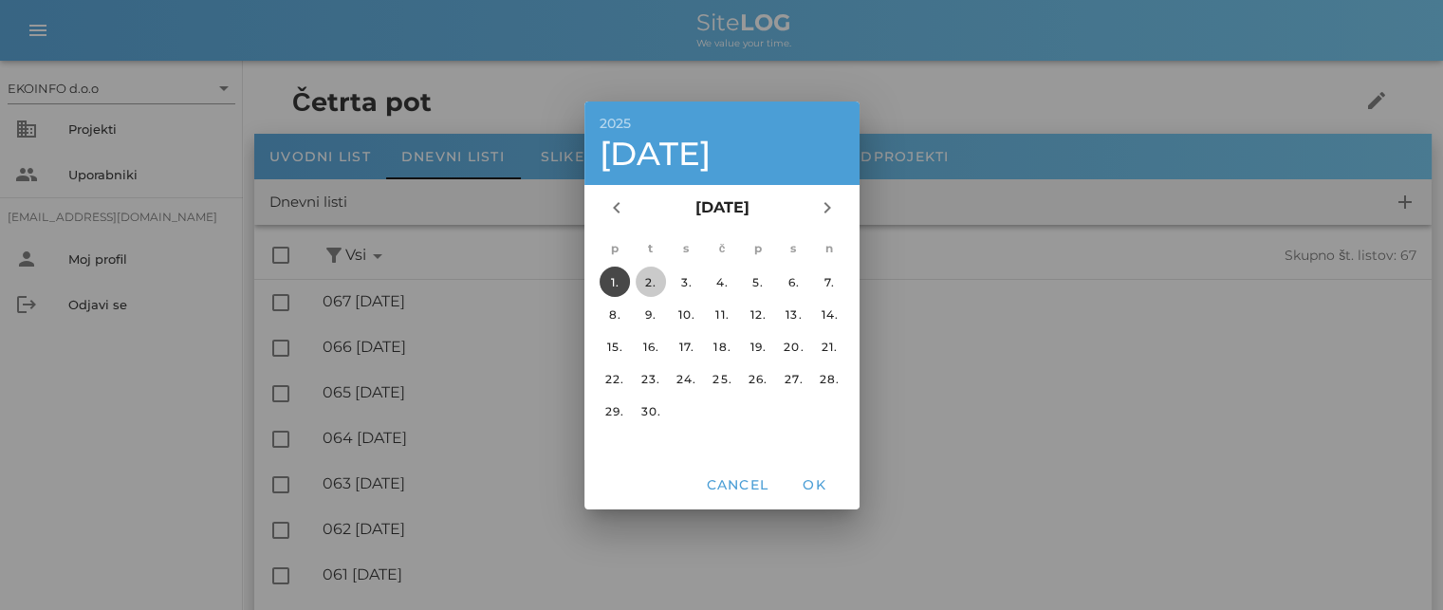
click at [647, 276] on div "2." at bounding box center [650, 281] width 30 height 14
click at [805, 492] on button "OK" at bounding box center [814, 485] width 61 height 34
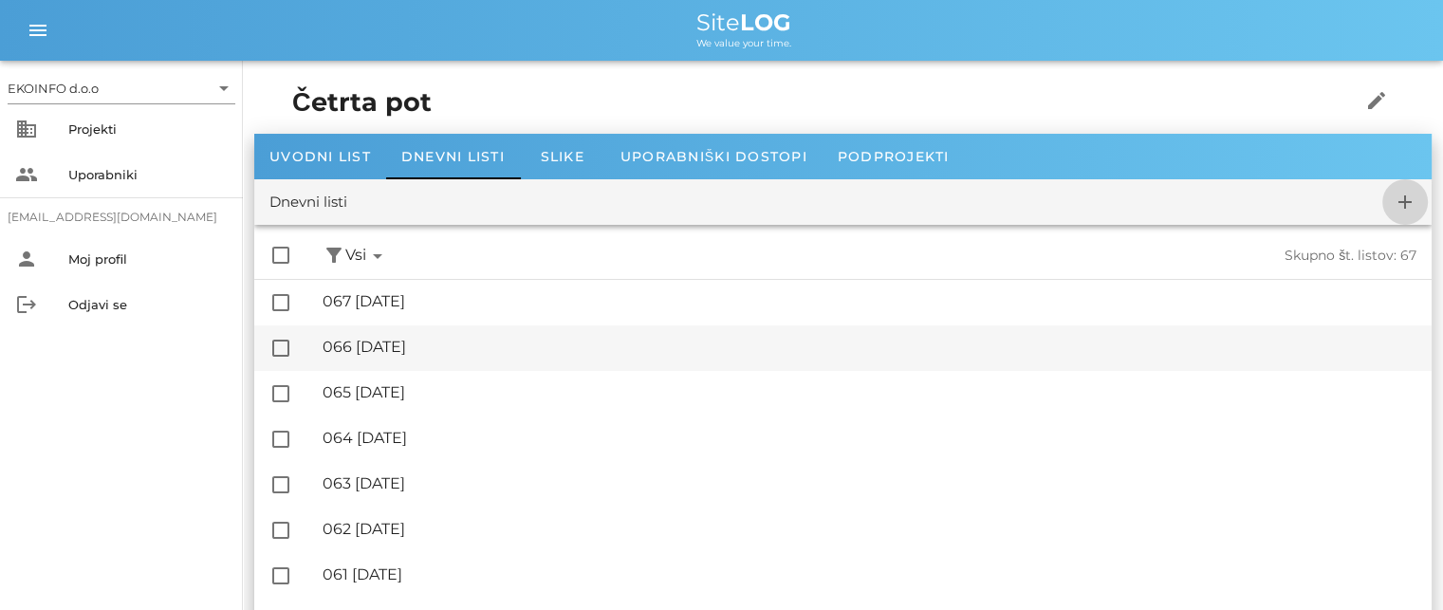
checkbox input "false"
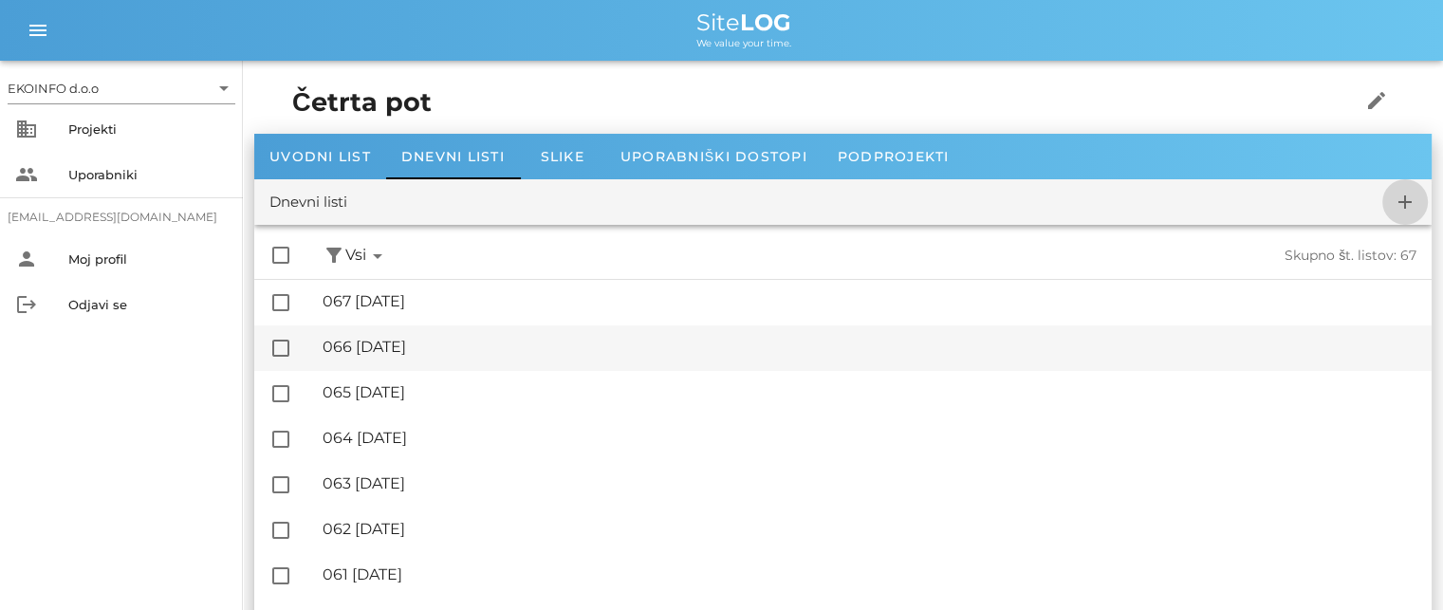
checkbox input "false"
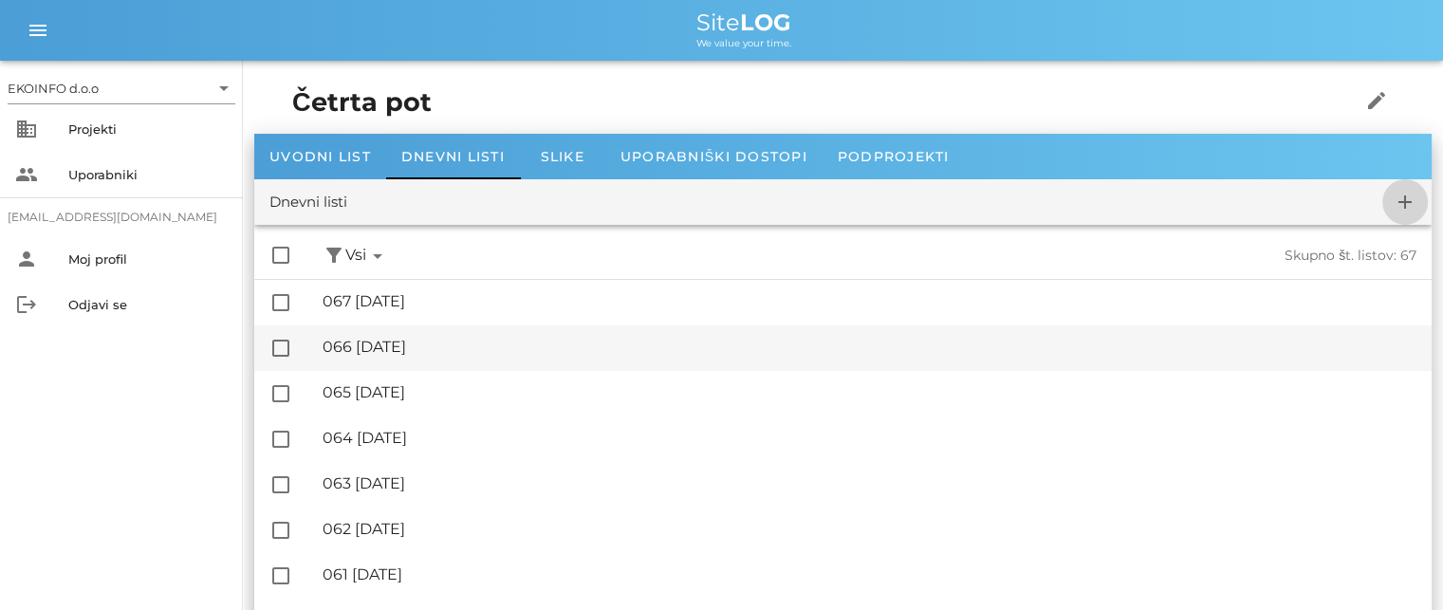
checkbox input "false"
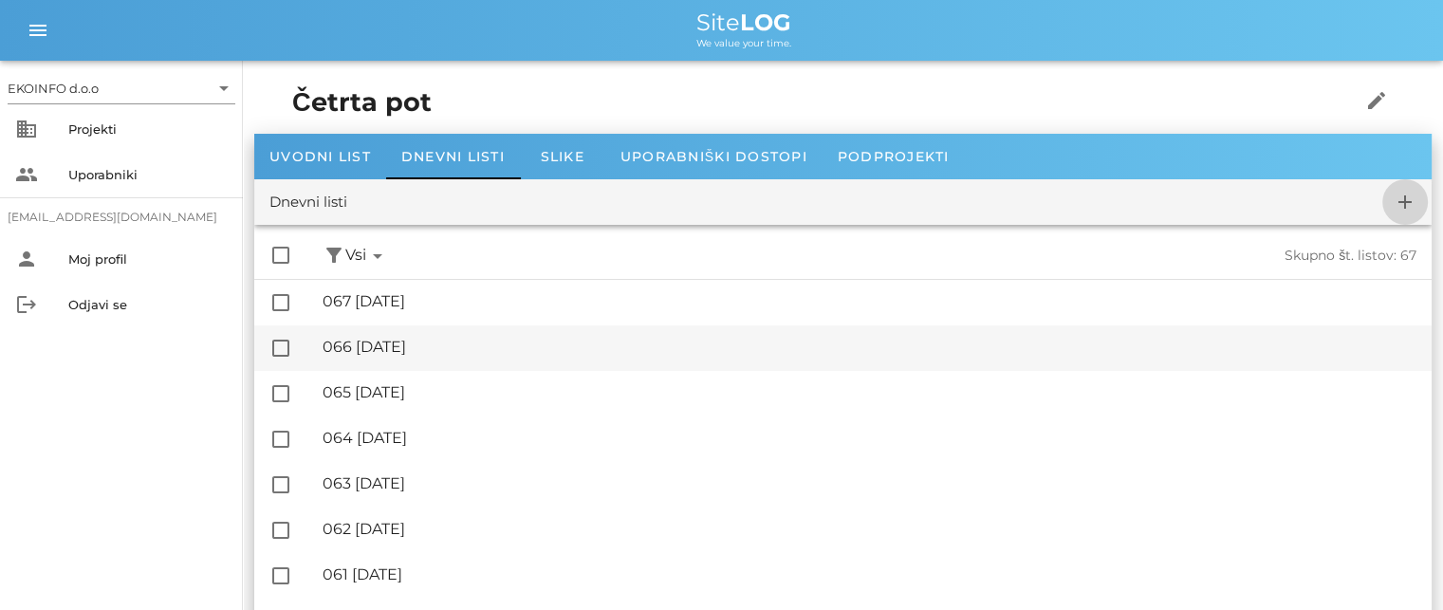
checkbox input "false"
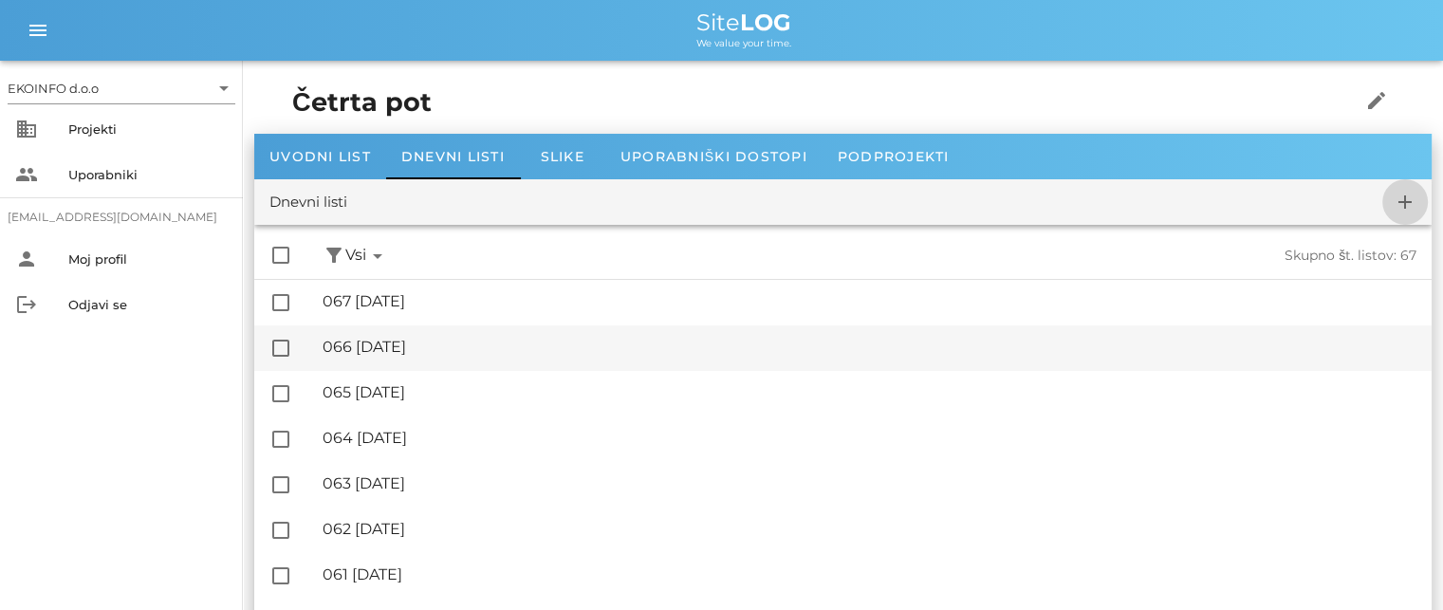
checkbox input "false"
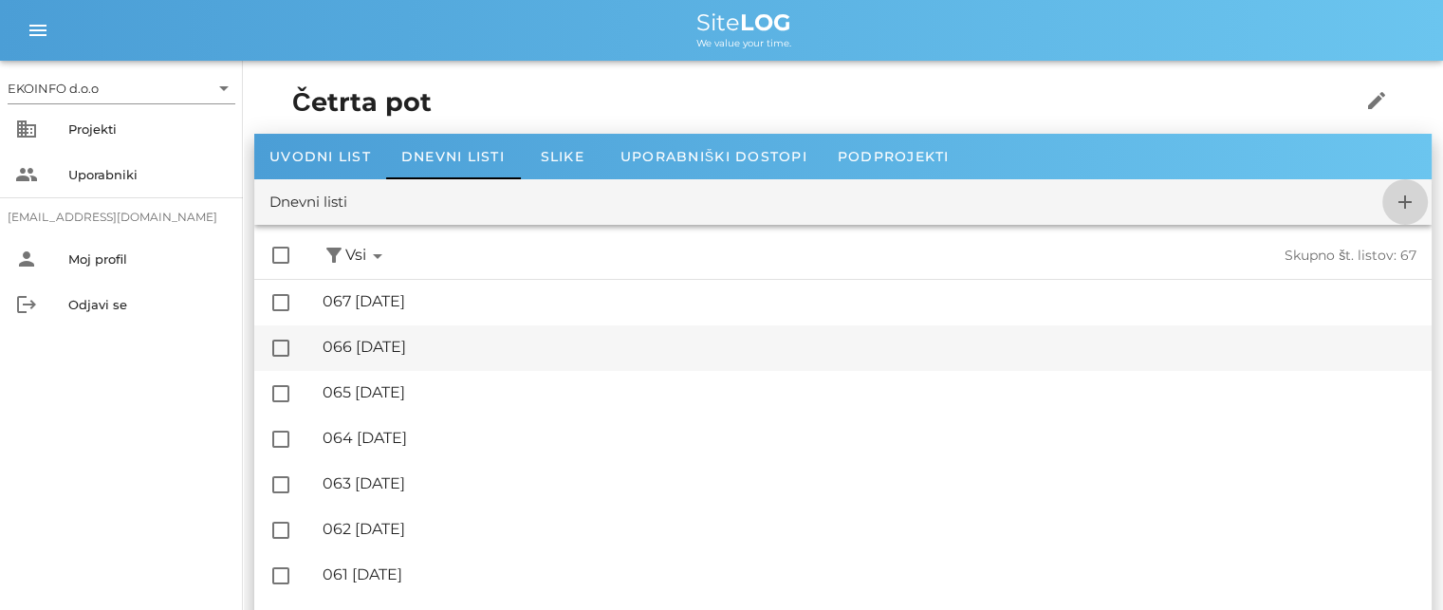
checkbox input "false"
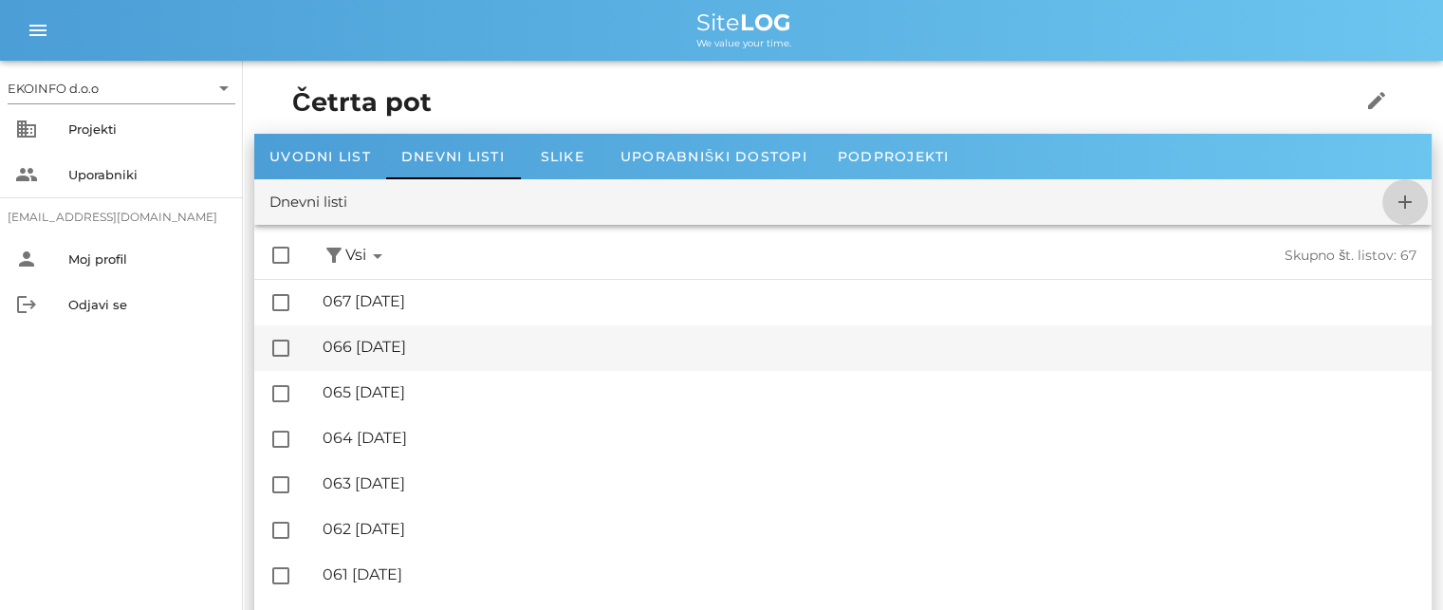
checkbox input "false"
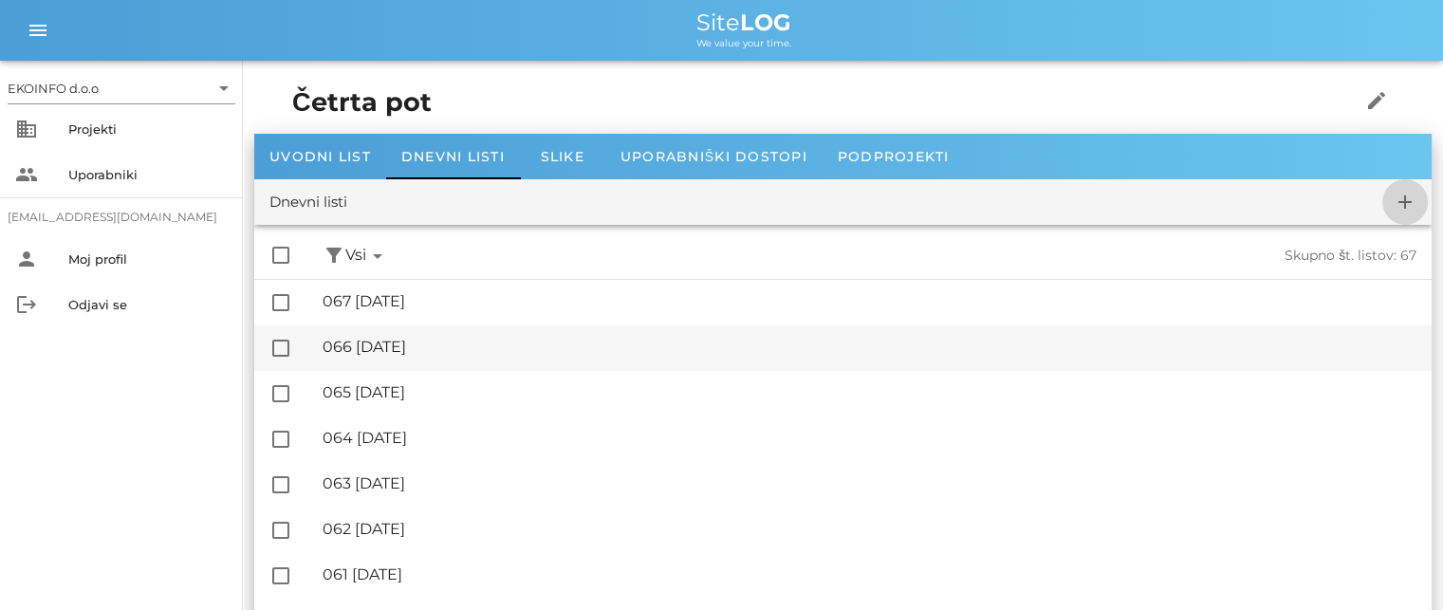
checkbox input "false"
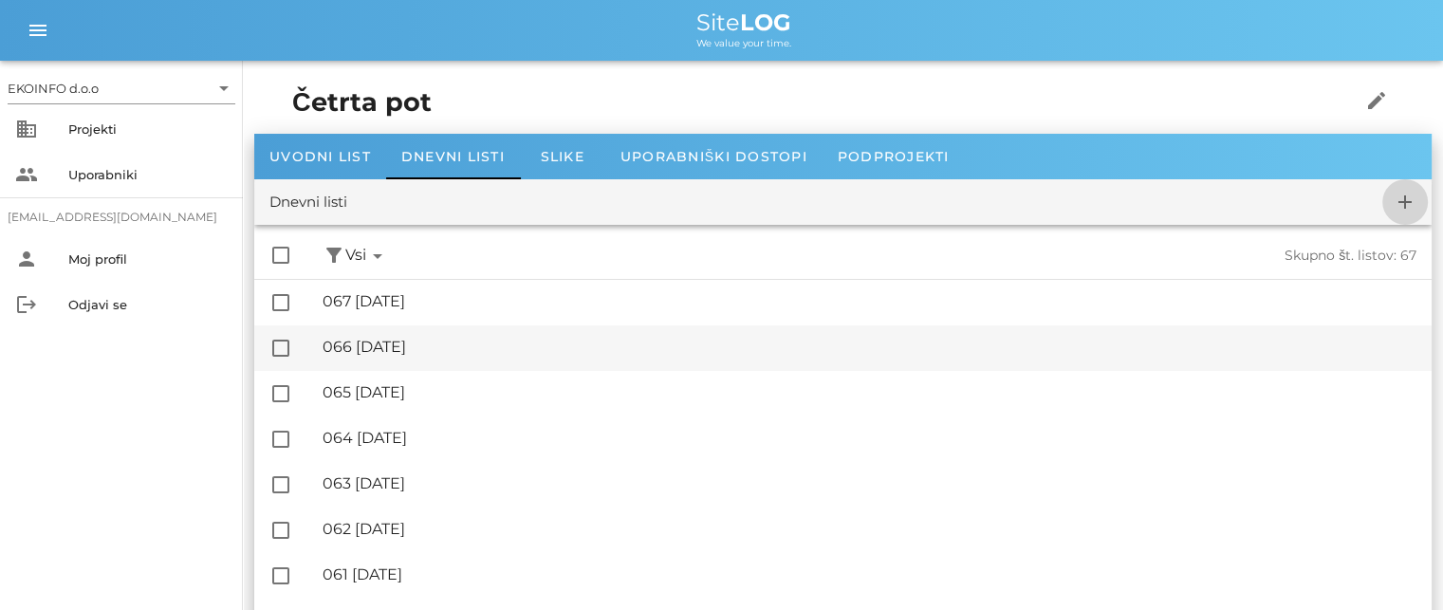
checkbox input "false"
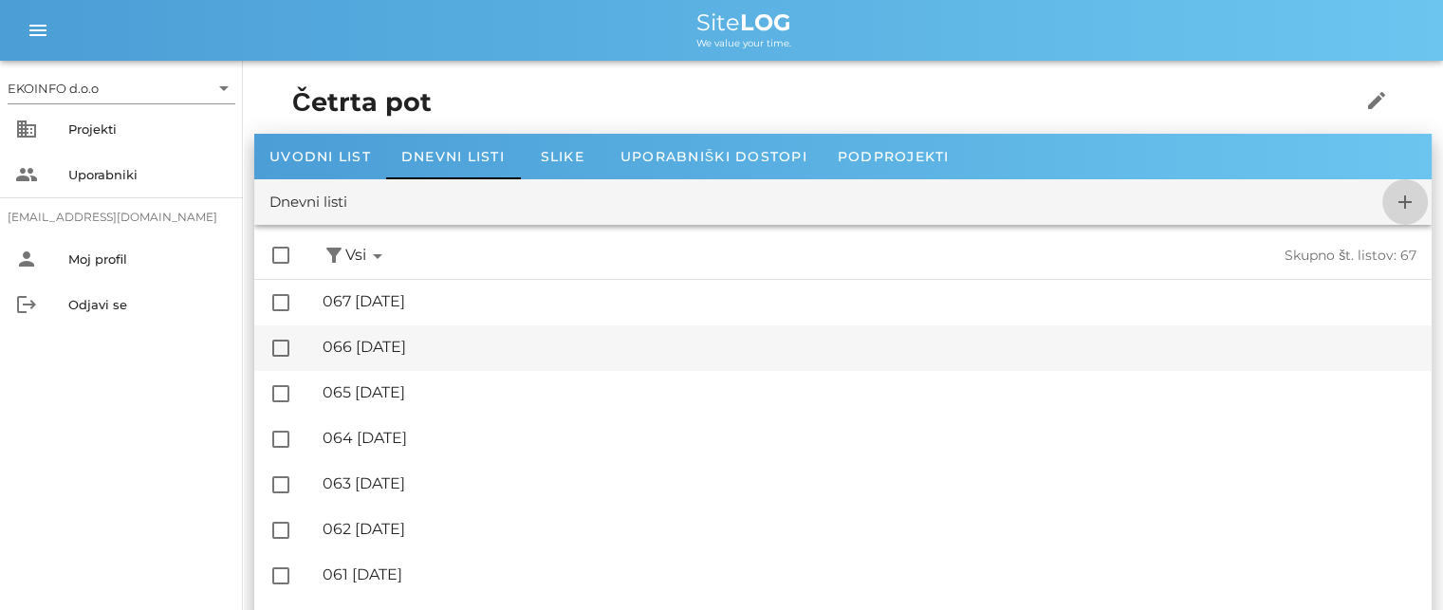
checkbox input "false"
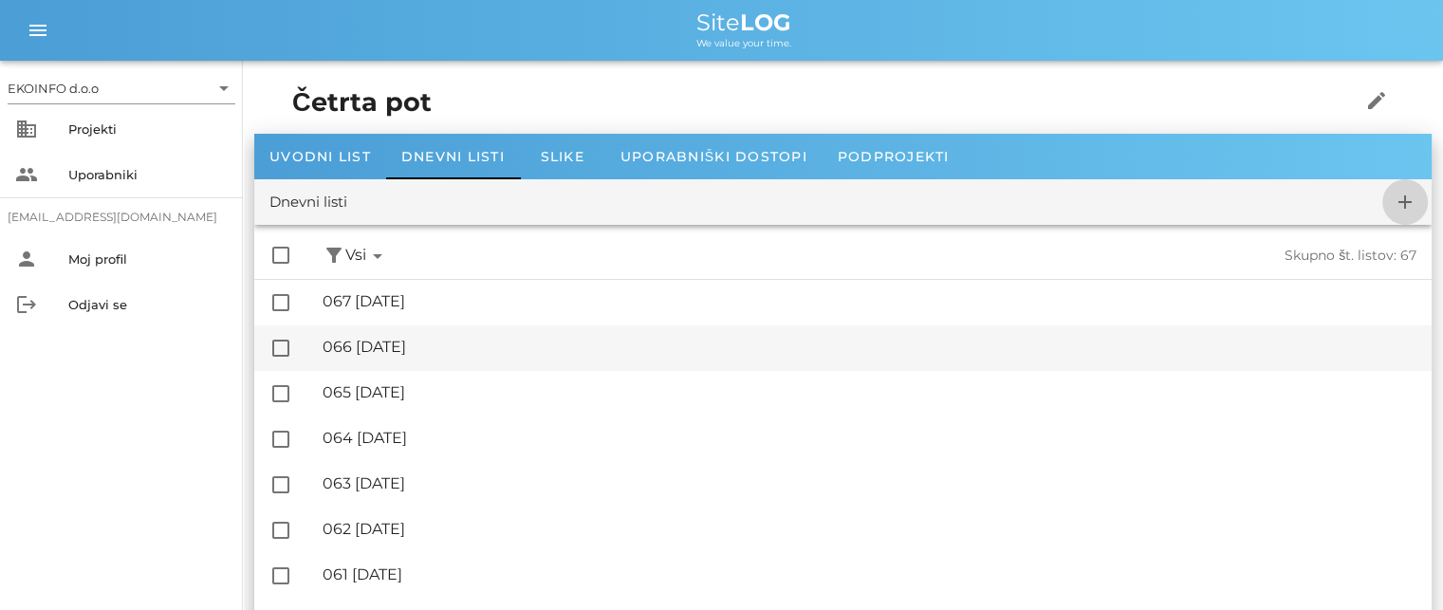
checkbox input "false"
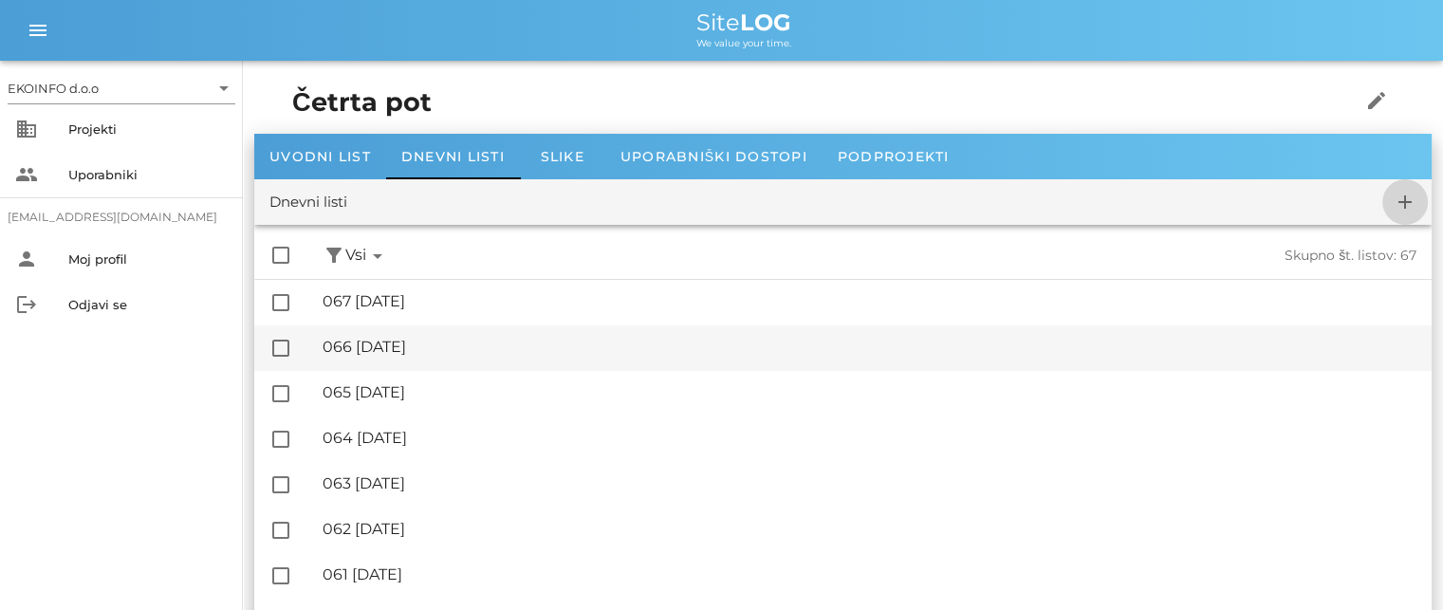
checkbox input "false"
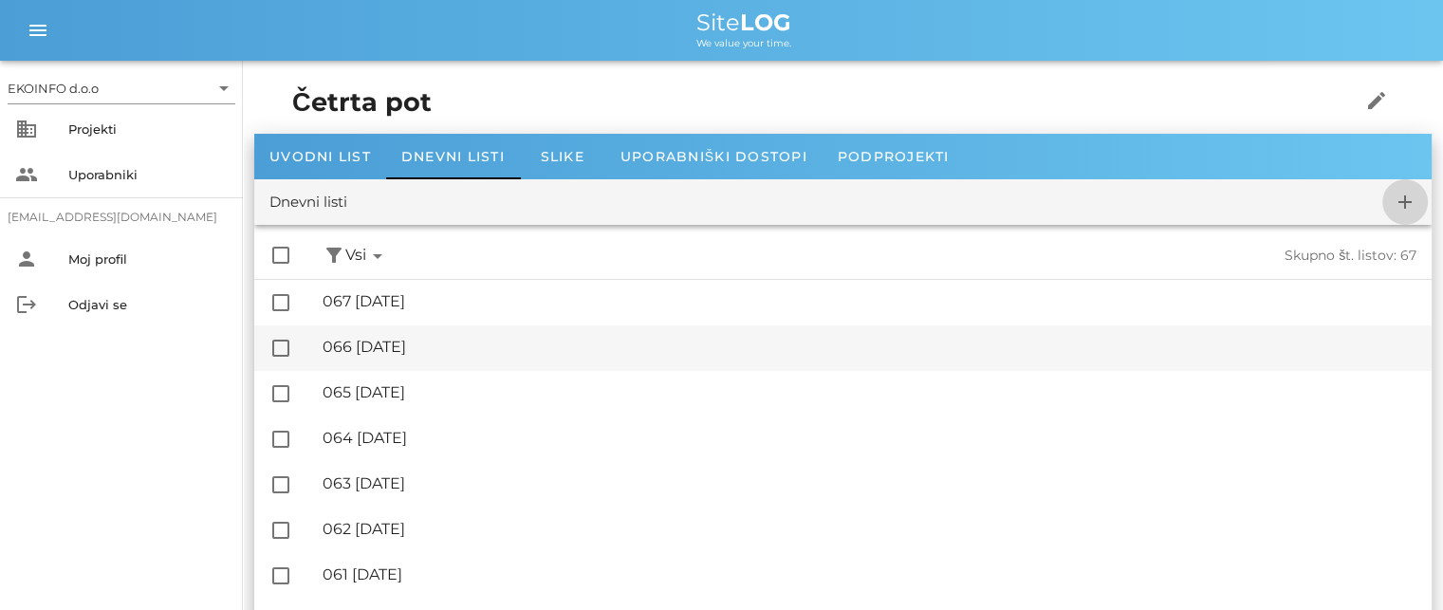
checkbox input "false"
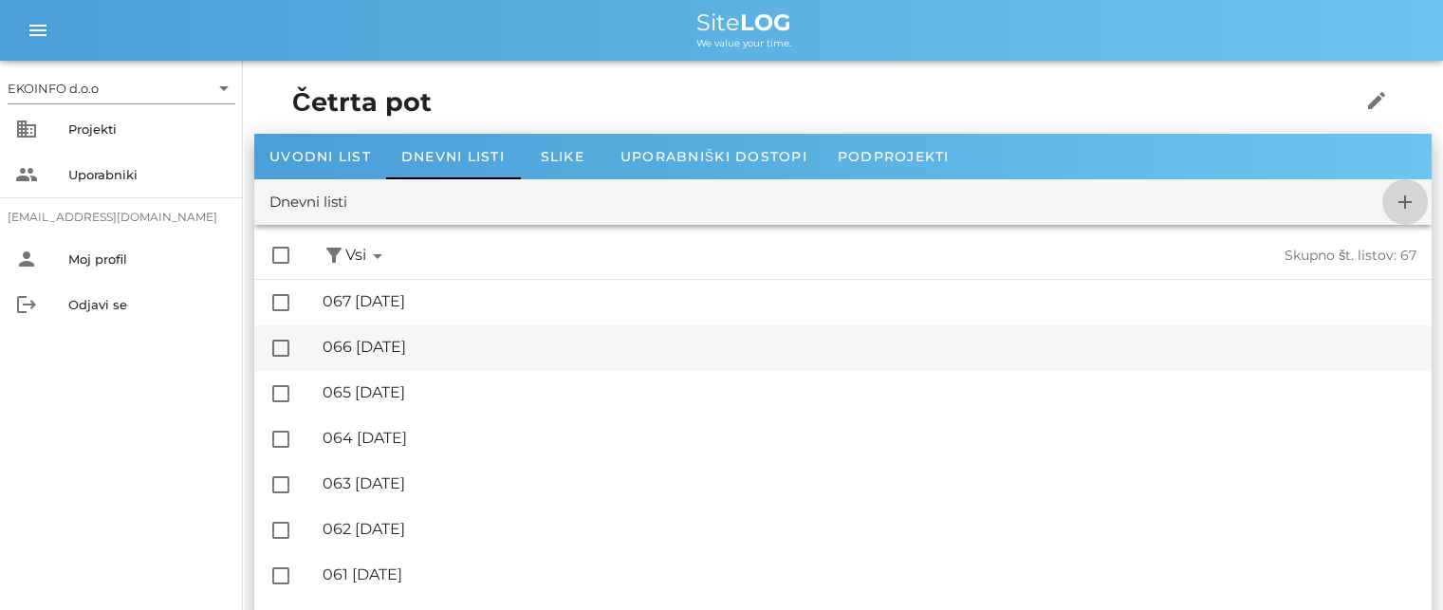
checkbox input "false"
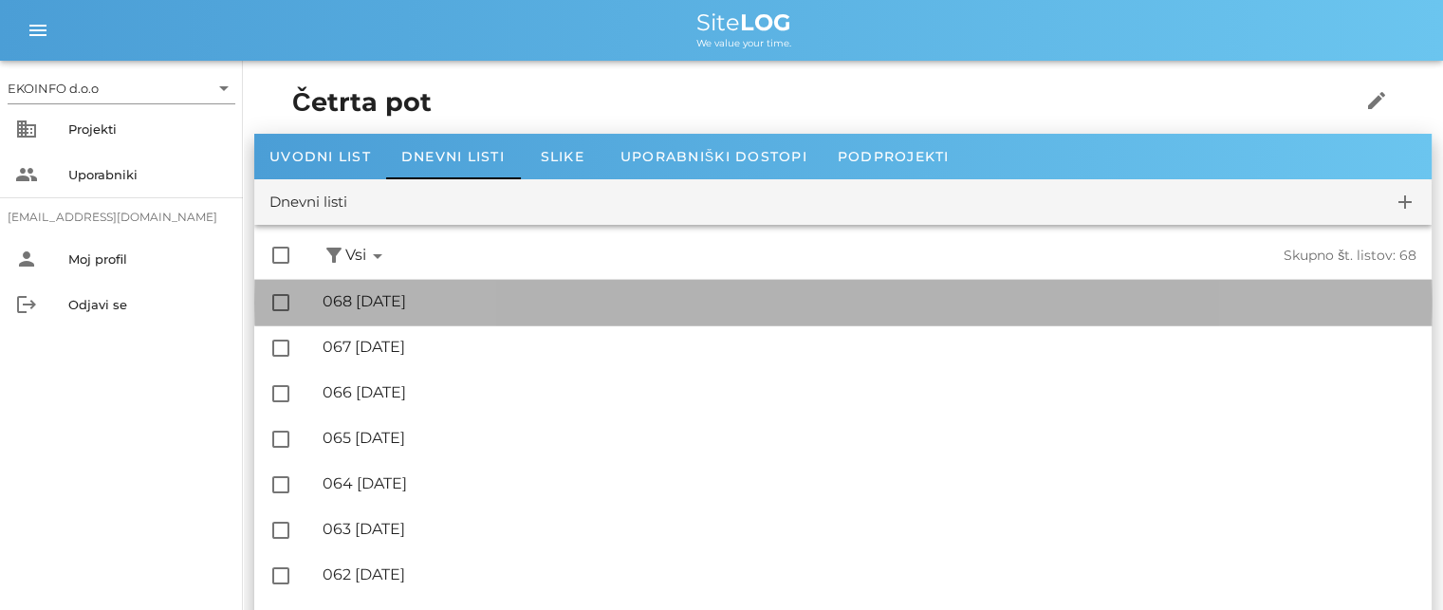
click at [425, 304] on div "🔏 068 [DATE]" at bounding box center [870, 301] width 1094 height 18
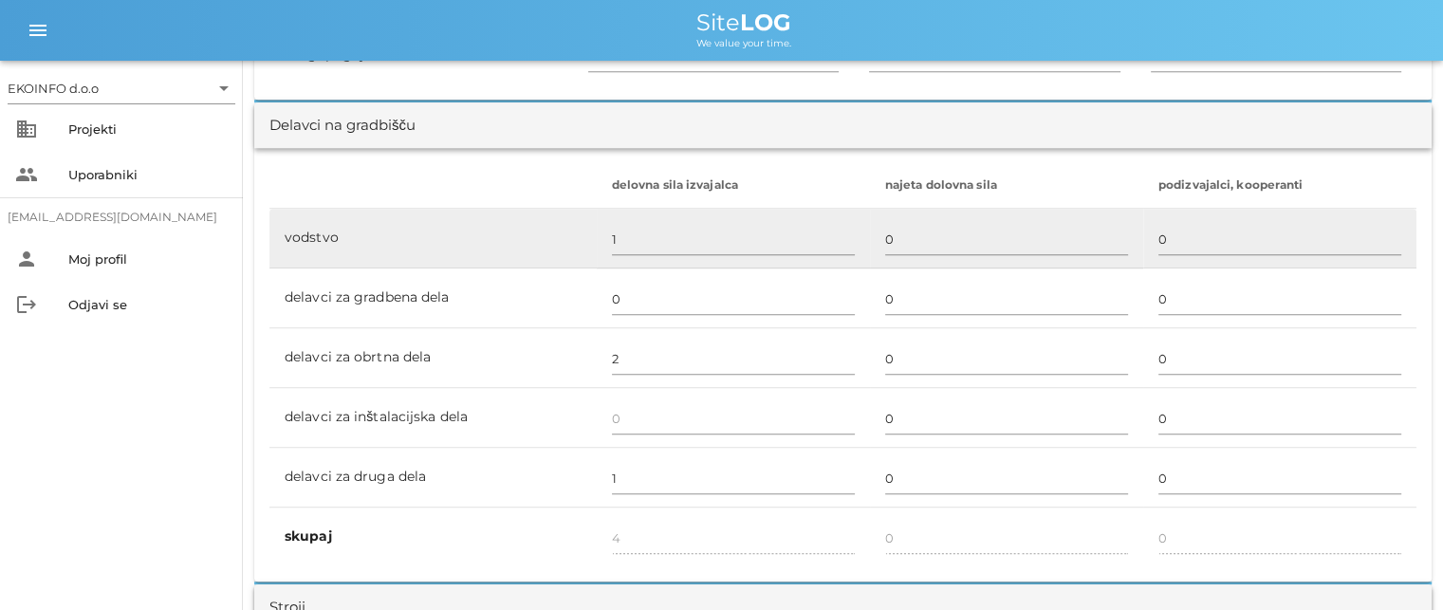
scroll to position [1044, 0]
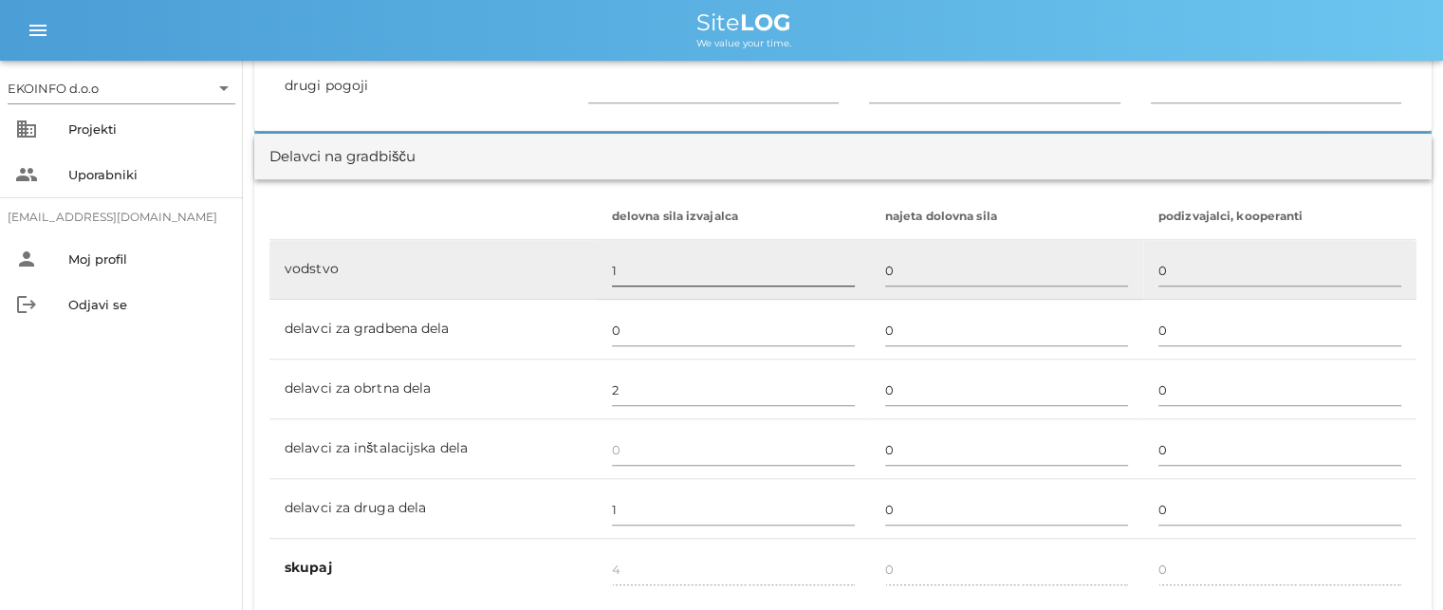
click at [618, 259] on input "1" at bounding box center [733, 270] width 243 height 30
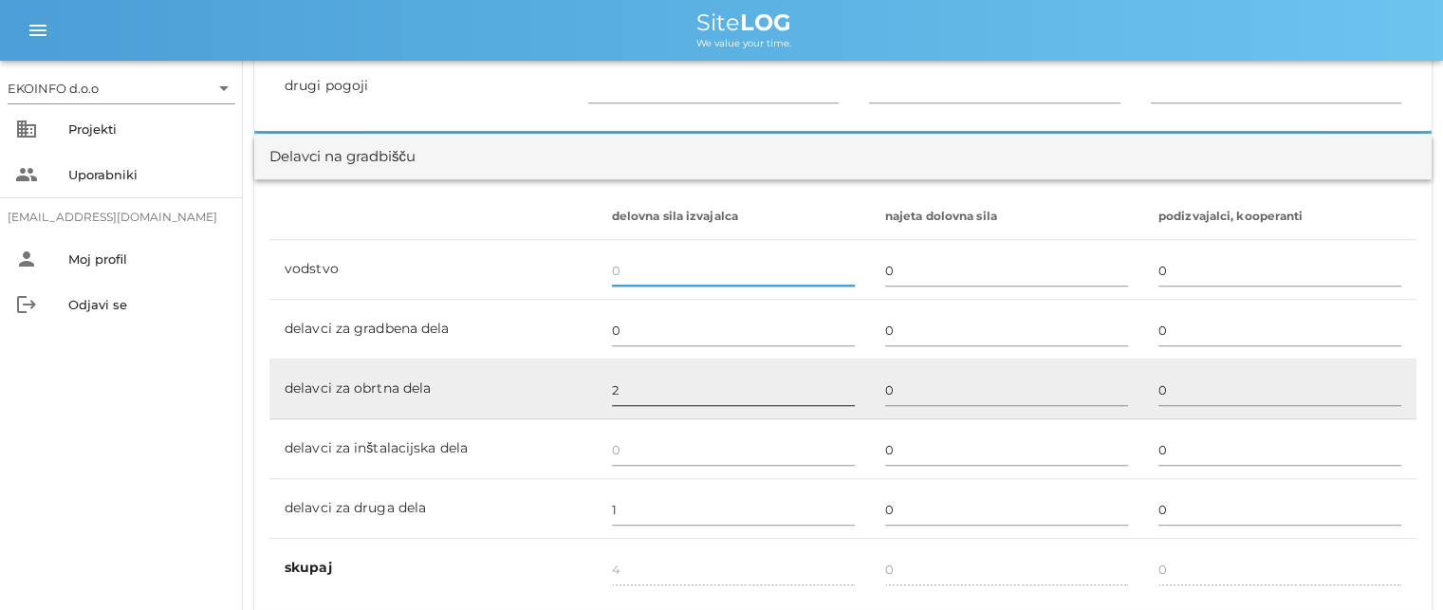
type input "3"
click at [620, 382] on input "2" at bounding box center [733, 390] width 243 height 30
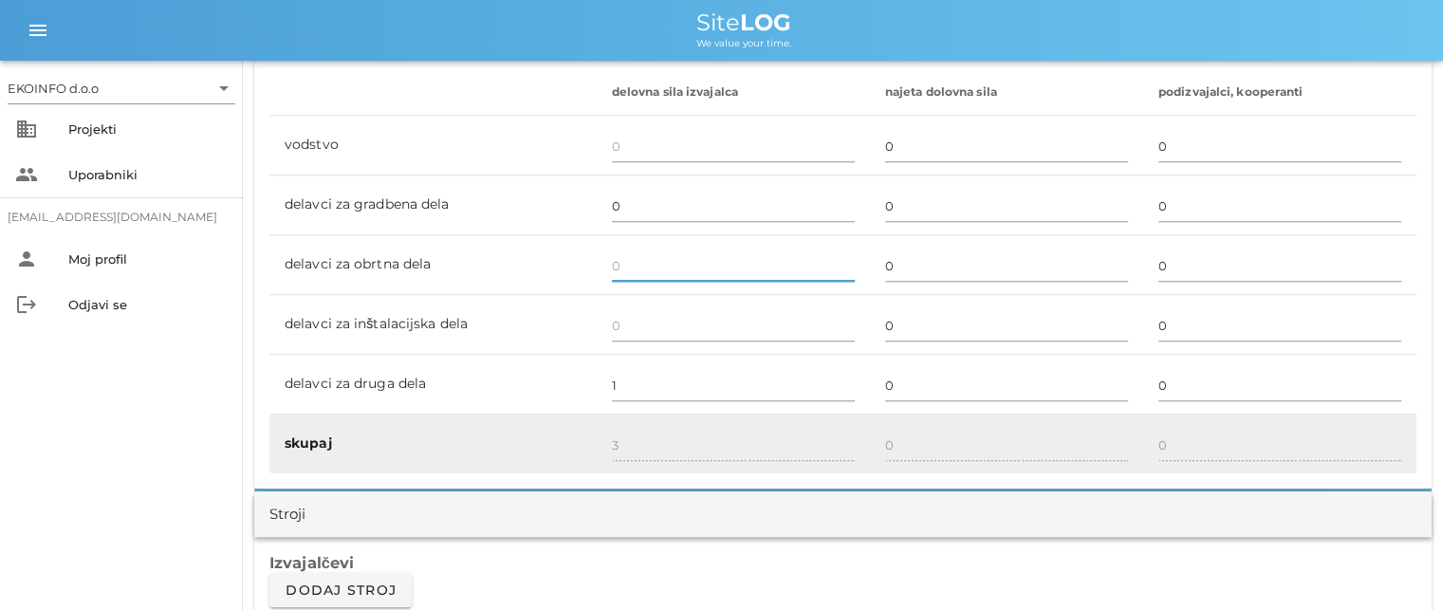
scroll to position [1233, 0]
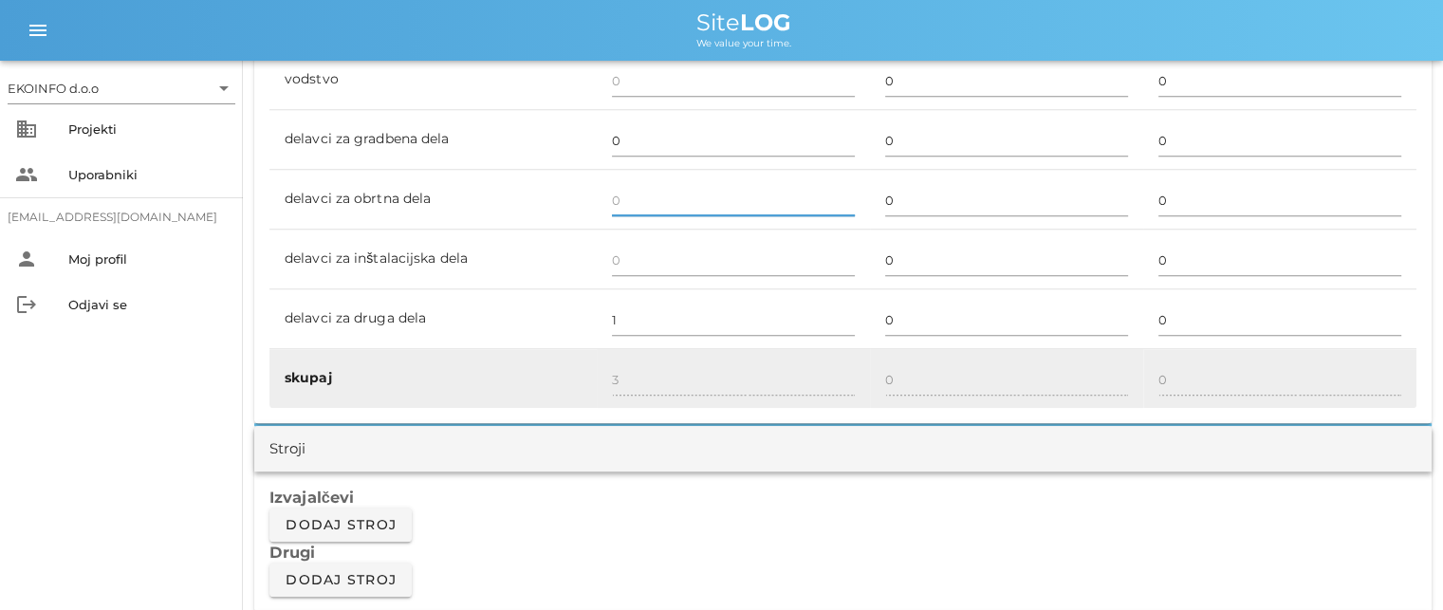
type input "1"
drag, startPoint x: 611, startPoint y: 313, endPoint x: 619, endPoint y: 352, distance: 39.8
click at [612, 313] on input "1" at bounding box center [733, 320] width 243 height 30
click at [619, 357] on div "1" at bounding box center [733, 380] width 243 height 55
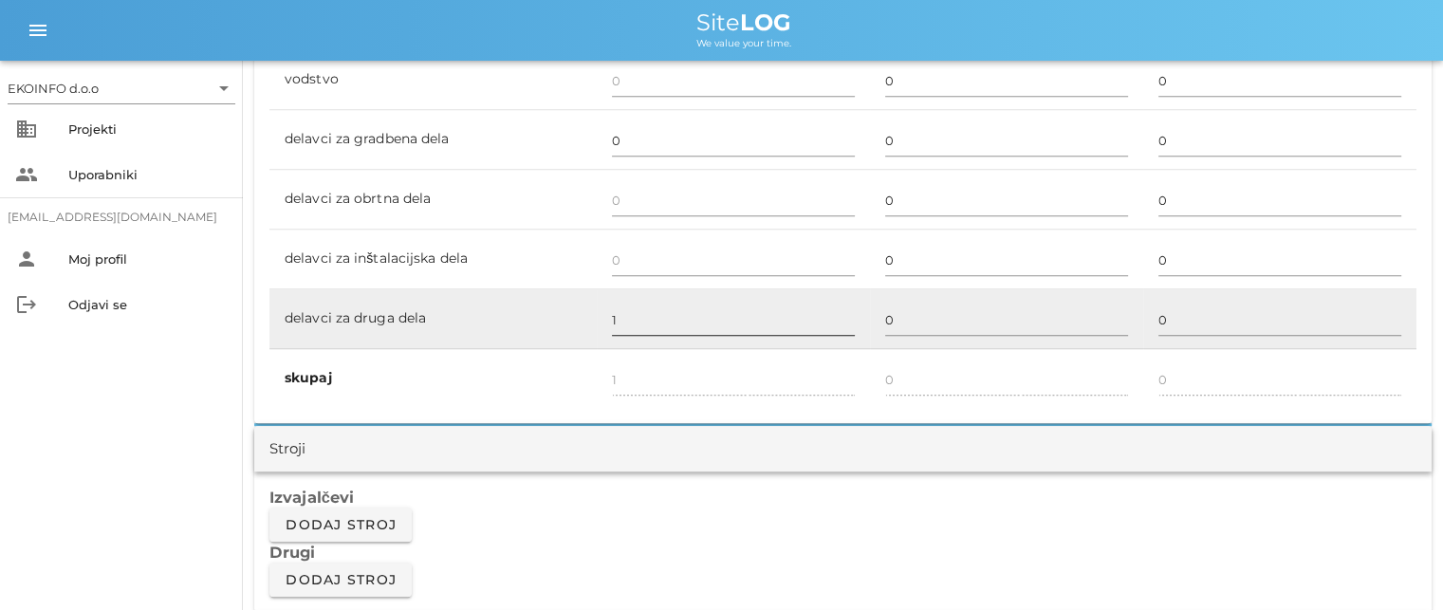
click at [619, 322] on input "1" at bounding box center [733, 320] width 243 height 30
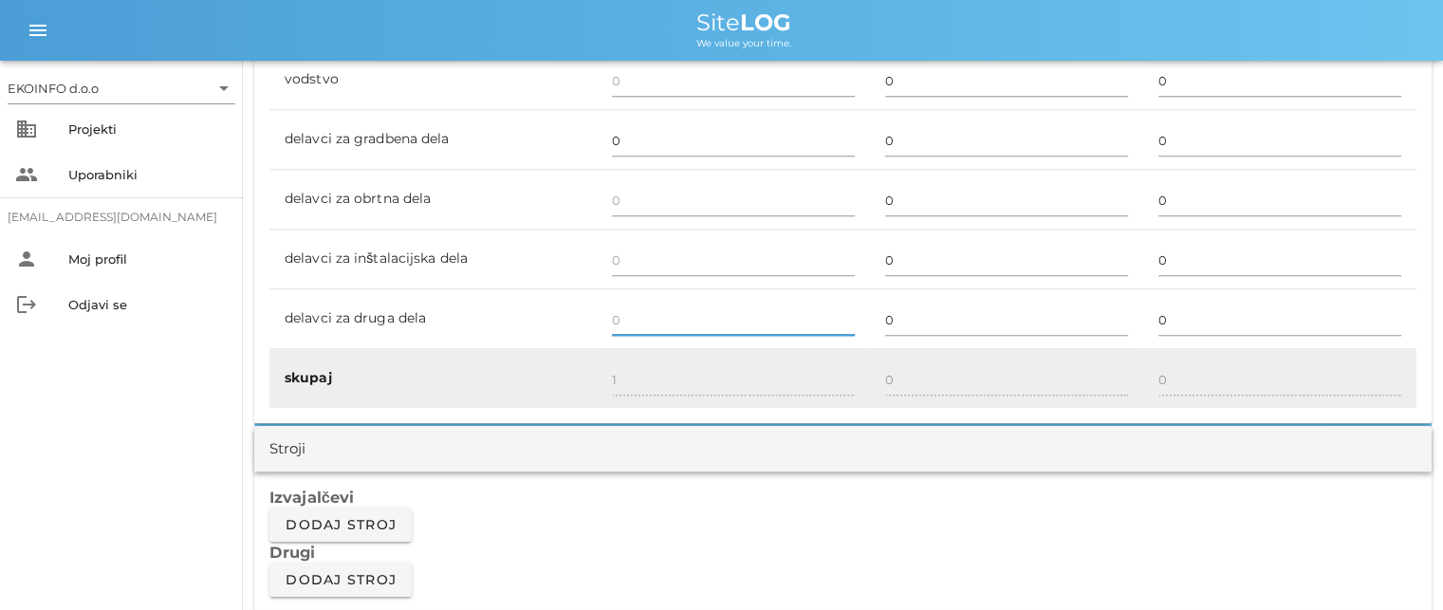
type input "0"
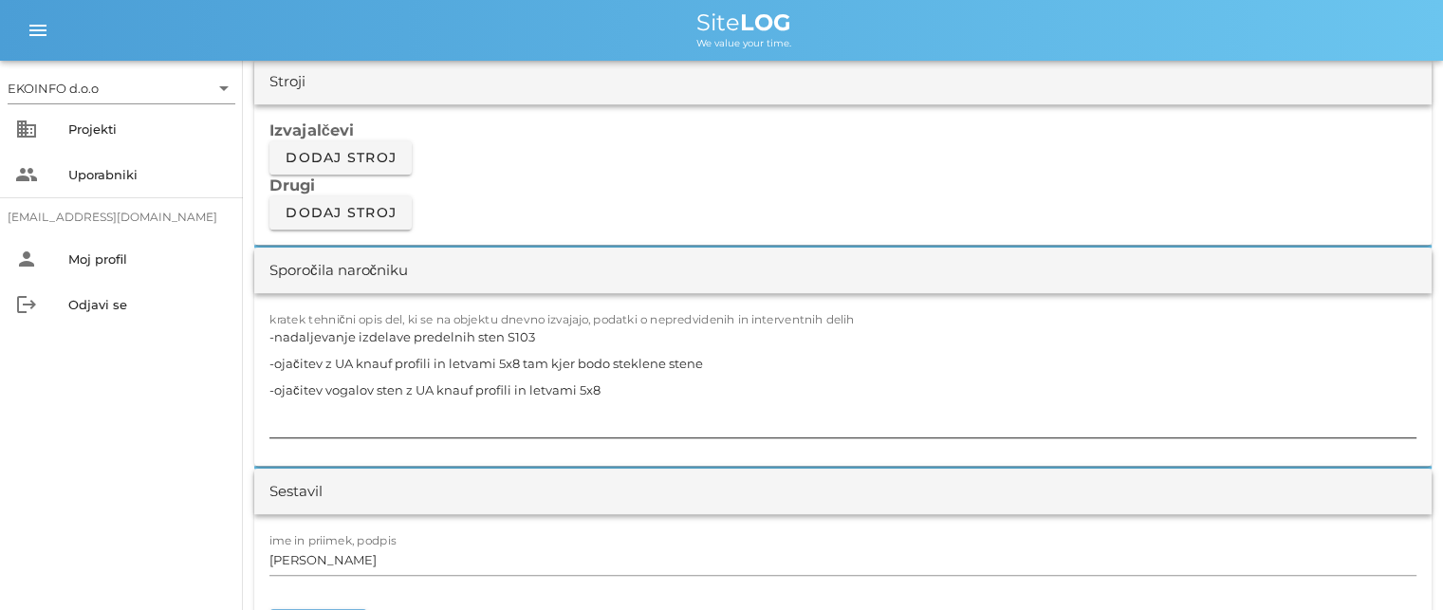
scroll to position [1613, 0]
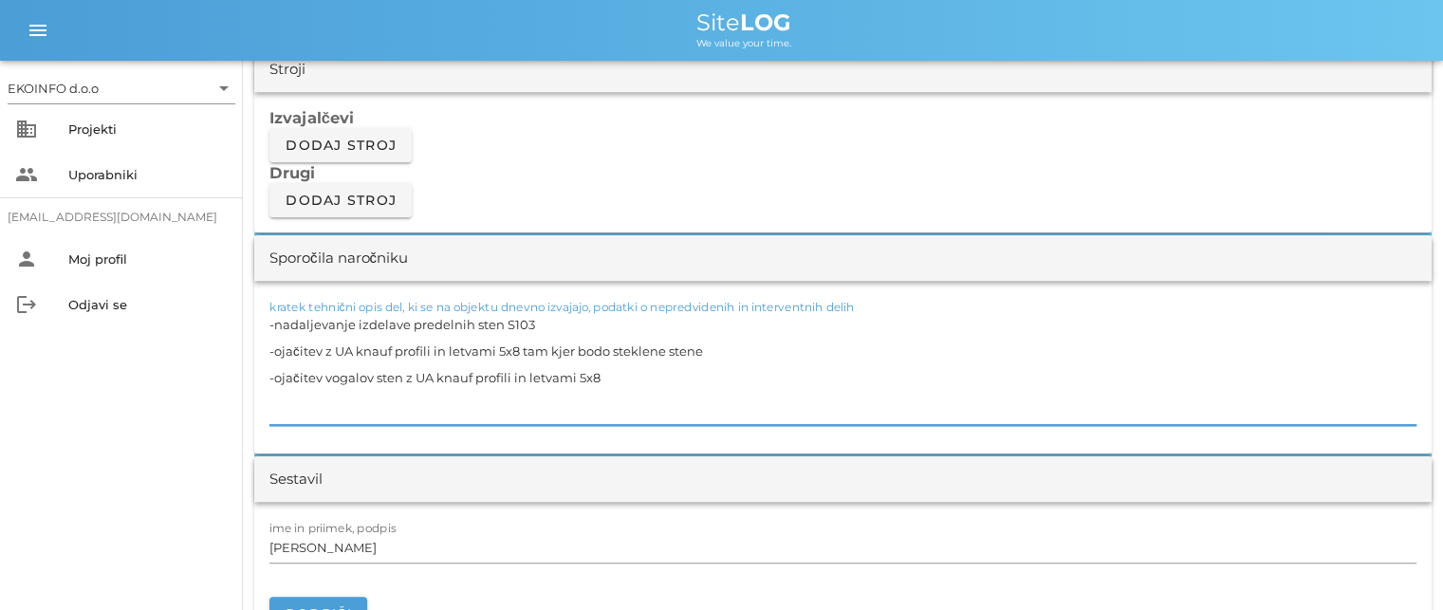
drag, startPoint x: 622, startPoint y: 373, endPoint x: 254, endPoint y: 317, distance: 372.3
click at [251, 318] on div "[DATE] Close Četrta pot Uvodni list Dnevni listi Slike Dnevni list na [DATE] ✓ …" at bounding box center [843, 600] width 1200 height 4305
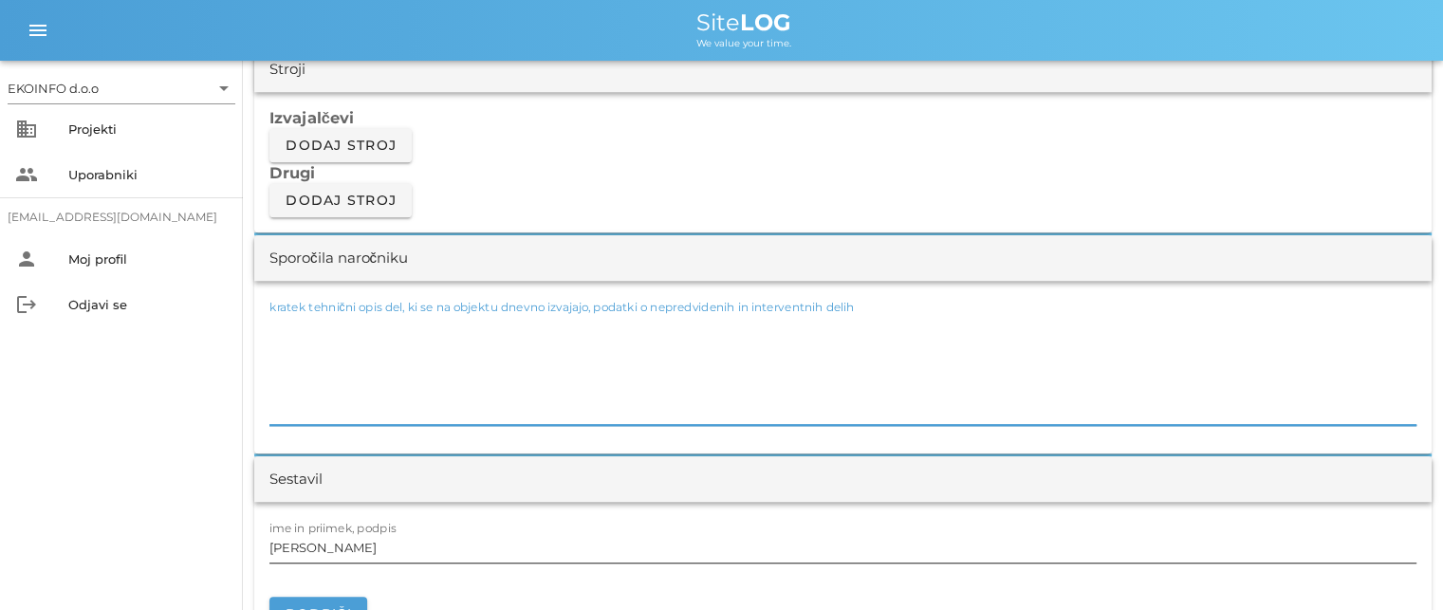
click at [349, 549] on input "[PERSON_NAME]" at bounding box center [842, 547] width 1147 height 30
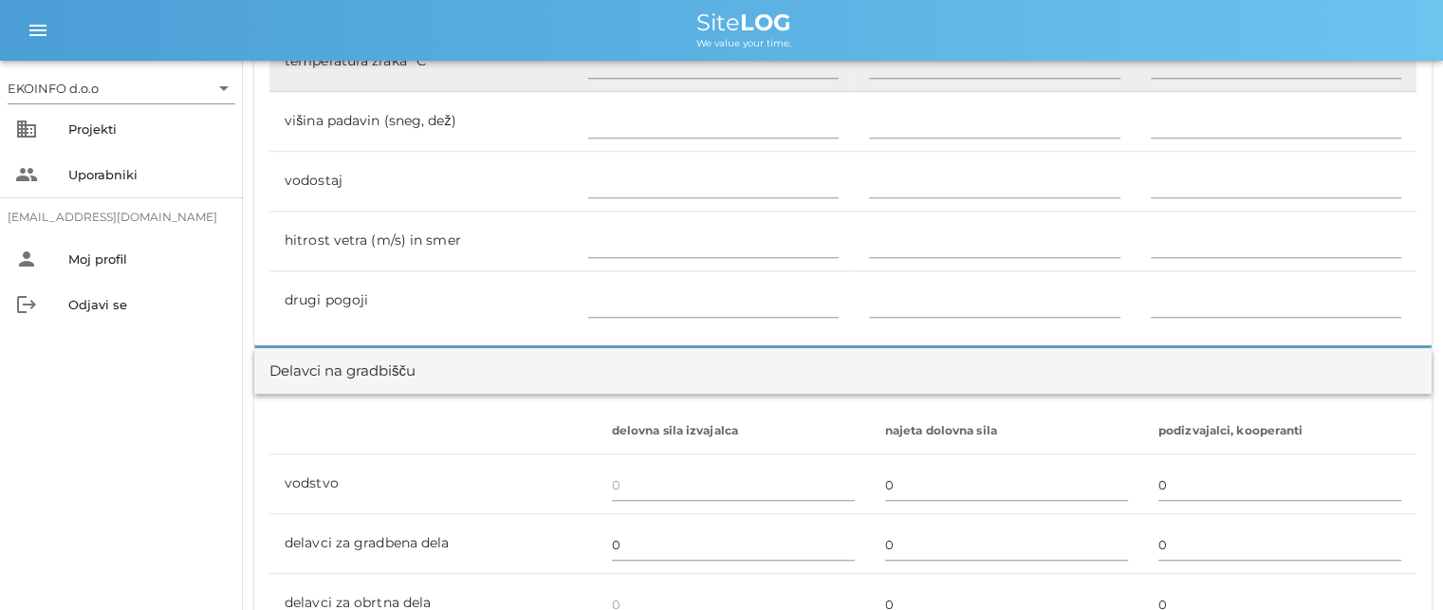
scroll to position [569, 0]
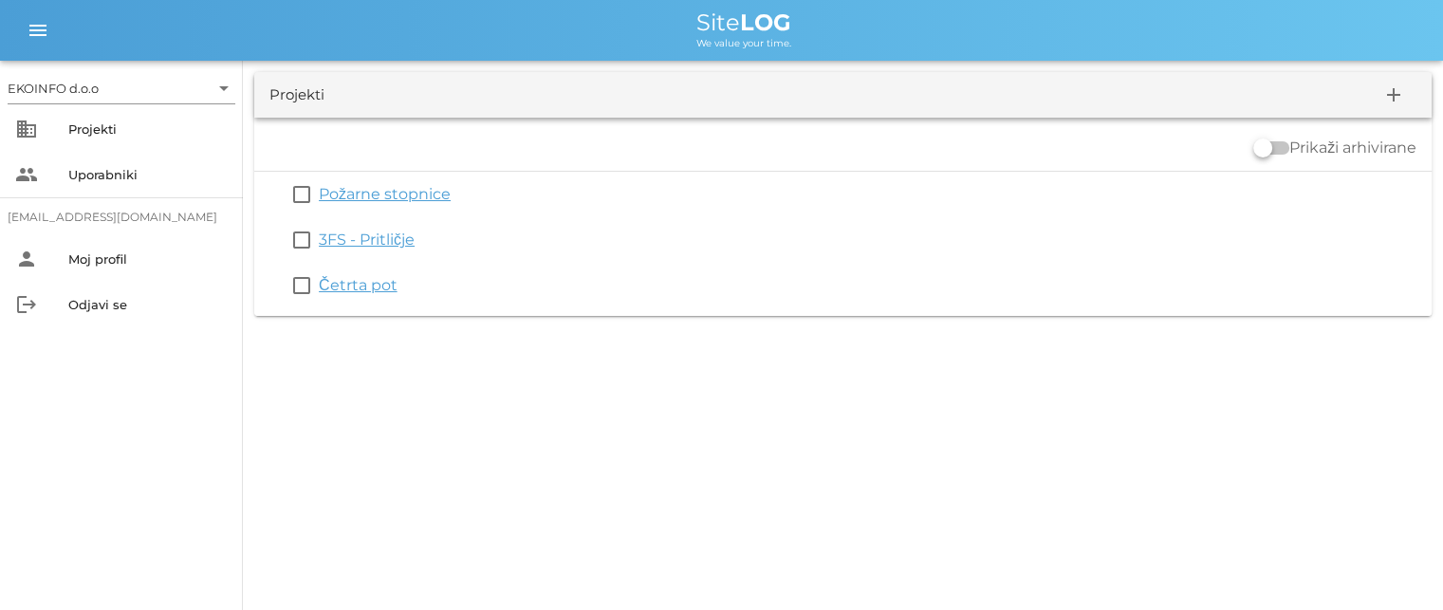
click at [351, 237] on link "3FS - Pritličje" at bounding box center [367, 240] width 96 height 18
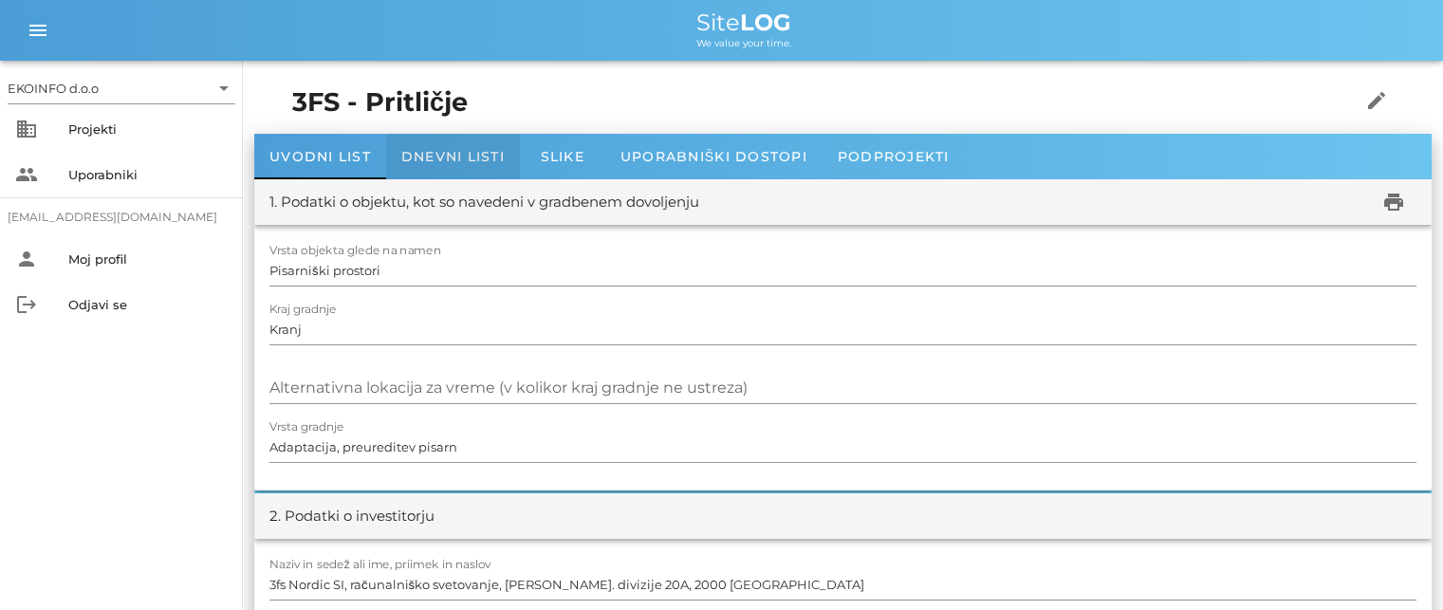
click at [417, 153] on span "Dnevni listi" at bounding box center [452, 156] width 103 height 17
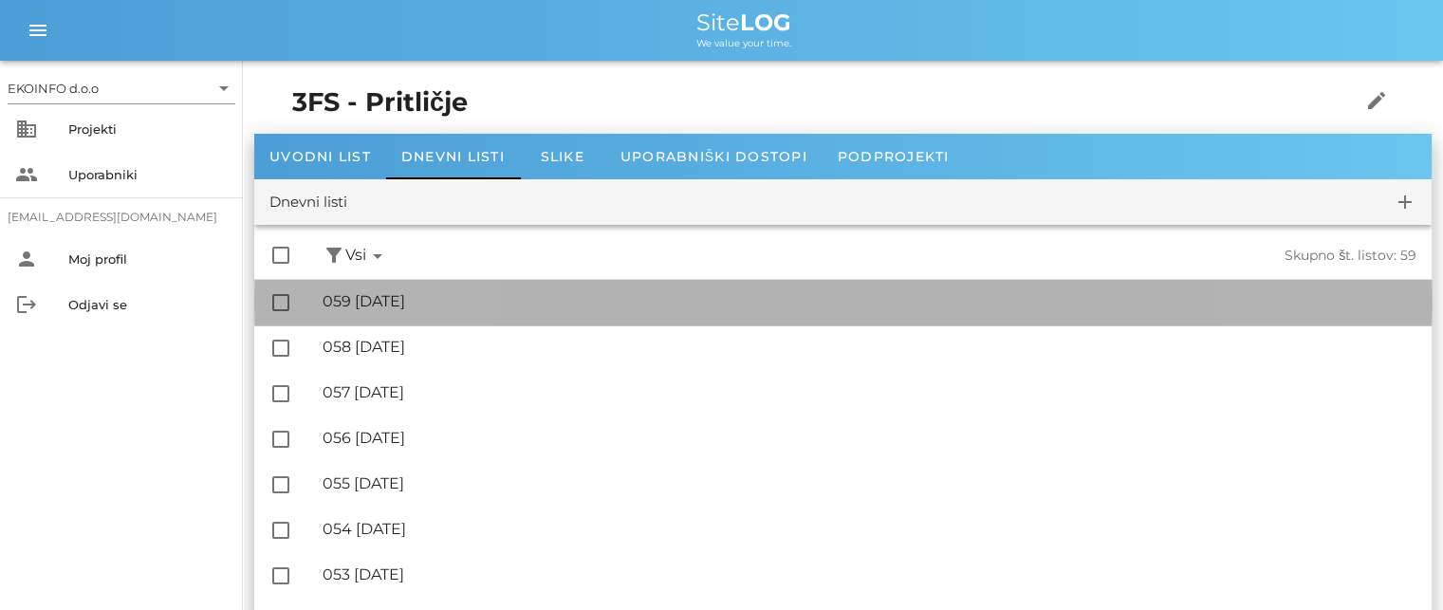
click at [396, 303] on div "🔏 059 [DATE]" at bounding box center [870, 301] width 1094 height 18
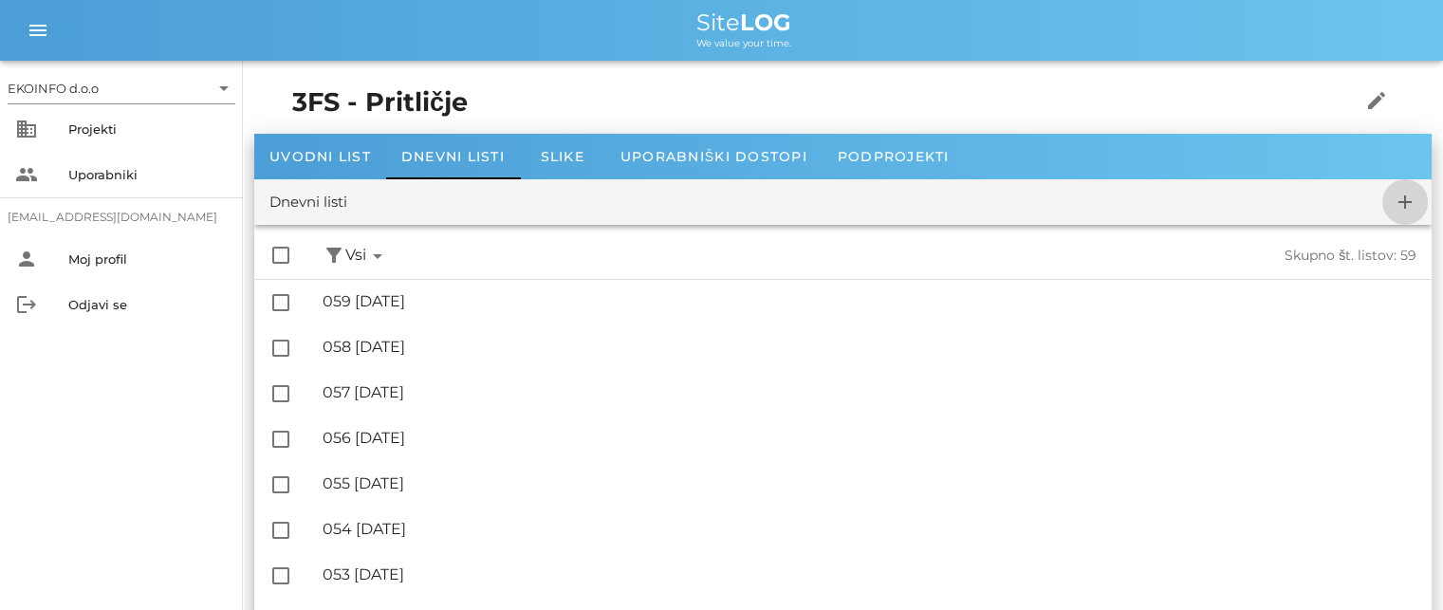
click at [1408, 202] on icon "add" at bounding box center [1405, 202] width 23 height 23
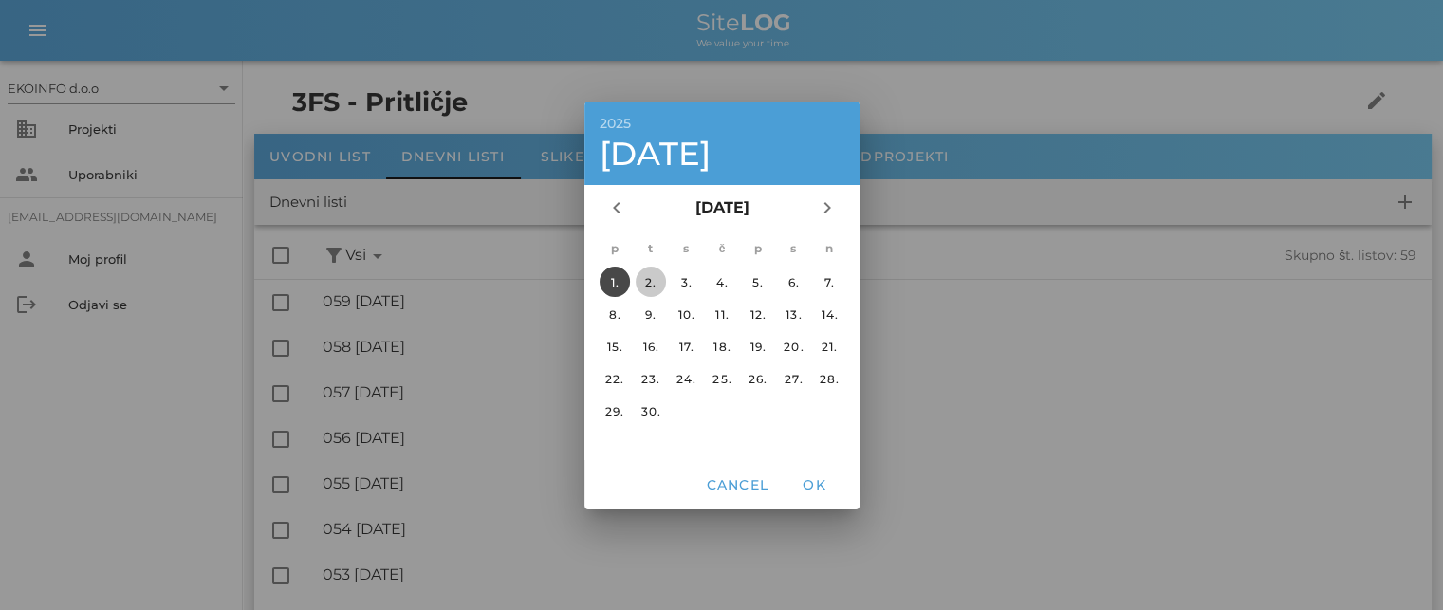
click at [650, 277] on div "2." at bounding box center [650, 281] width 30 height 14
click at [808, 477] on span "OK" at bounding box center [814, 484] width 46 height 17
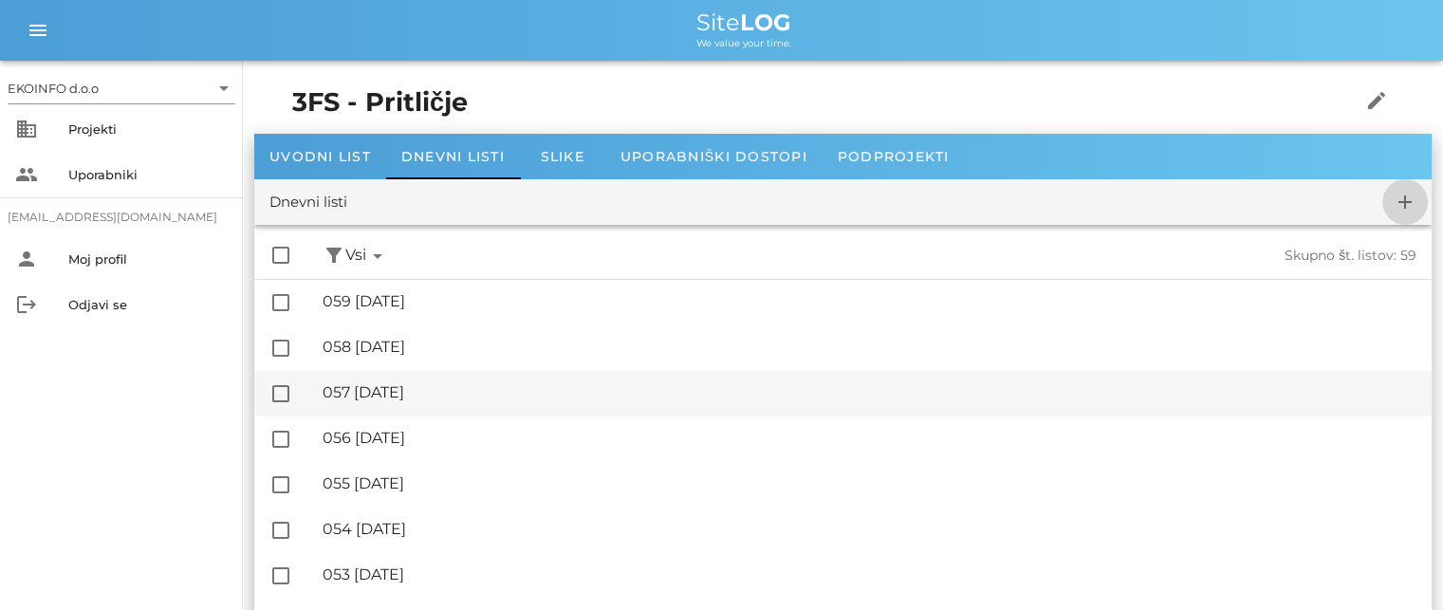
checkbox input "false"
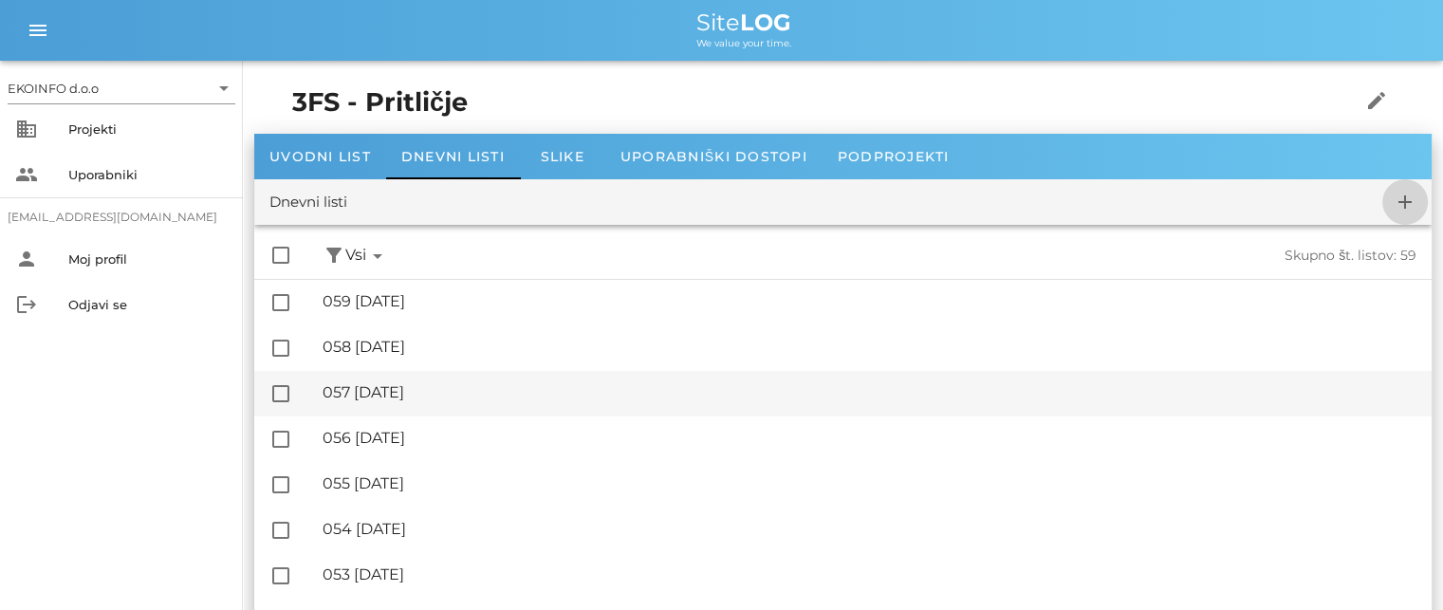
checkbox input "false"
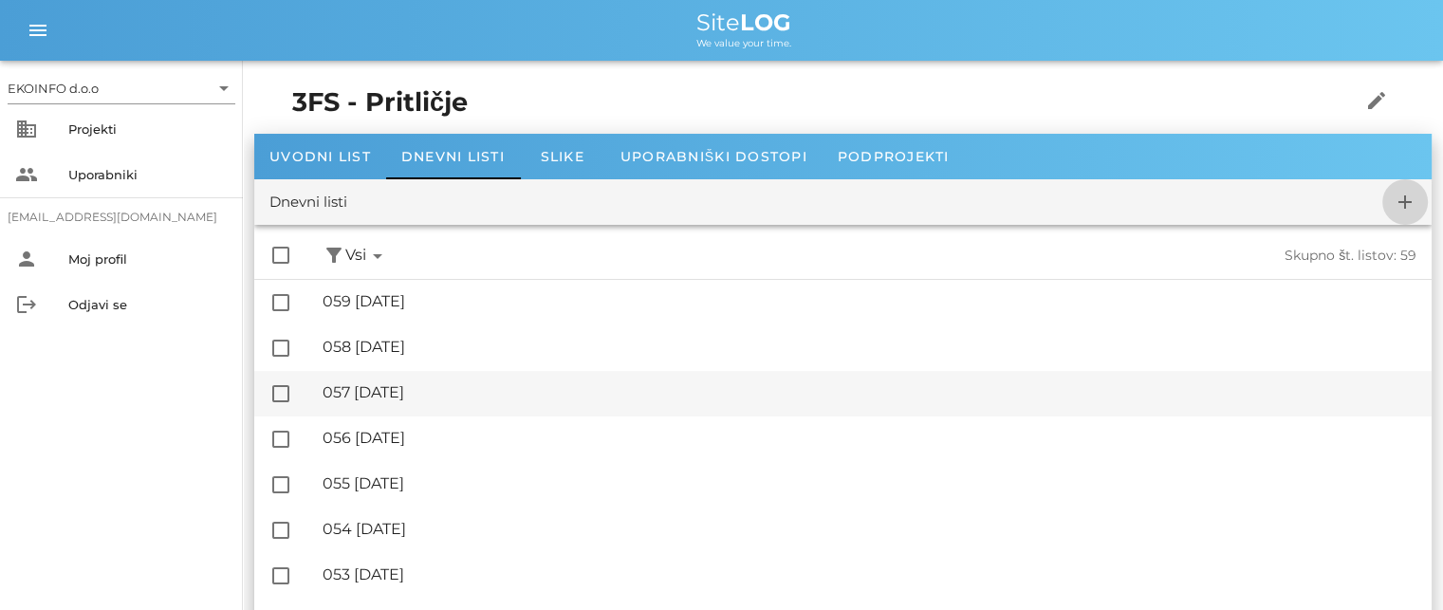
checkbox input "false"
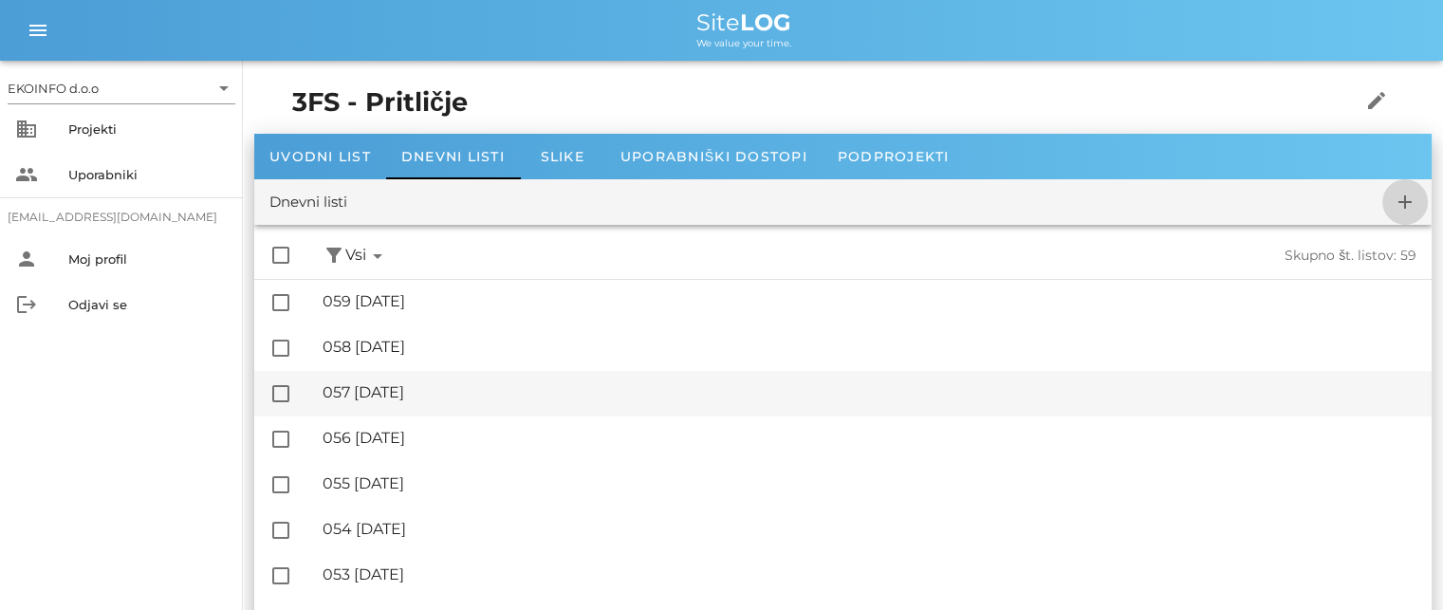
checkbox input "false"
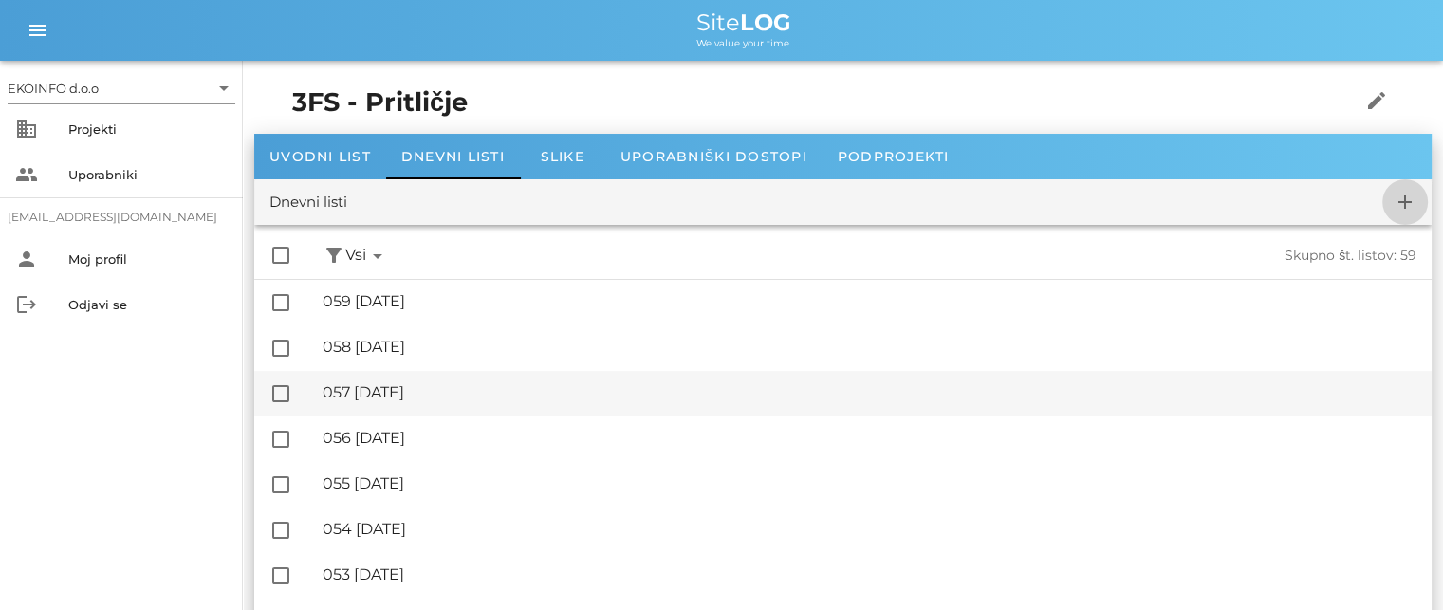
checkbox input "false"
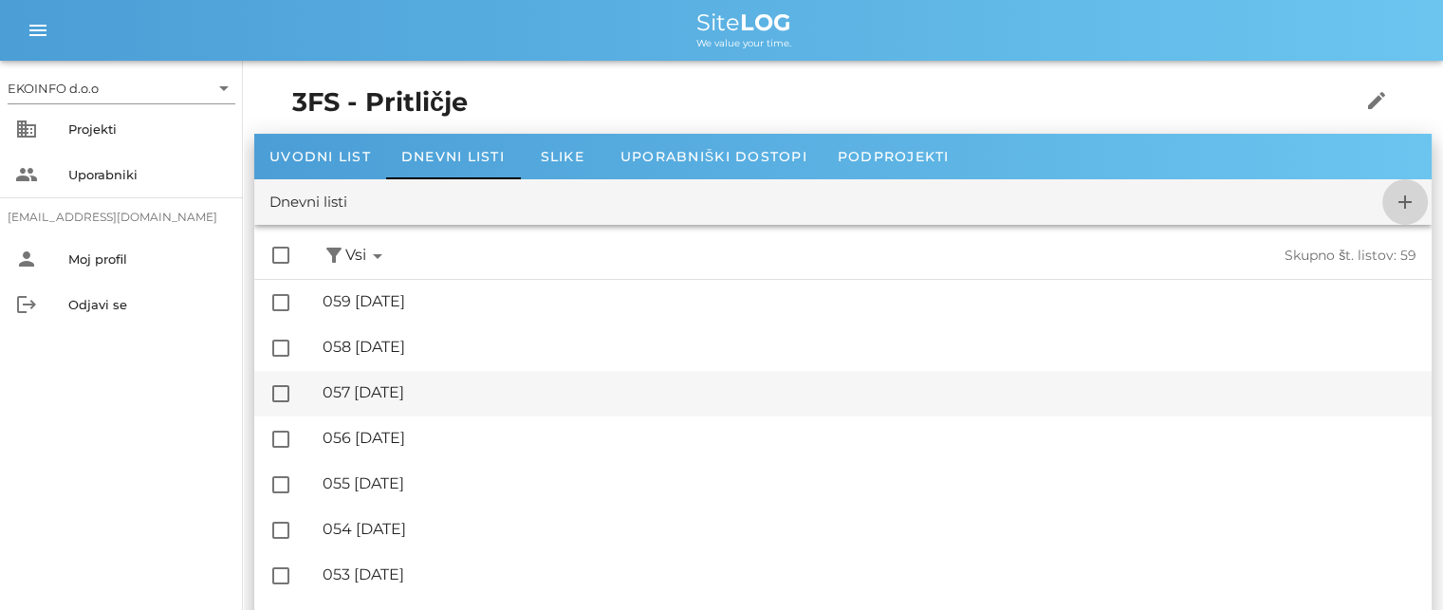
checkbox input "false"
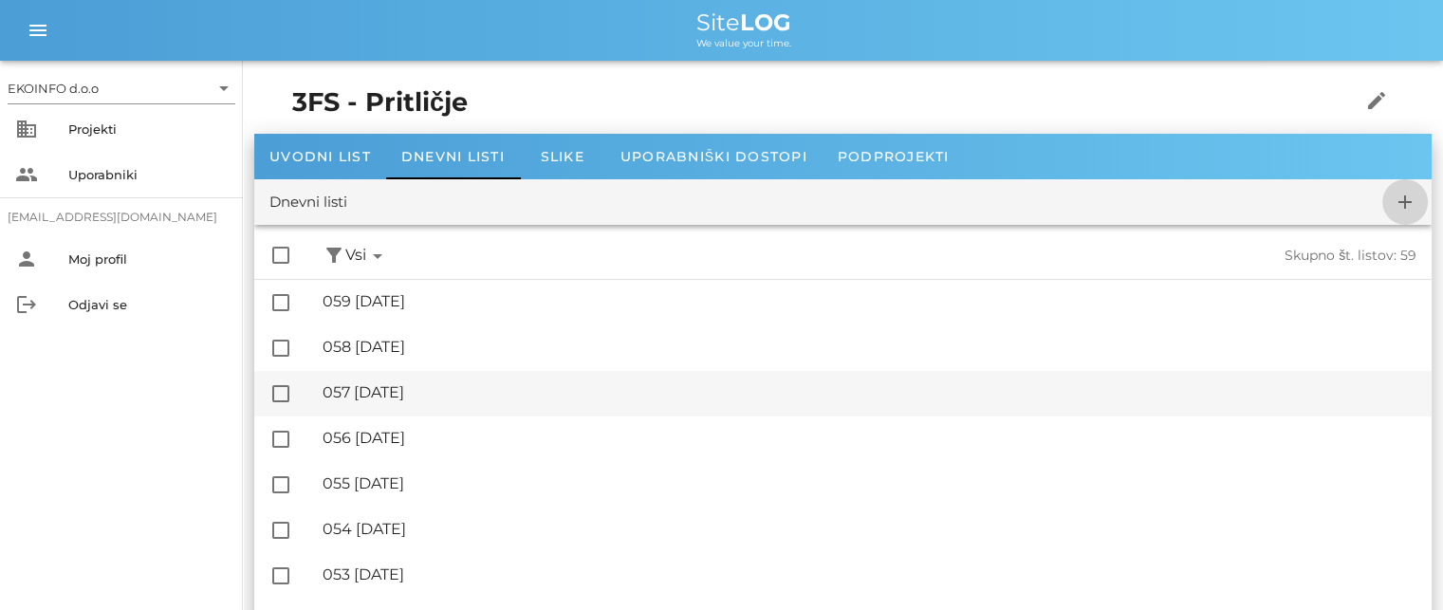
checkbox input "false"
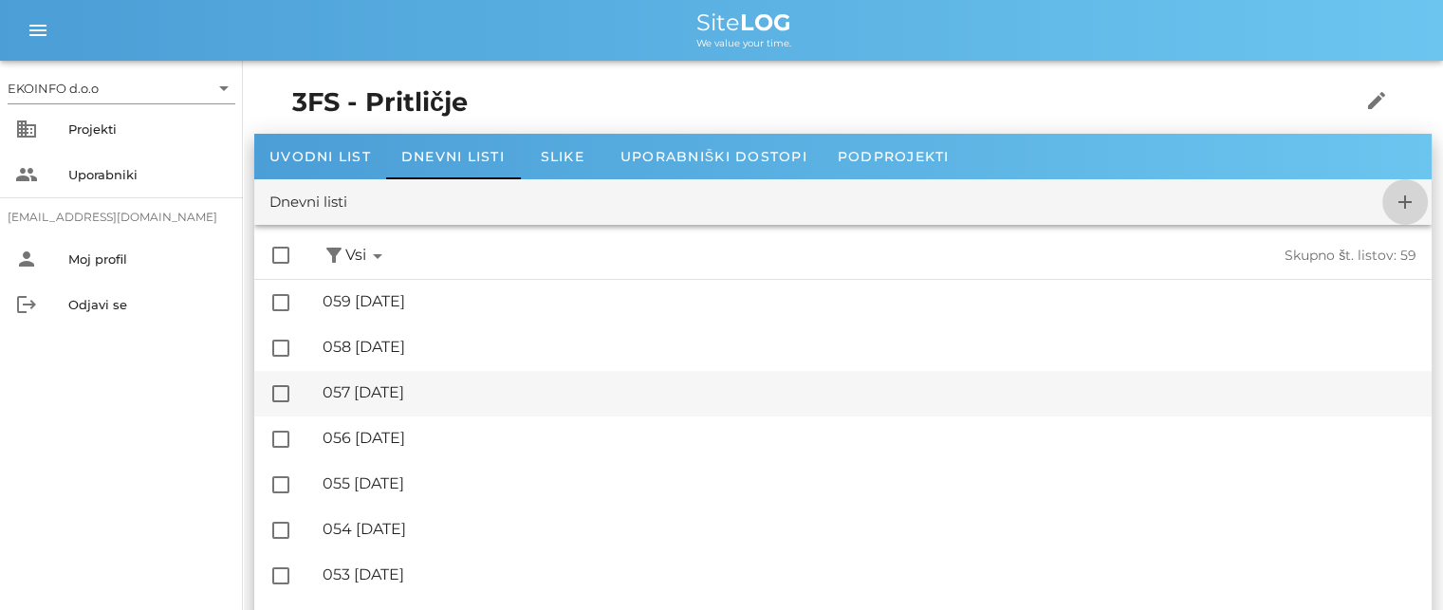
checkbox input "false"
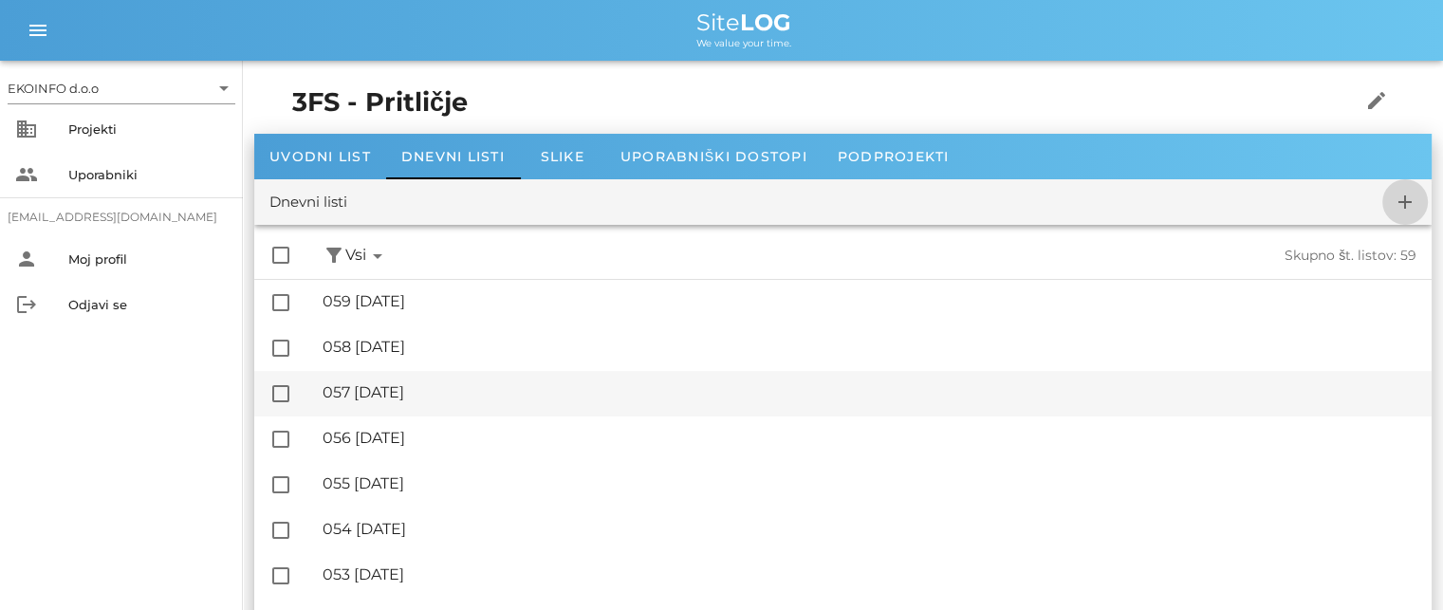
checkbox input "false"
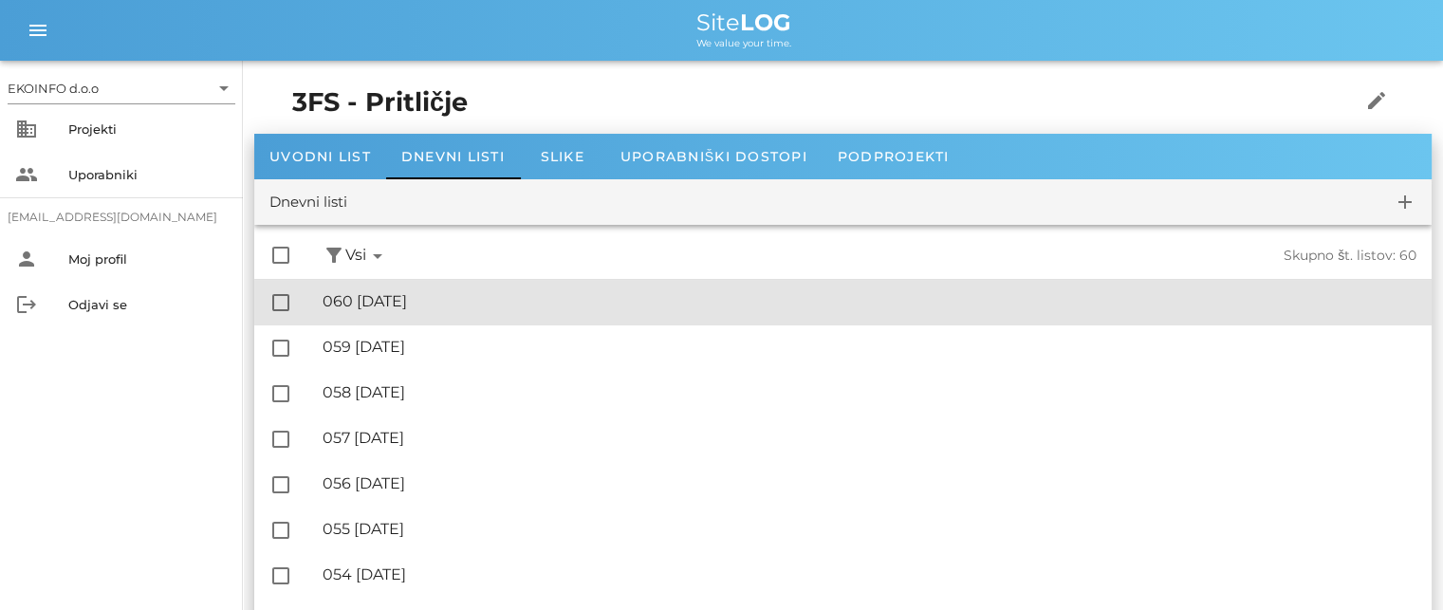
click at [435, 305] on div "🔏 060 [DATE]" at bounding box center [870, 301] width 1094 height 18
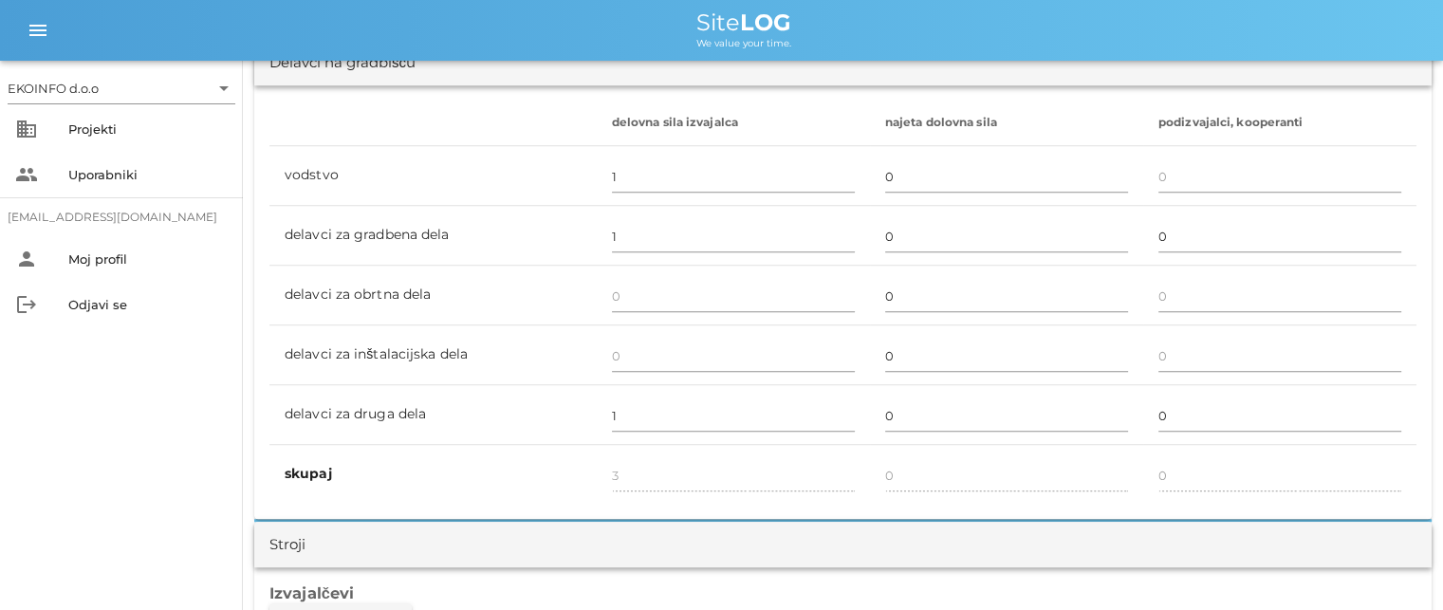
scroll to position [1138, 0]
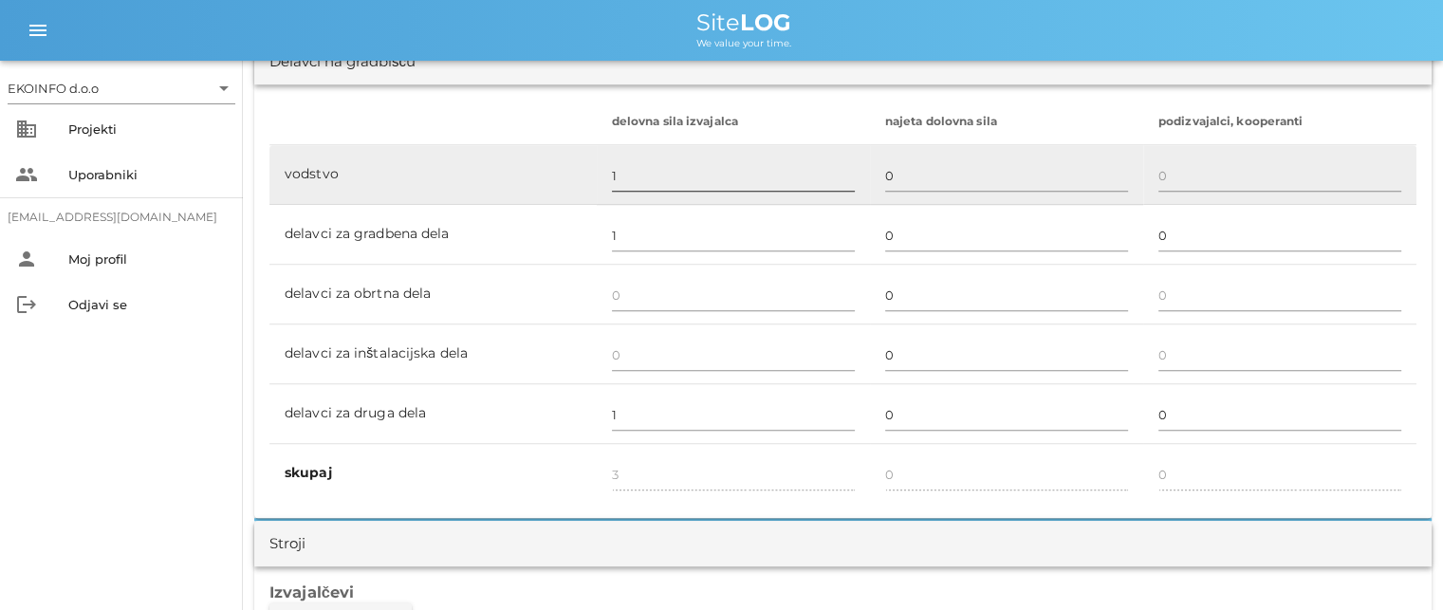
click at [613, 170] on input "1" at bounding box center [733, 175] width 243 height 30
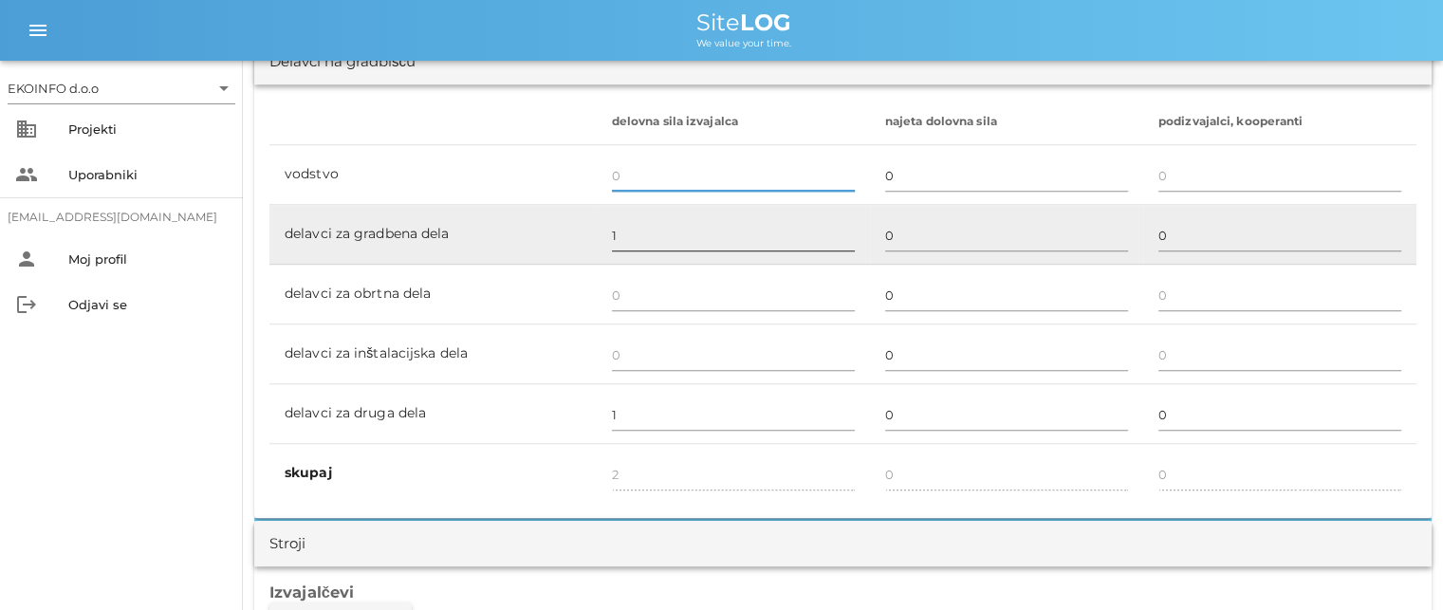
click at [617, 237] on input "1" at bounding box center [733, 235] width 243 height 30
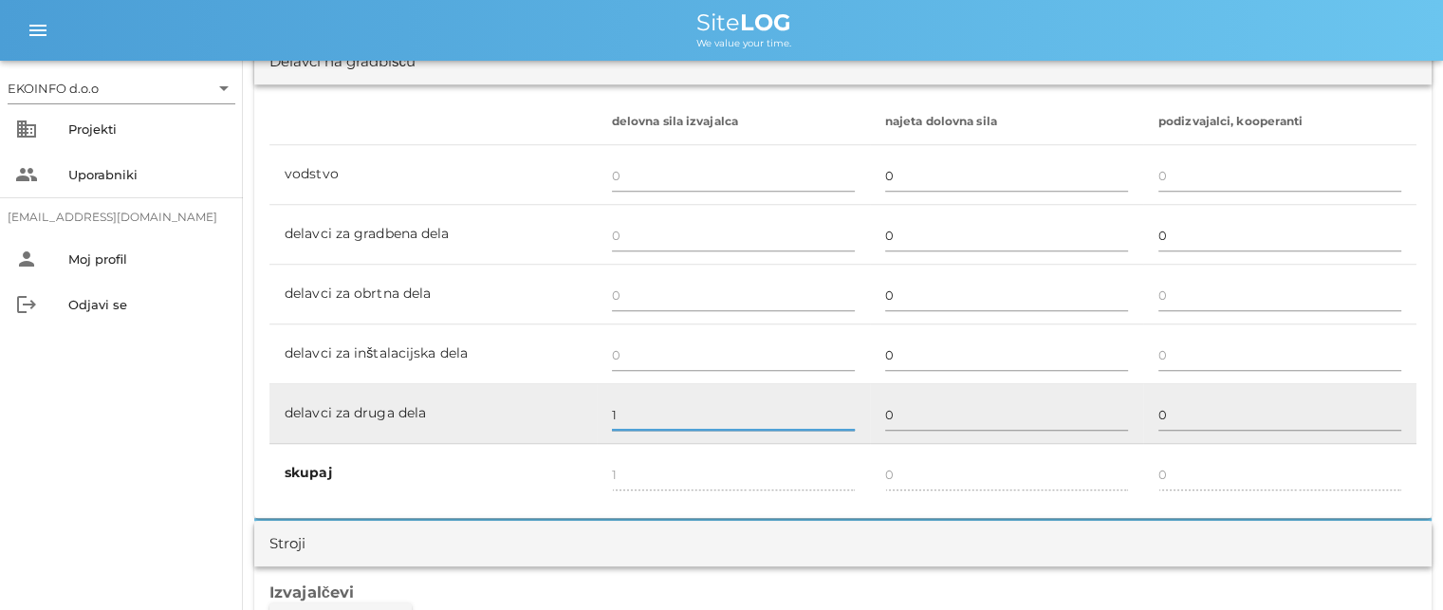
click at [619, 415] on input "1" at bounding box center [733, 414] width 243 height 30
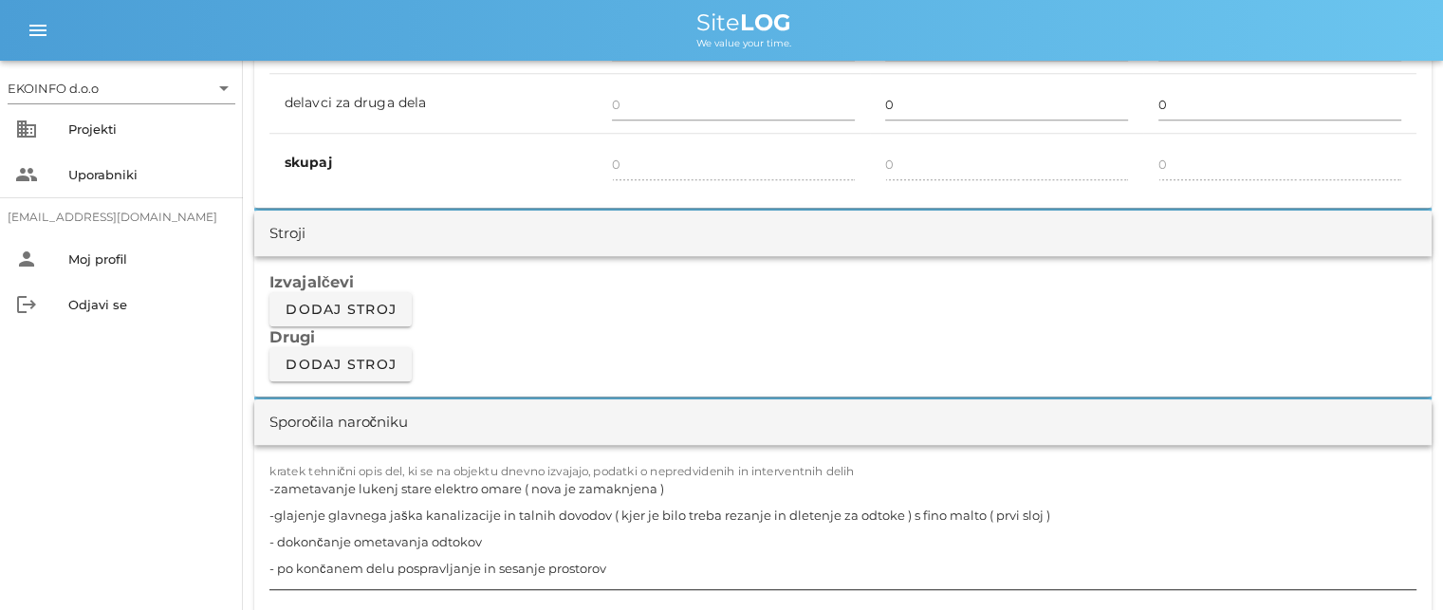
scroll to position [1613, 0]
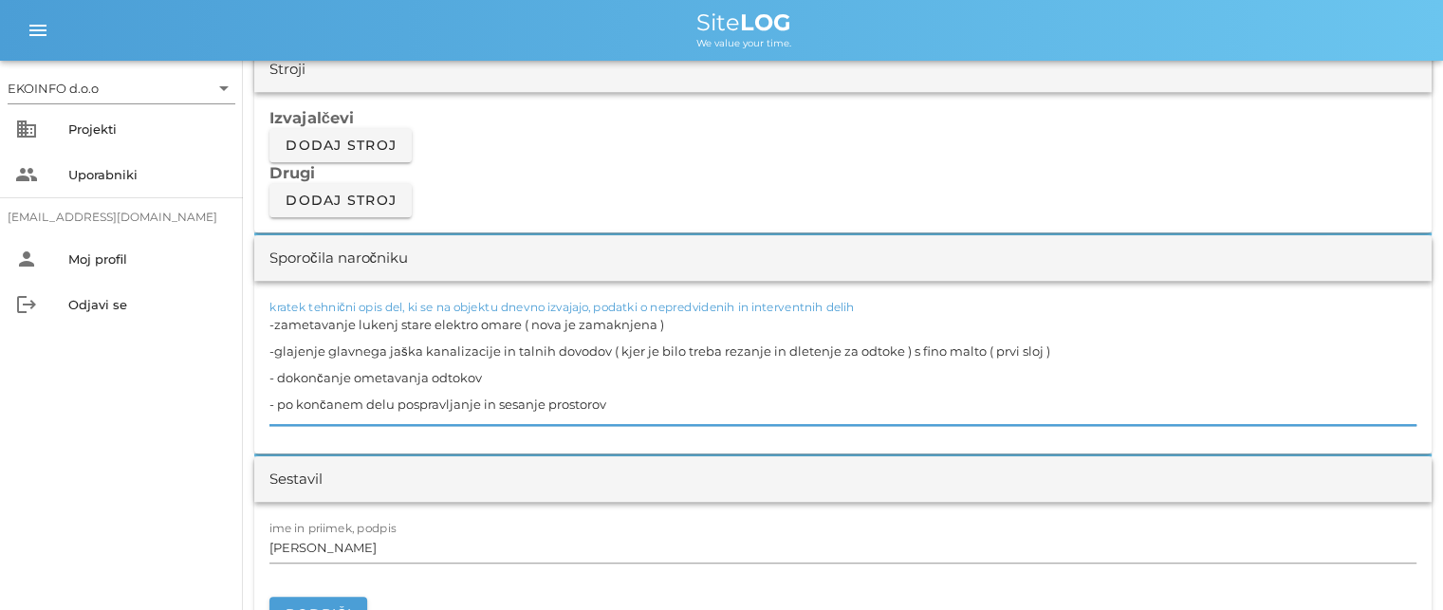
drag, startPoint x: 614, startPoint y: 394, endPoint x: 265, endPoint y: 314, distance: 358.1
click at [264, 314] on div "kratek tehnični opis del, ki se na objektu dnevno izvajajo, podatki o nepredvid…" at bounding box center [842, 367] width 1177 height 173
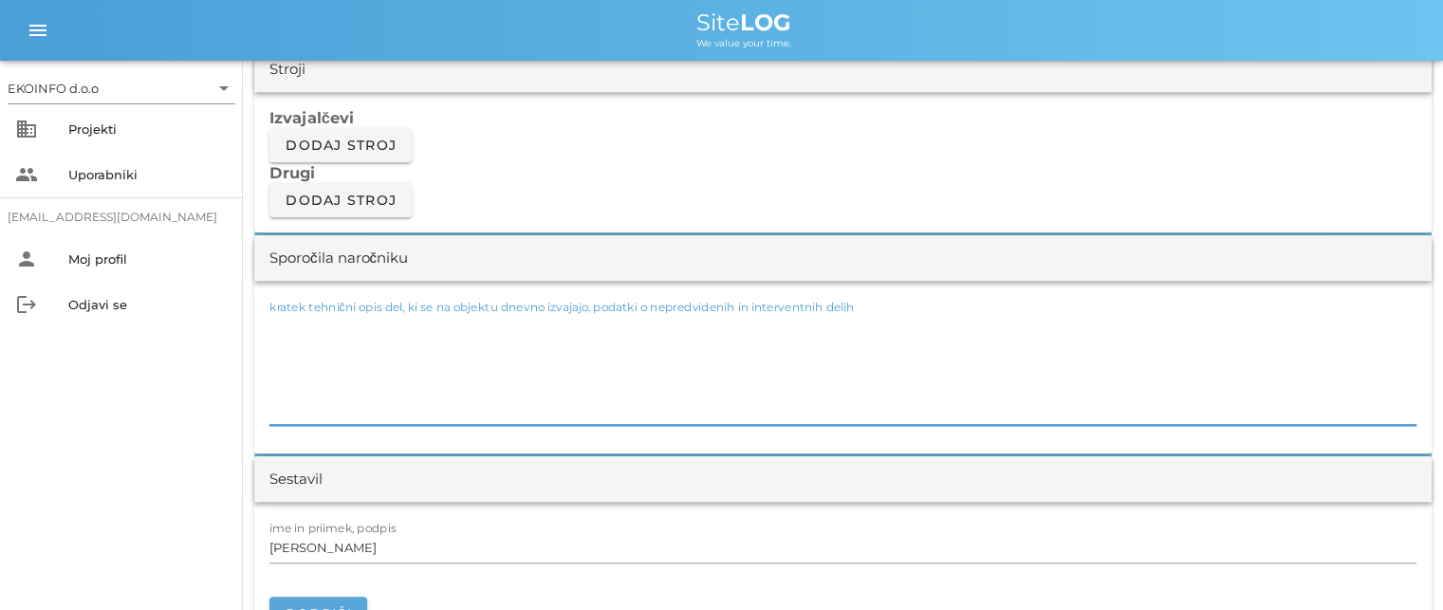
scroll to position [1708, 0]
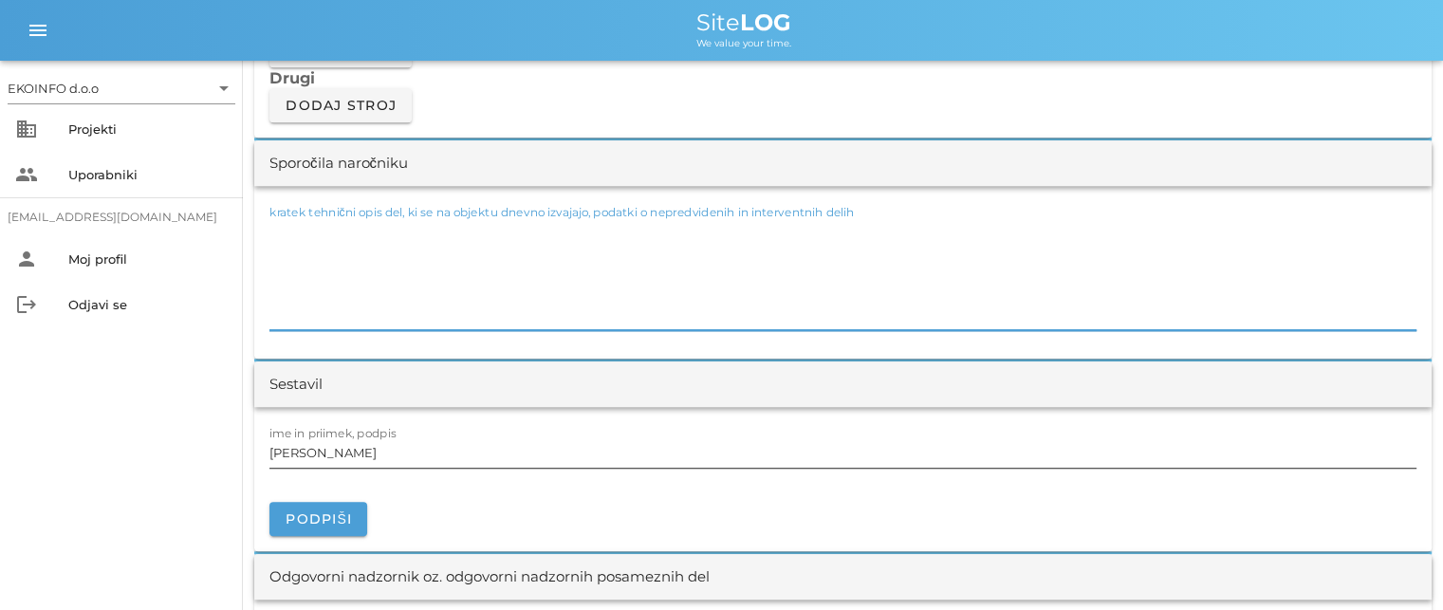
click at [353, 451] on input "[PERSON_NAME]" at bounding box center [842, 452] width 1147 height 30
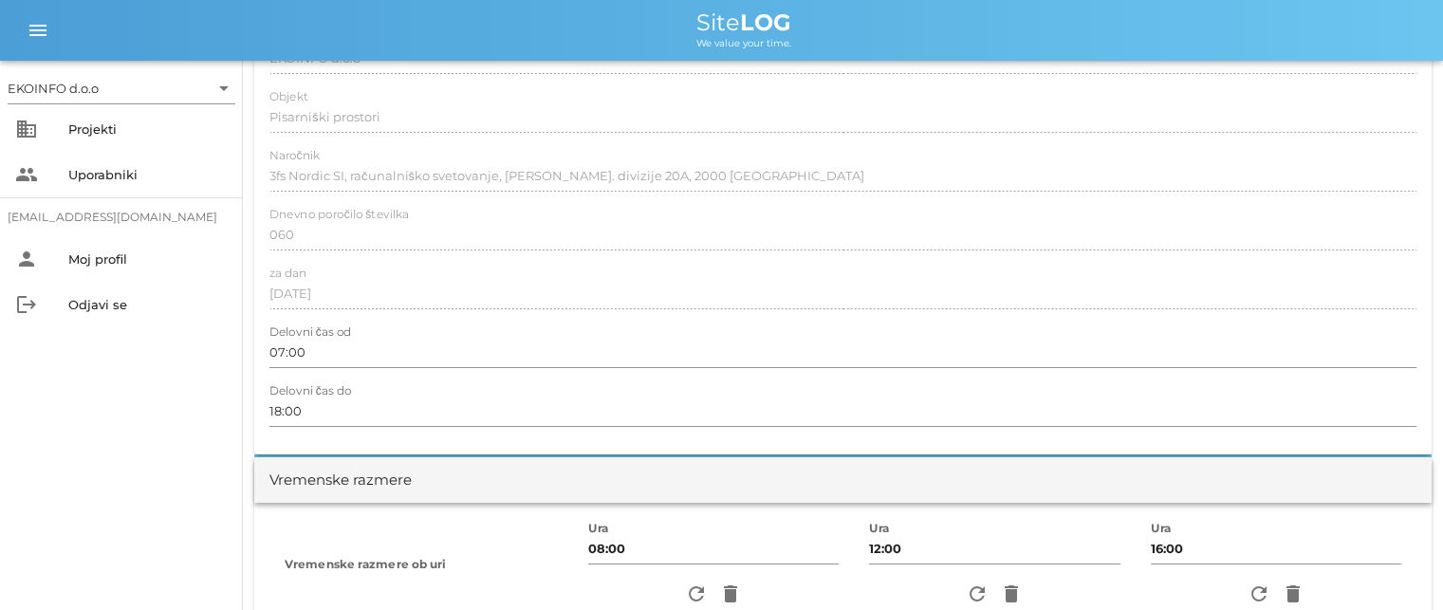
scroll to position [0, 0]
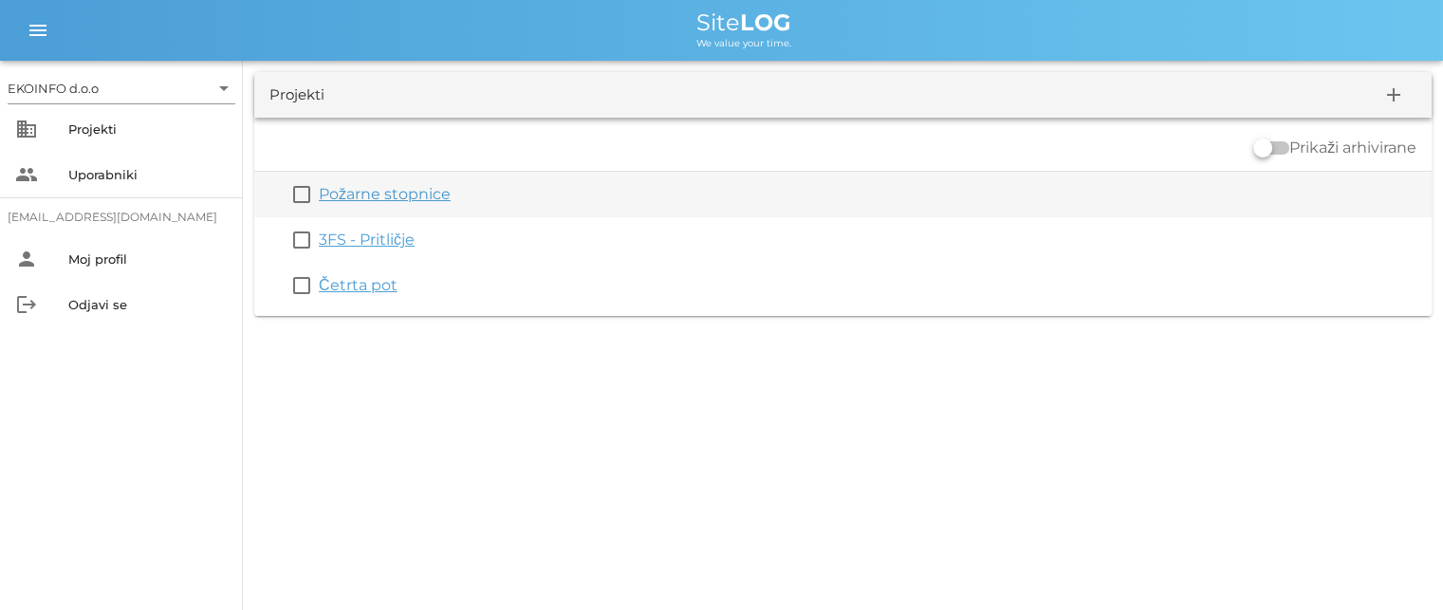
click at [328, 200] on link "Požarne stopnice" at bounding box center [385, 194] width 132 height 18
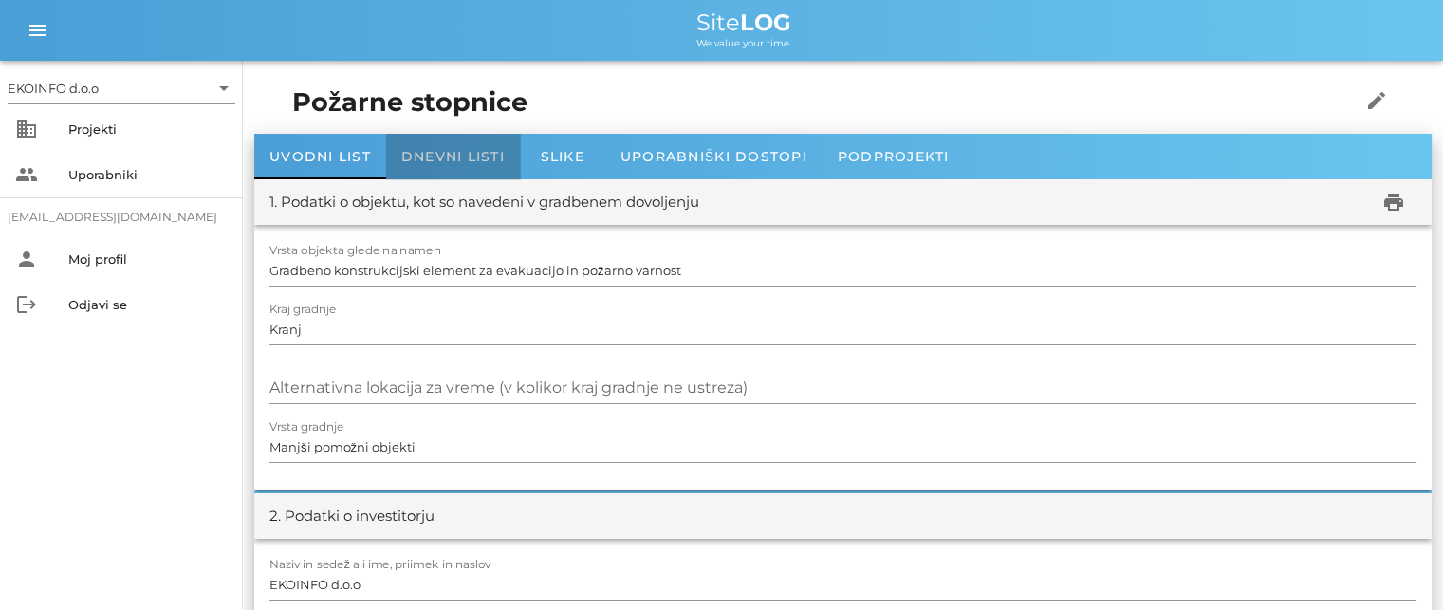
click at [436, 145] on div "Dnevni listi" at bounding box center [453, 157] width 134 height 46
